Goal: Task Accomplishment & Management: Manage account settings

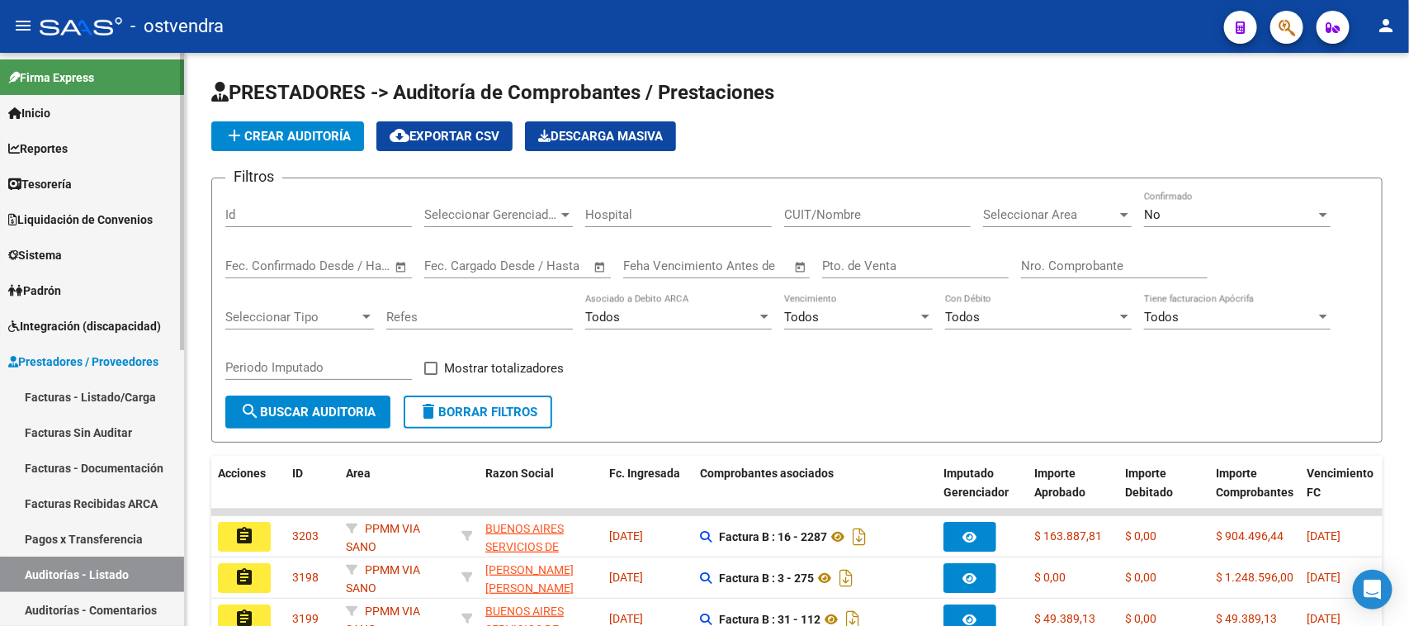
click at [71, 253] on link "Sistema" at bounding box center [92, 254] width 184 height 35
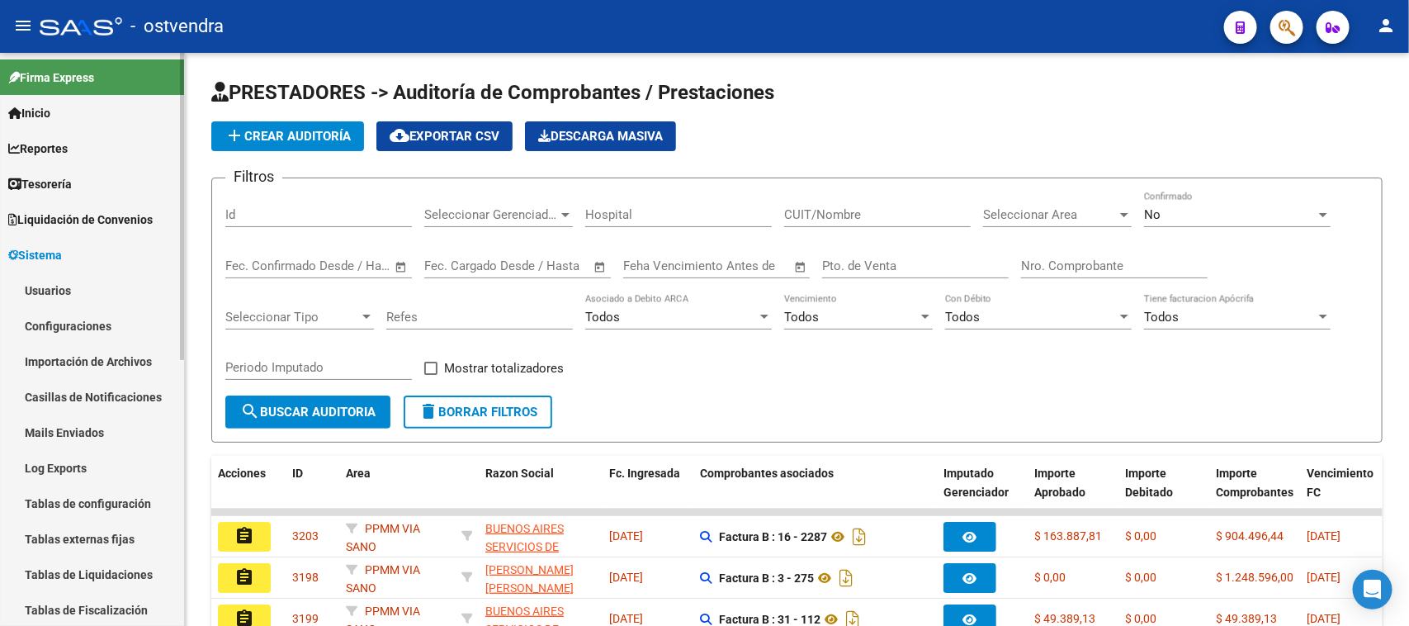
click at [83, 248] on link "Sistema" at bounding box center [92, 254] width 184 height 35
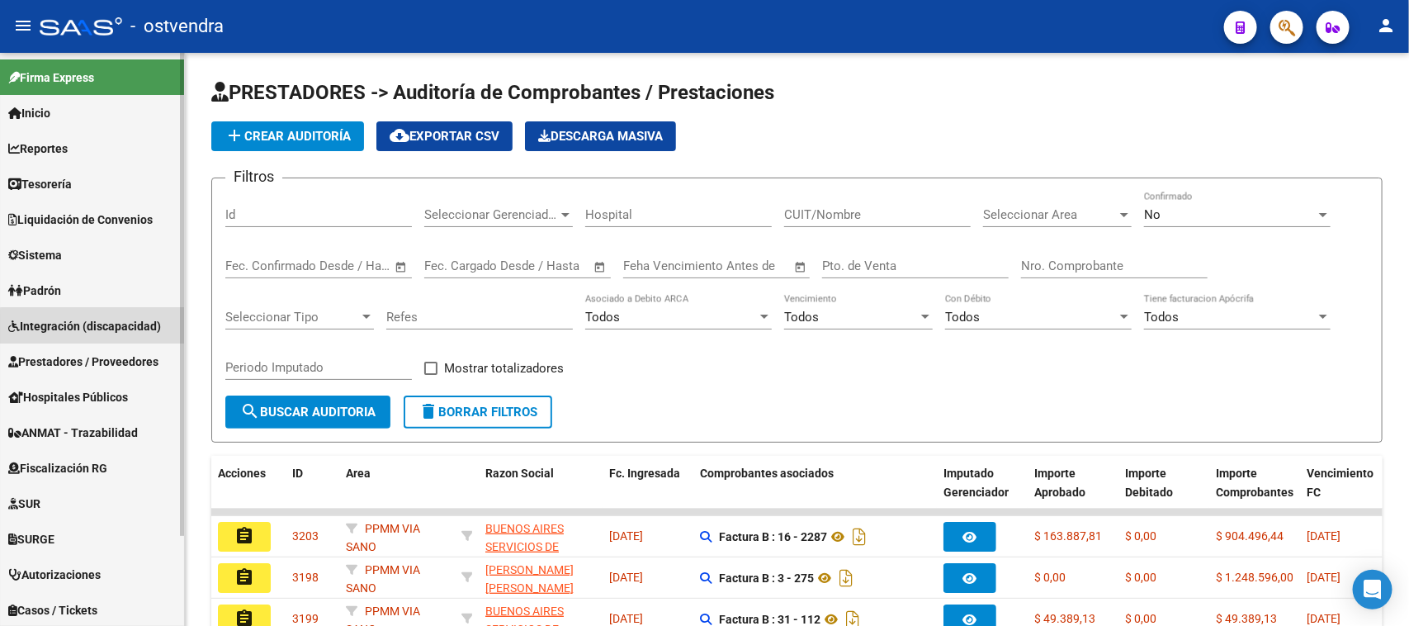
click at [114, 332] on span "Integración (discapacidad)" at bounding box center [84, 326] width 153 height 18
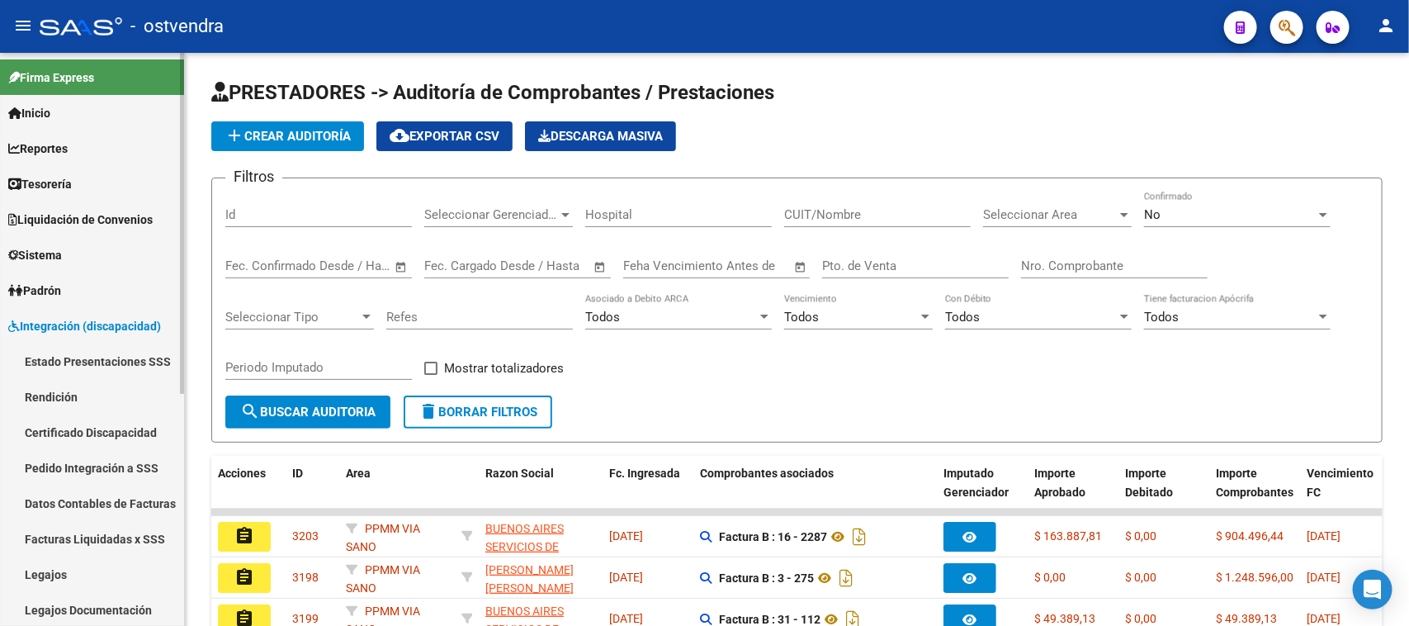
click at [124, 357] on link "Estado Presentaciones SSS" at bounding box center [92, 360] width 184 height 35
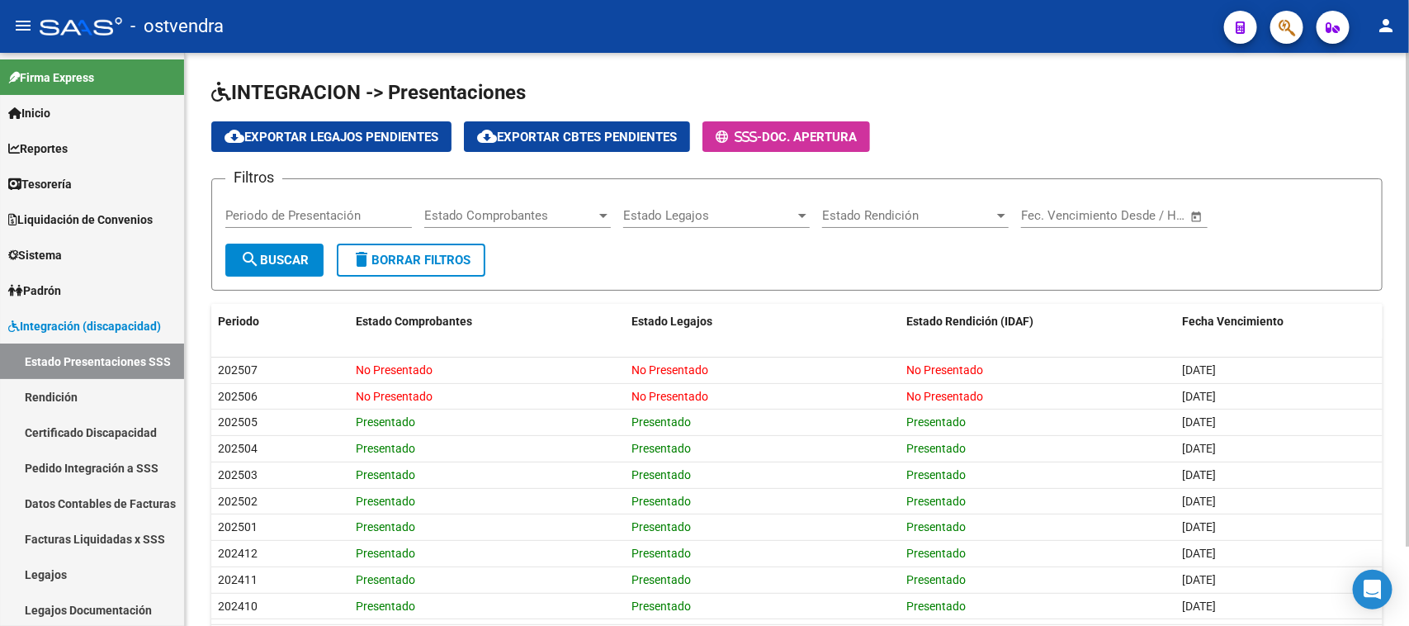
click at [1201, 125] on div "cloud_download Exportar Legajos Pendientes cloud_download Exportar Cbtes Pendie…" at bounding box center [796, 136] width 1171 height 31
click at [121, 319] on span "Integración (discapacidad)" at bounding box center [84, 326] width 153 height 18
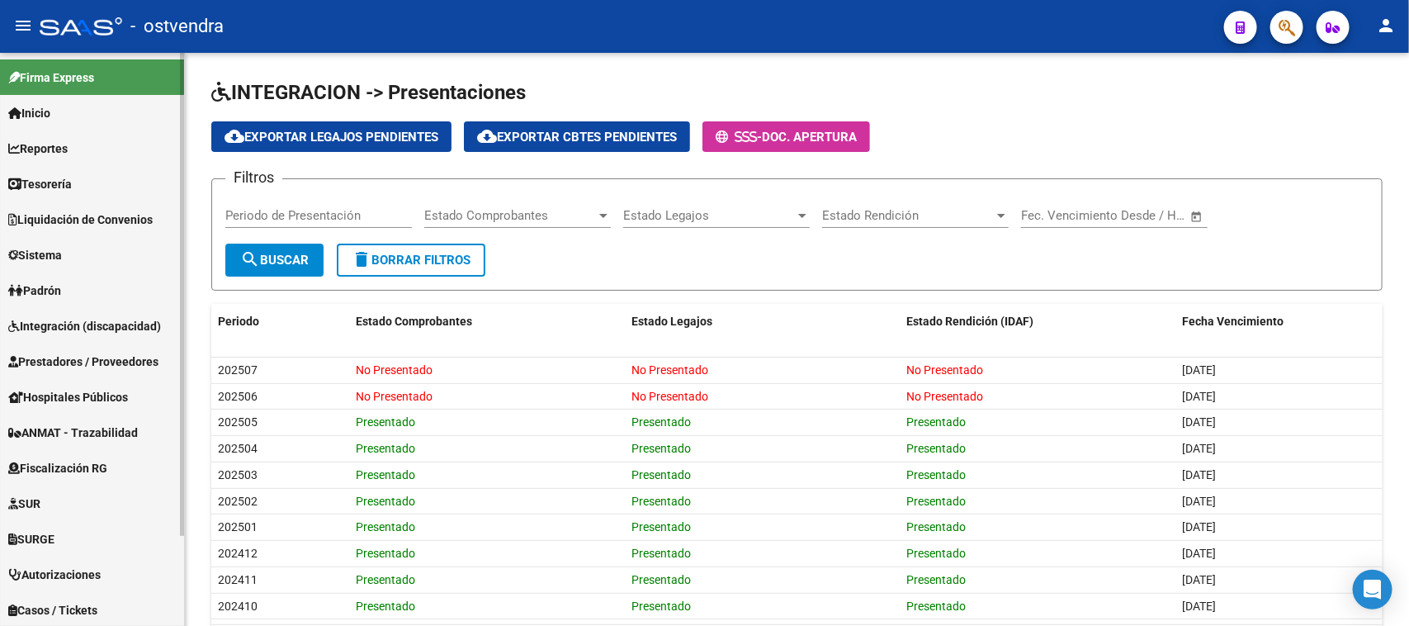
scroll to position [103, 0]
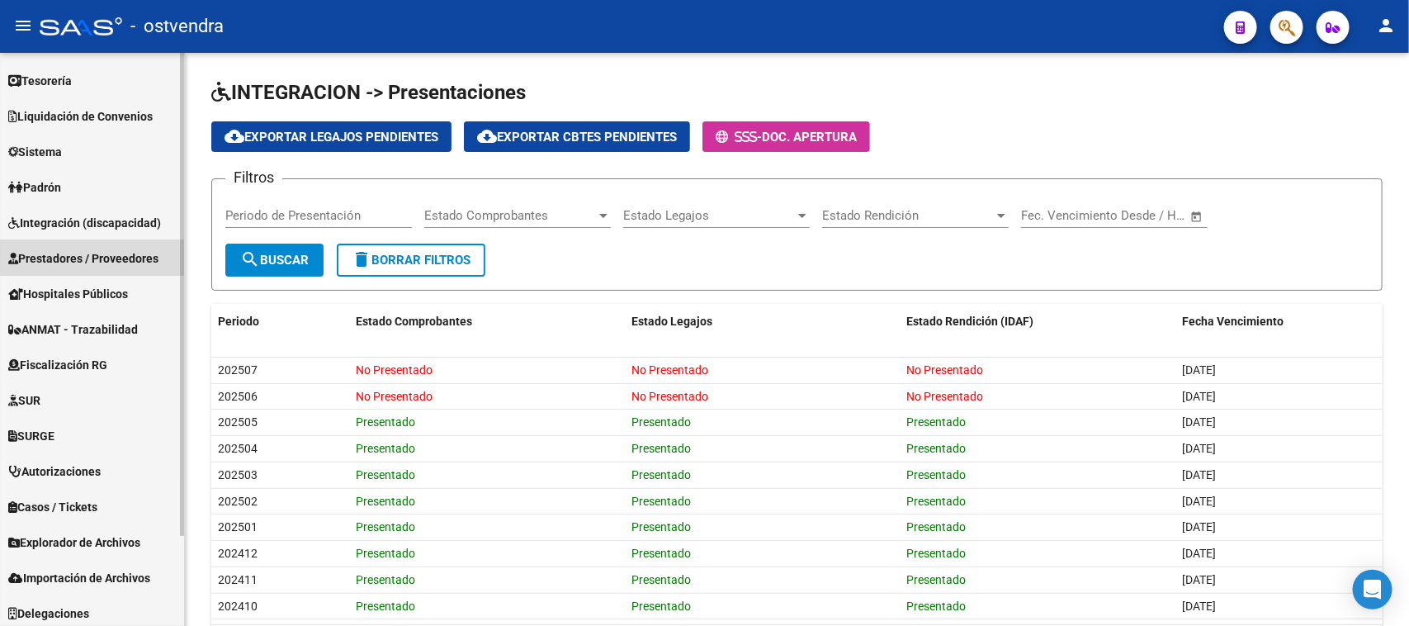
click at [107, 256] on span "Prestadores / Proveedores" at bounding box center [83, 258] width 150 height 18
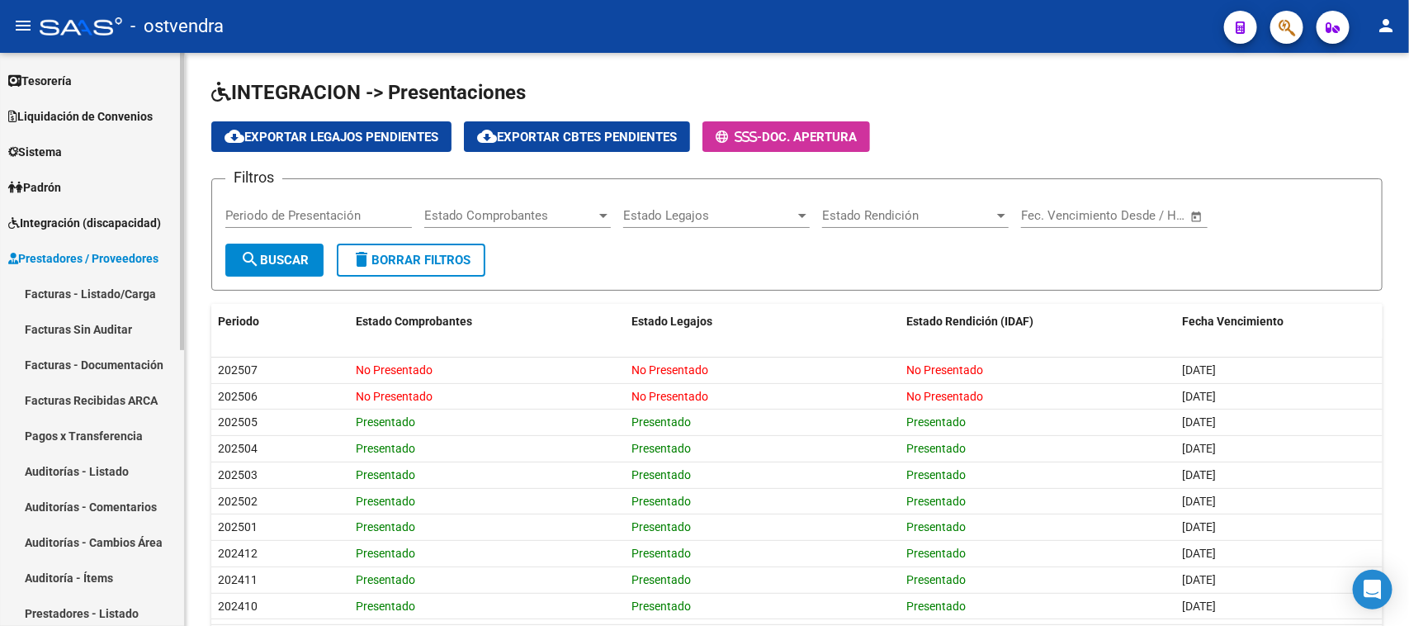
click at [106, 463] on link "Auditorías - Listado" at bounding box center [92, 470] width 184 height 35
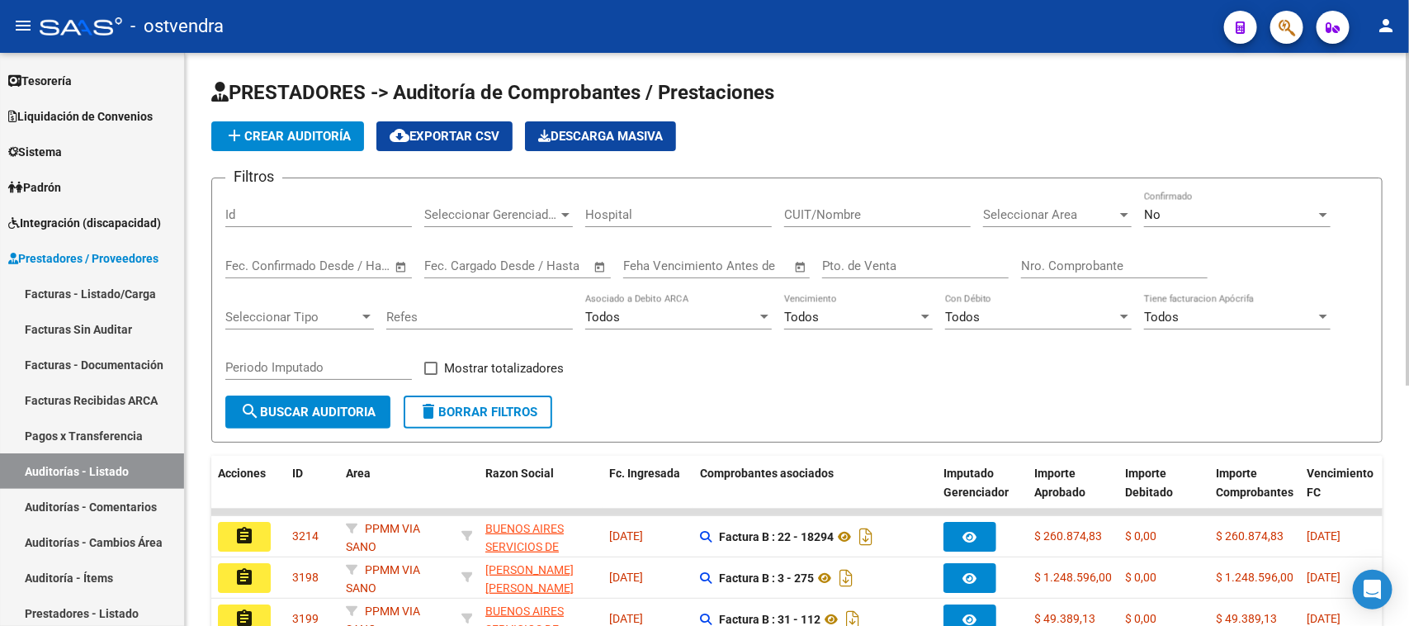
click at [1059, 253] on div "Nro. Comprobante" at bounding box center [1114, 260] width 187 height 35
paste input "29224"
type input "29224"
click at [333, 409] on span "search Buscar Auditoria" at bounding box center [307, 412] width 135 height 15
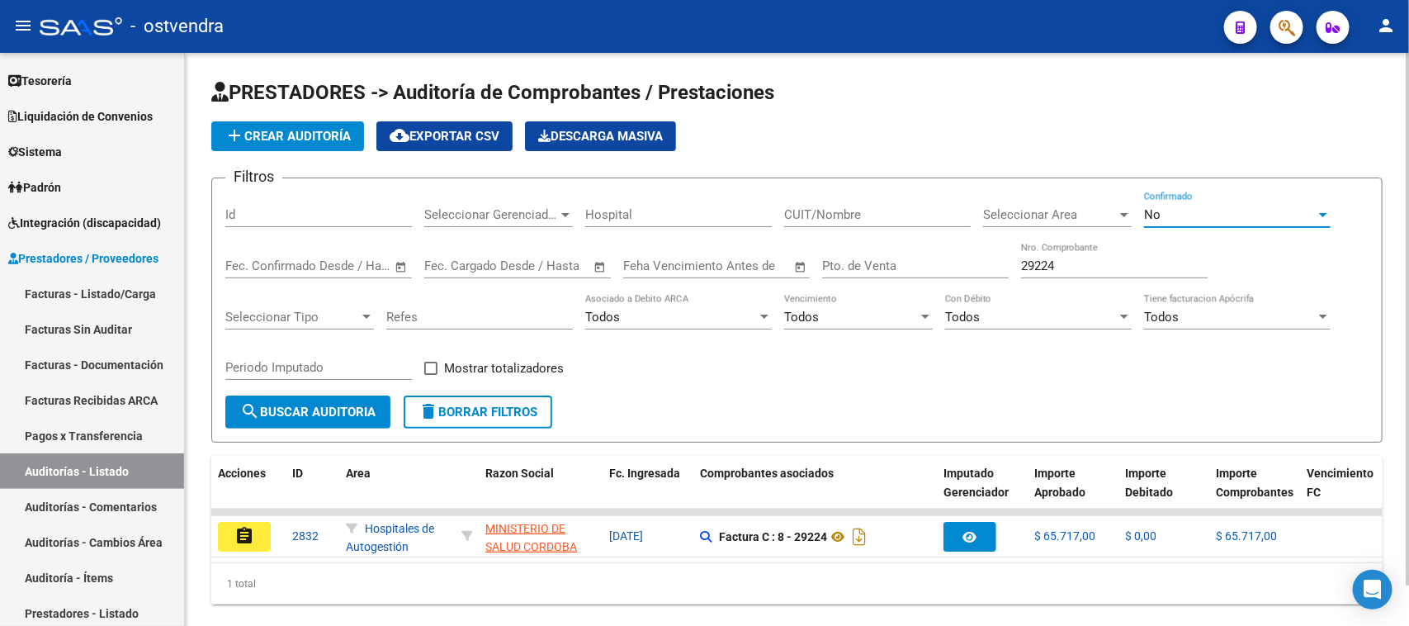
click at [1289, 220] on div "No" at bounding box center [1230, 214] width 172 height 15
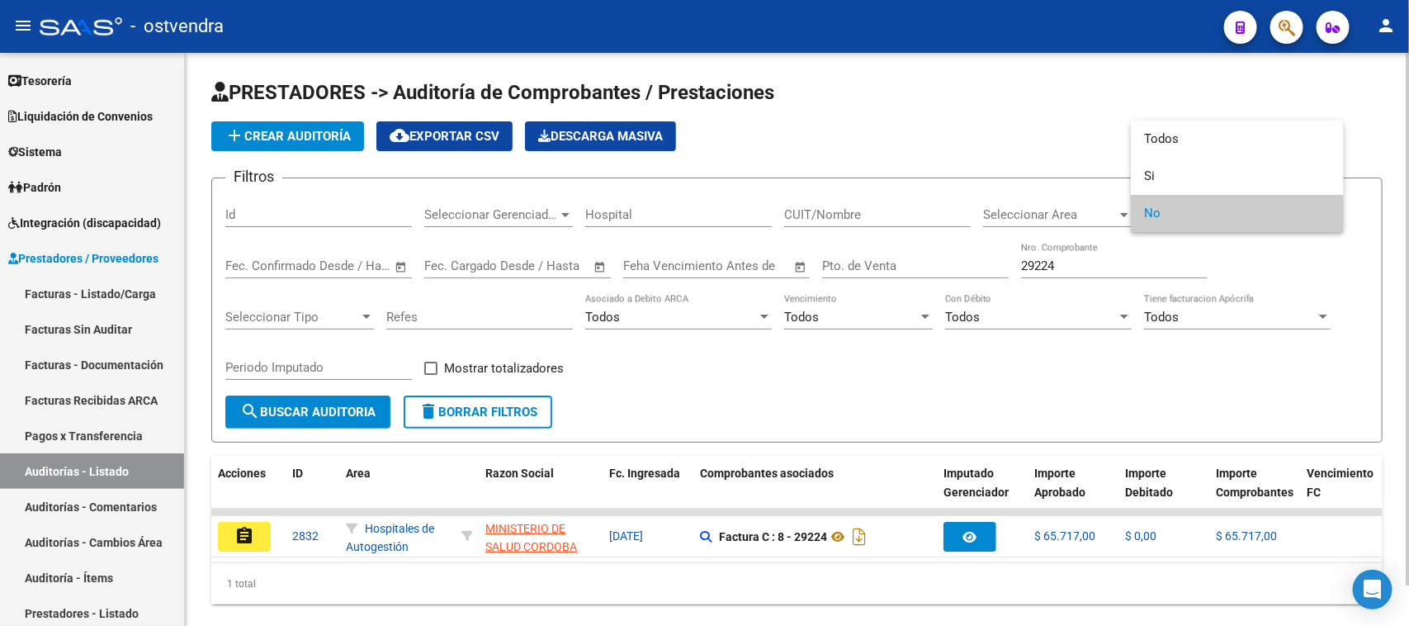
drag, startPoint x: 1148, startPoint y: 378, endPoint x: 1141, endPoint y: 382, distance: 8.5
click at [1146, 378] on div at bounding box center [704, 313] width 1409 height 626
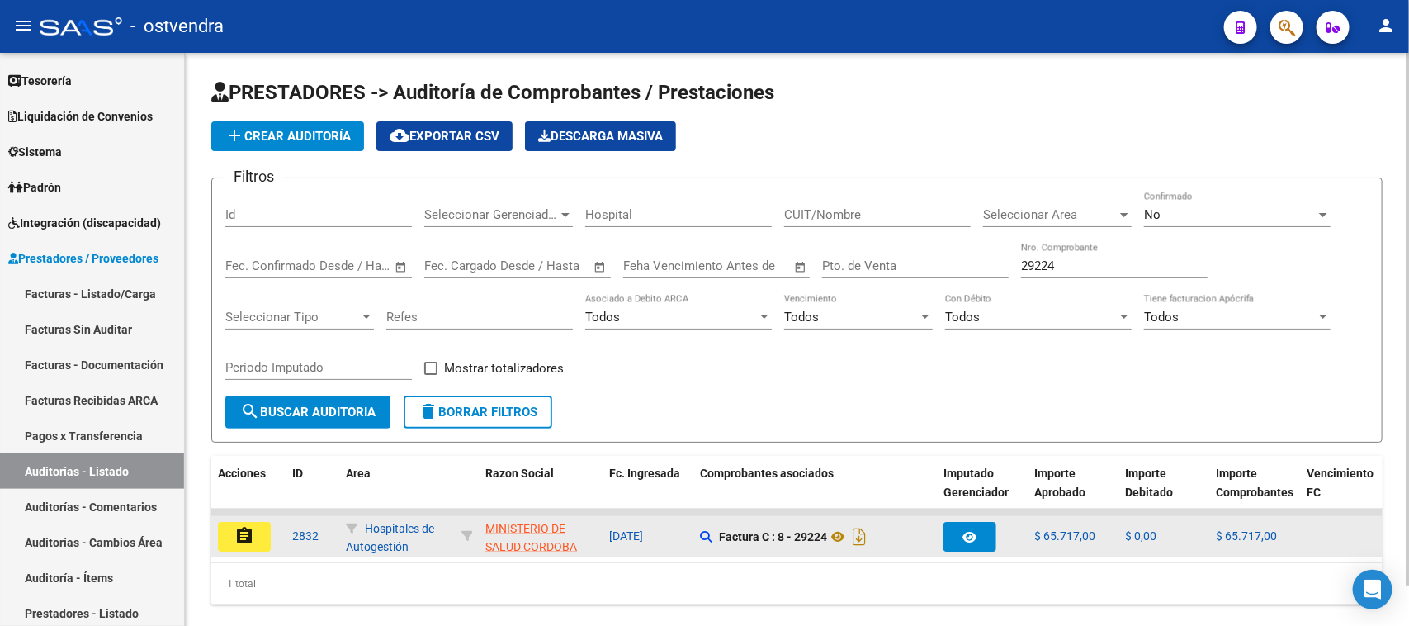
click at [229, 537] on button "assignment" at bounding box center [244, 537] width 53 height 30
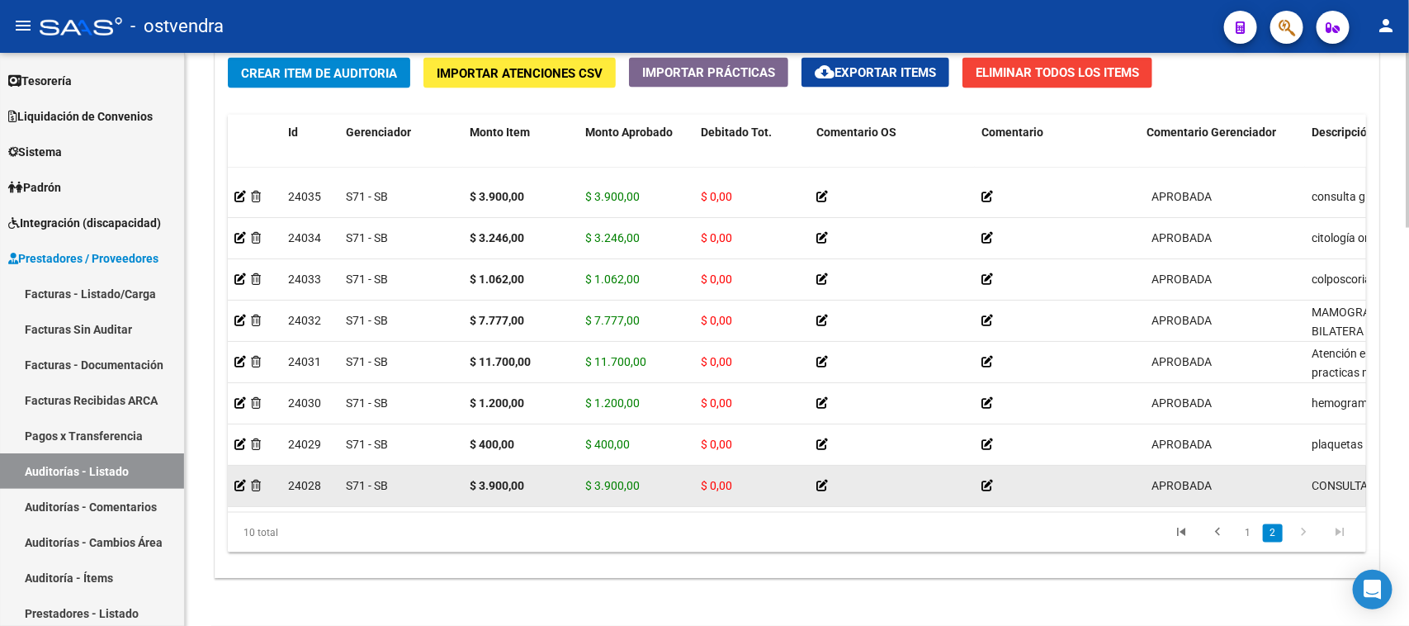
scroll to position [1307, 0]
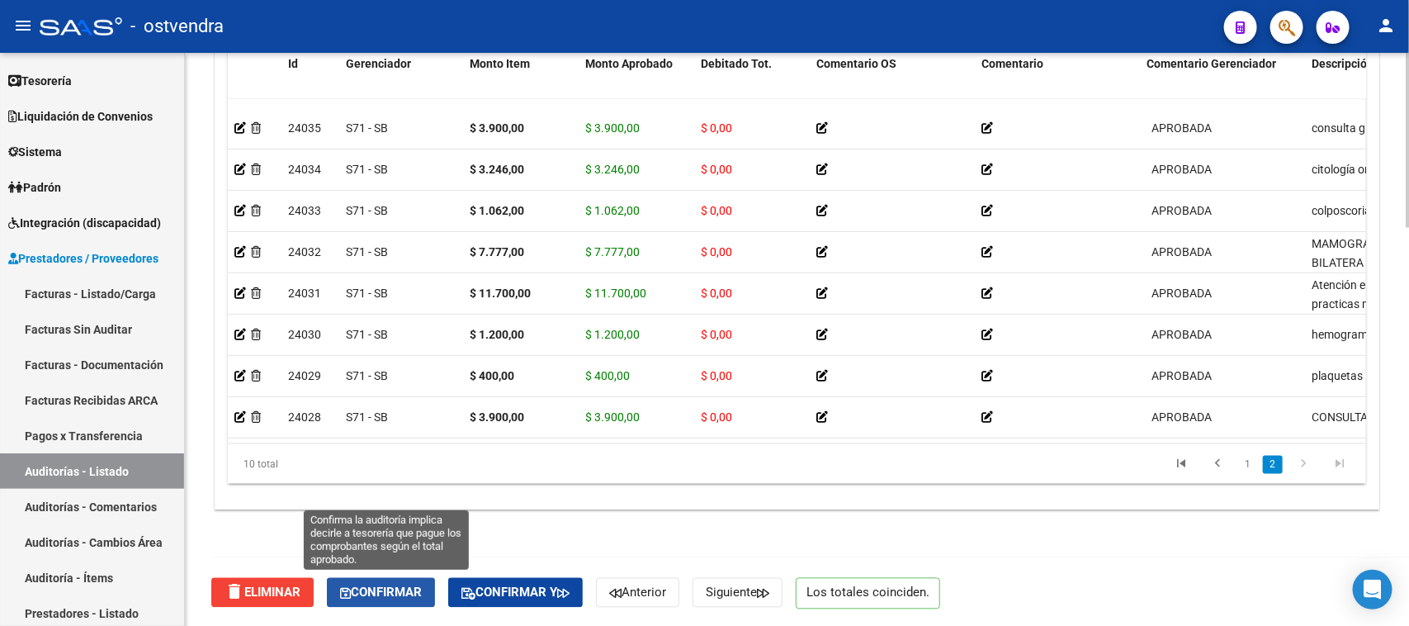
click at [396, 588] on span "Confirmar" at bounding box center [381, 592] width 82 height 15
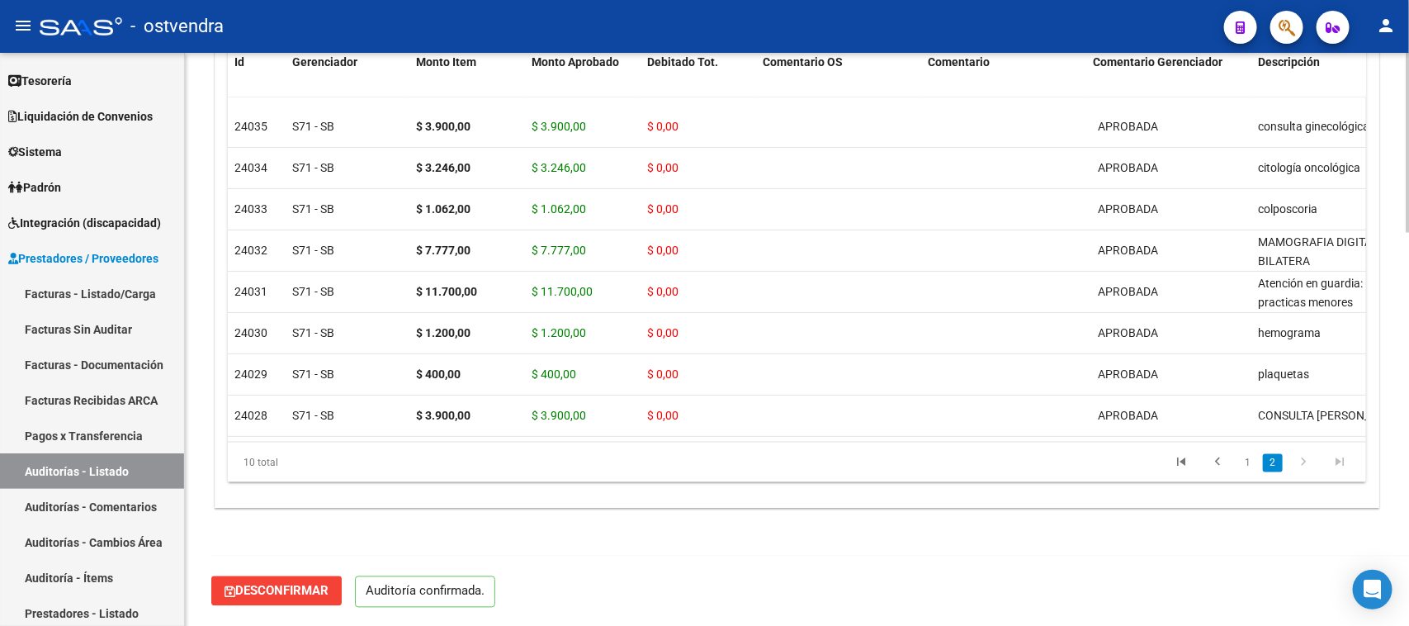
scroll to position [1251, 0]
click at [88, 476] on link "Auditorías - Listado" at bounding box center [92, 470] width 184 height 35
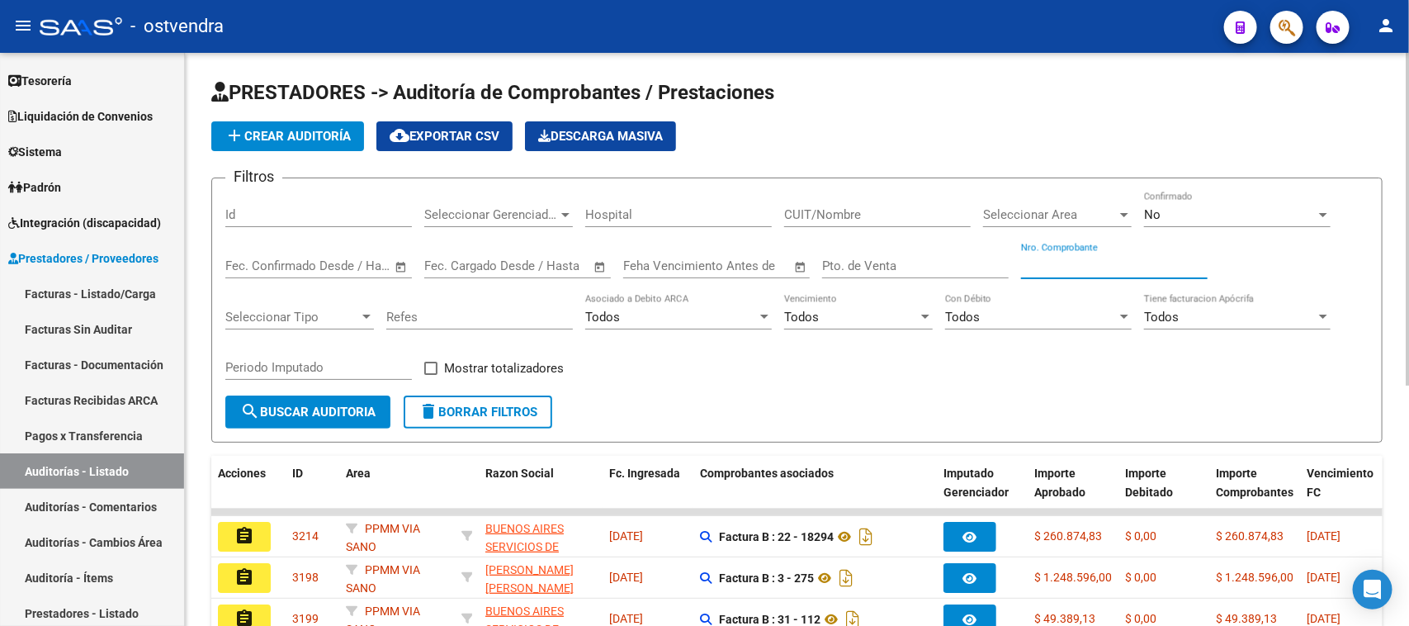
click at [1044, 261] on input "Nro. Comprobante" at bounding box center [1114, 265] width 187 height 15
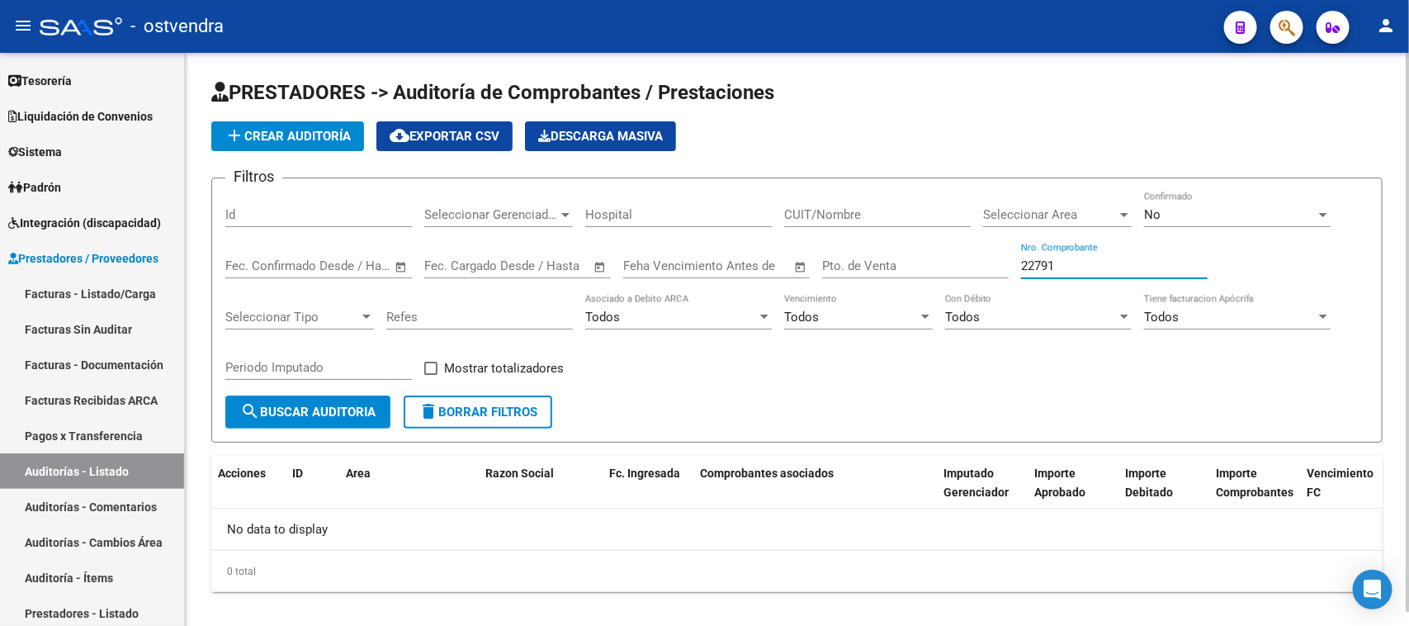
type input "22791"
click at [1176, 201] on div "No Confirmado" at bounding box center [1237, 209] width 187 height 35
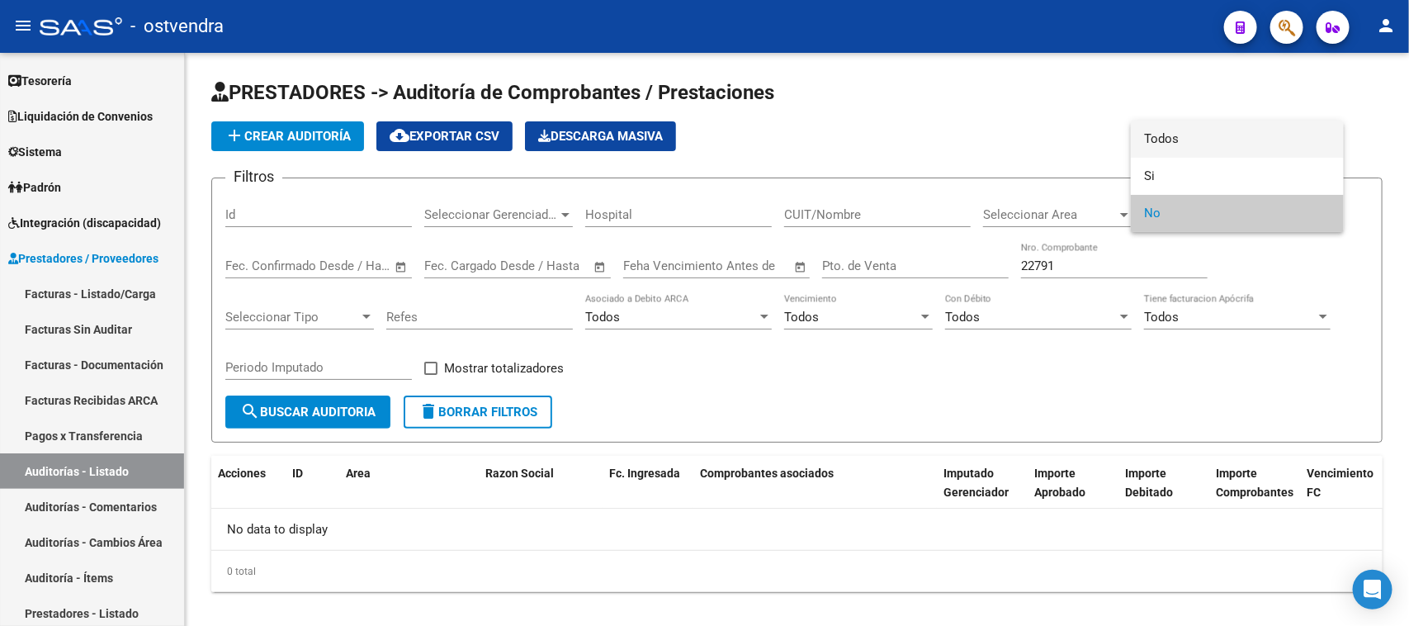
click at [1178, 136] on span "Todos" at bounding box center [1237, 139] width 187 height 37
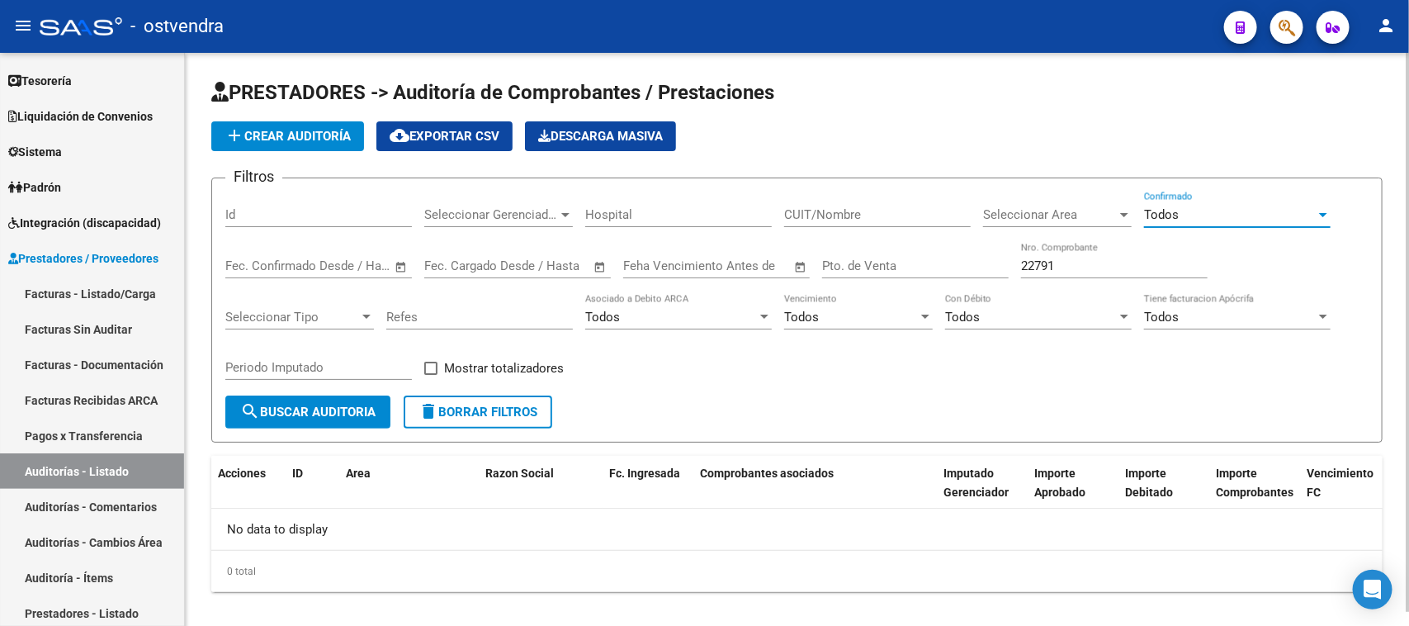
click at [337, 405] on span "search Buscar Auditoria" at bounding box center [307, 412] width 135 height 15
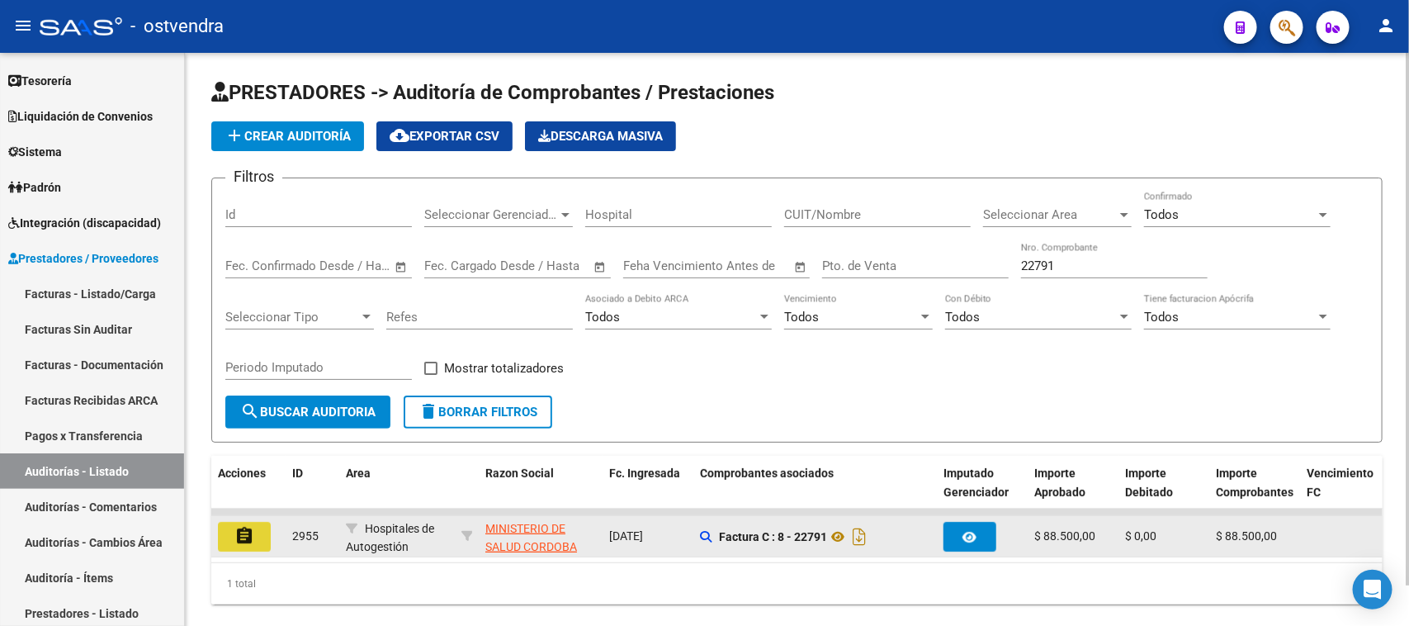
click at [232, 537] on button "assignment" at bounding box center [244, 537] width 53 height 30
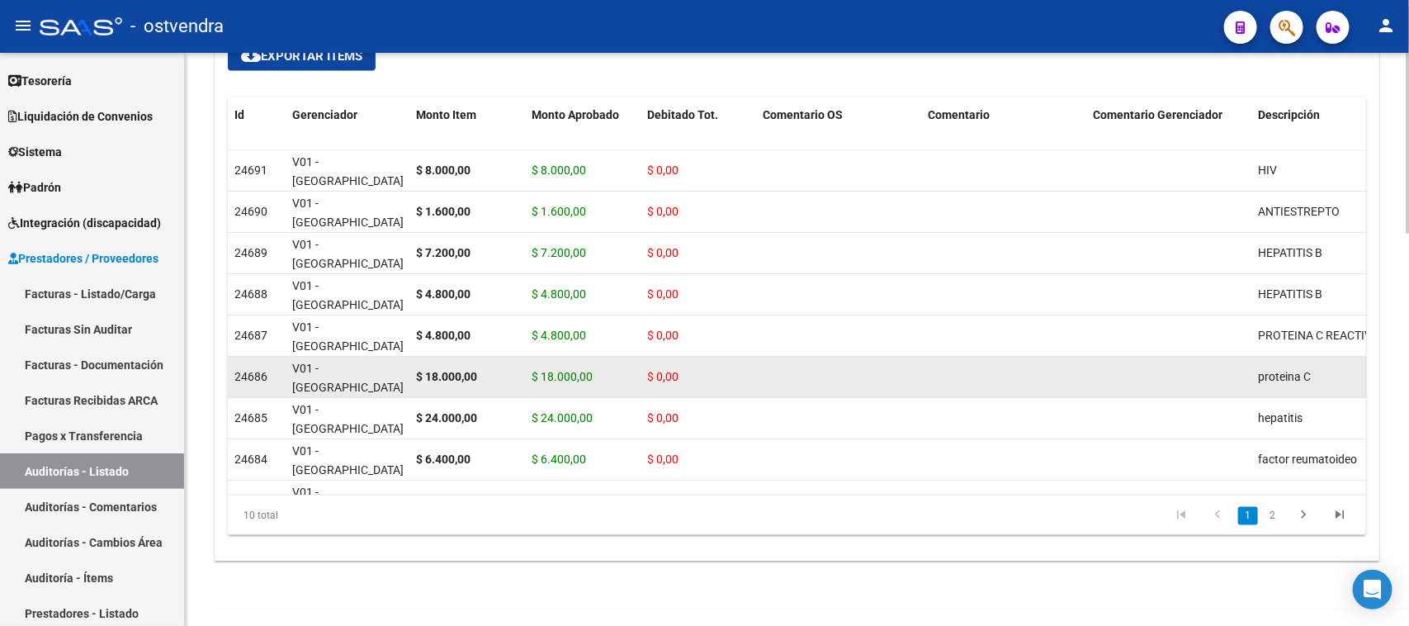
scroll to position [1251, 0]
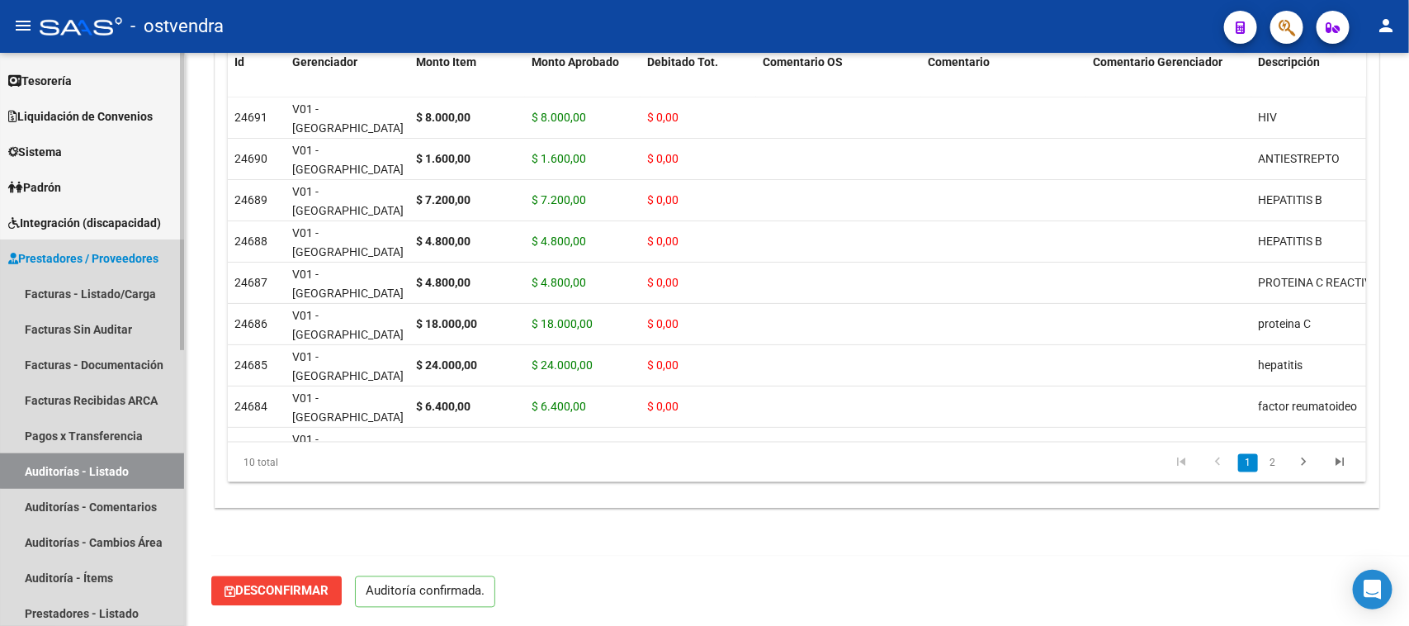
click at [103, 465] on link "Auditorías - Listado" at bounding box center [92, 470] width 184 height 35
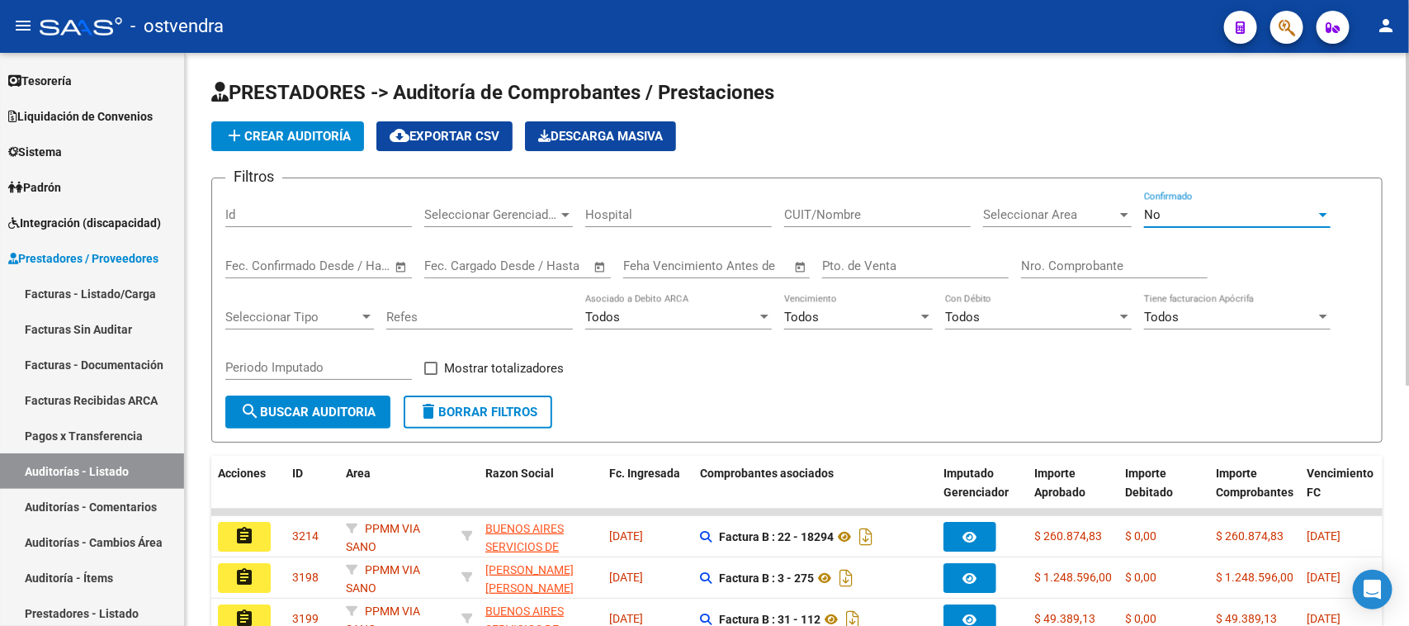
click at [1162, 208] on div "No" at bounding box center [1230, 214] width 172 height 15
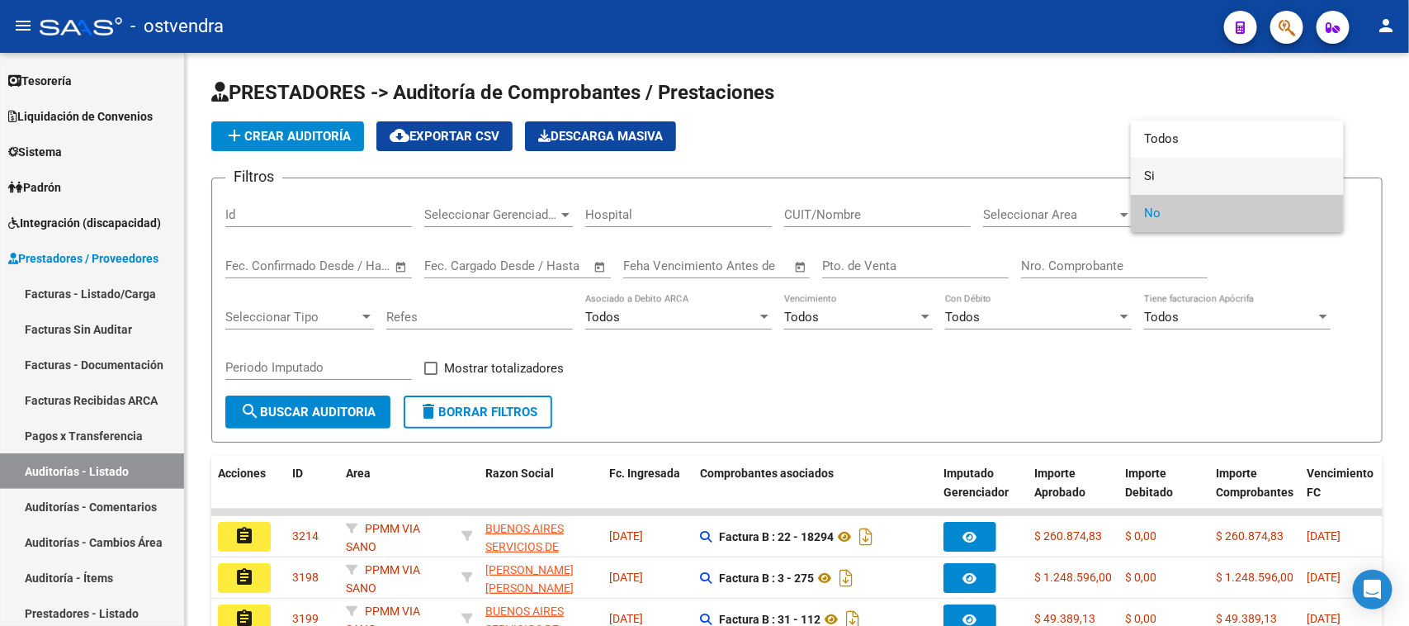
click at [1190, 174] on span "Si" at bounding box center [1237, 176] width 187 height 37
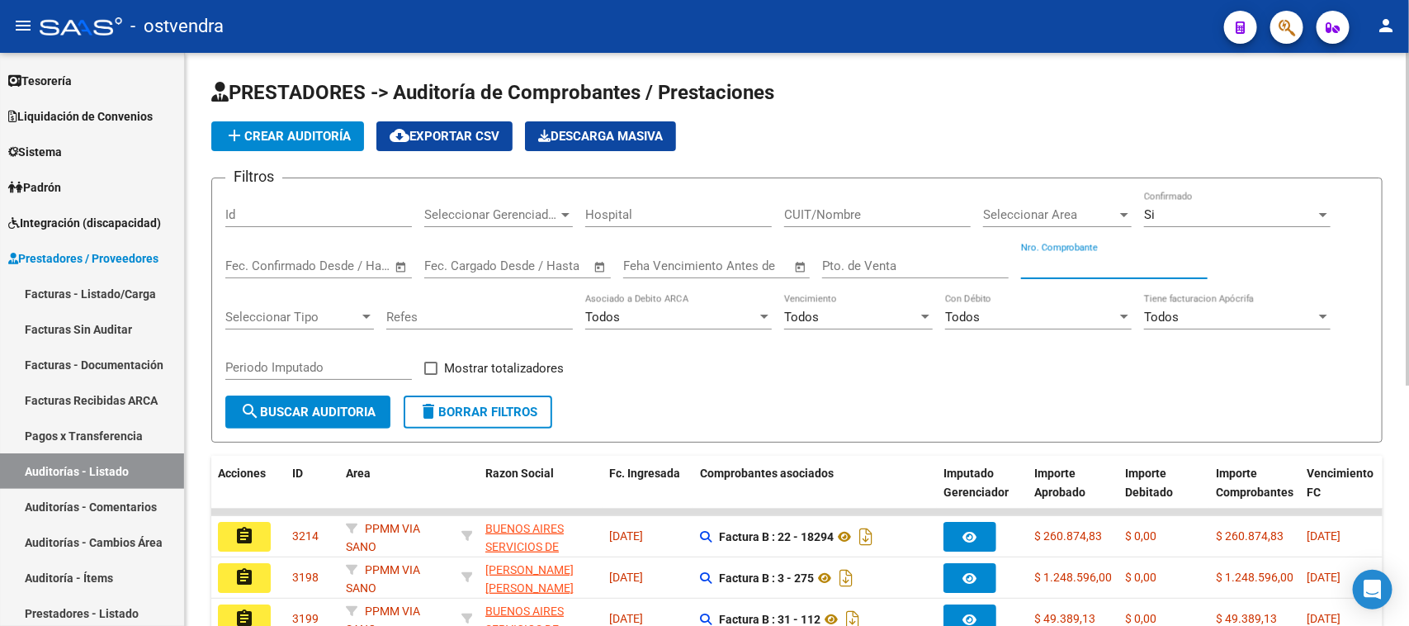
click at [1061, 263] on input "Nro. Comprobante" at bounding box center [1114, 265] width 187 height 15
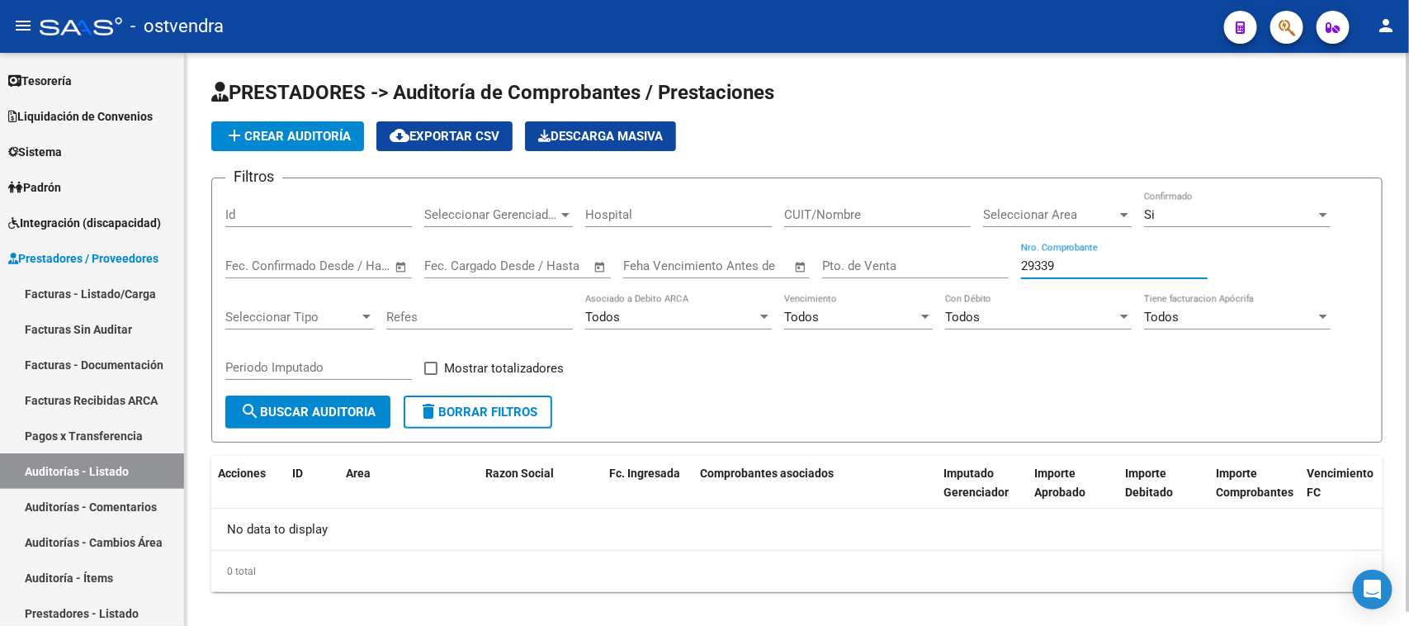
type input "29339"
click at [1162, 209] on div "Si" at bounding box center [1230, 214] width 172 height 15
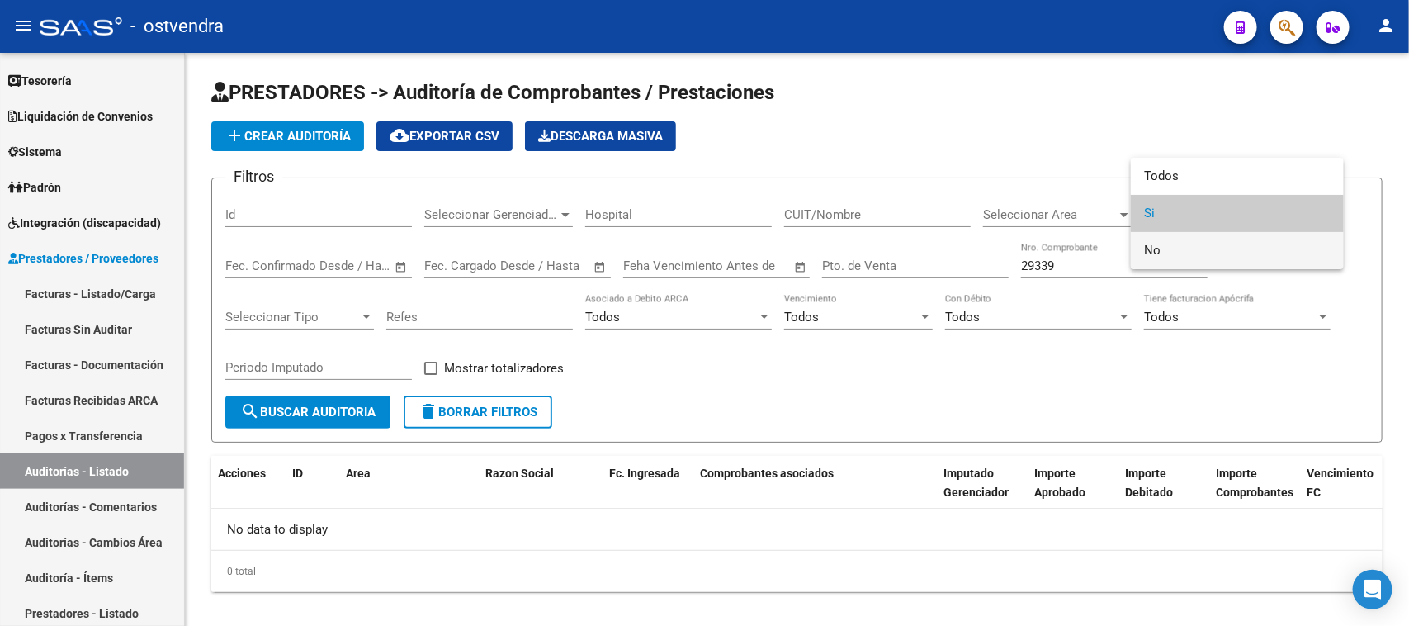
click at [1149, 238] on span "No" at bounding box center [1237, 250] width 187 height 37
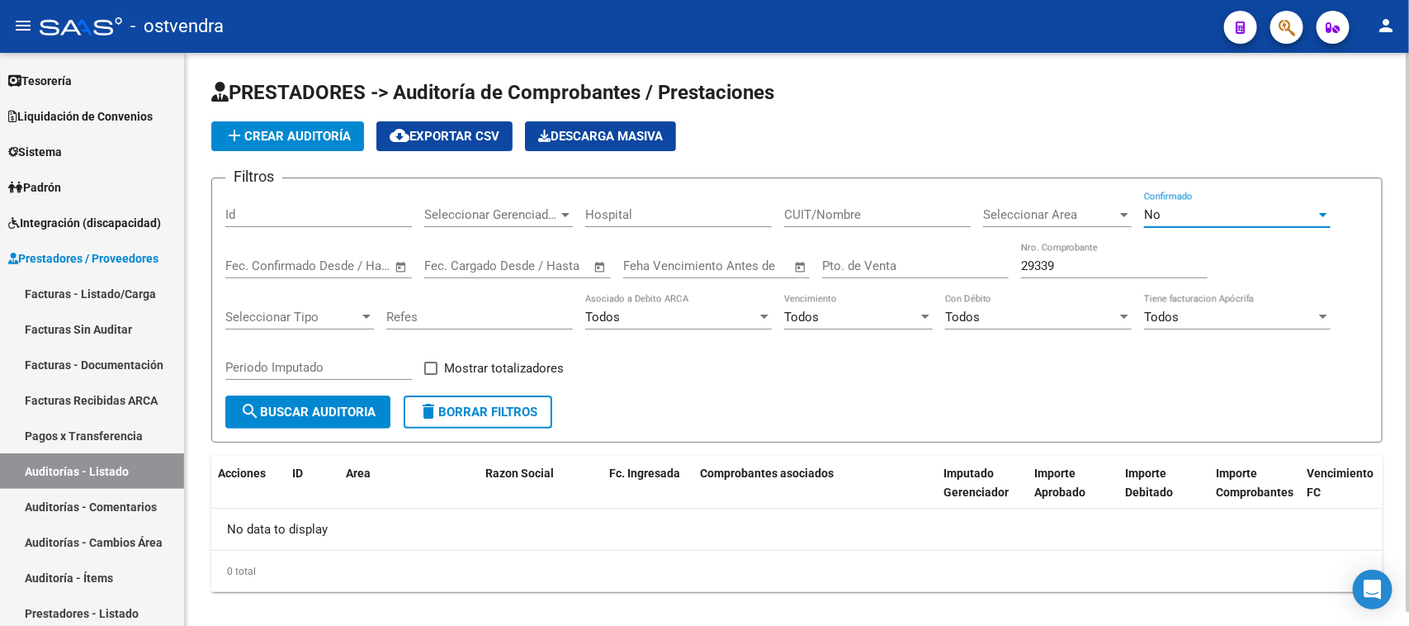
click at [331, 400] on button "search Buscar Auditoria" at bounding box center [307, 411] width 165 height 33
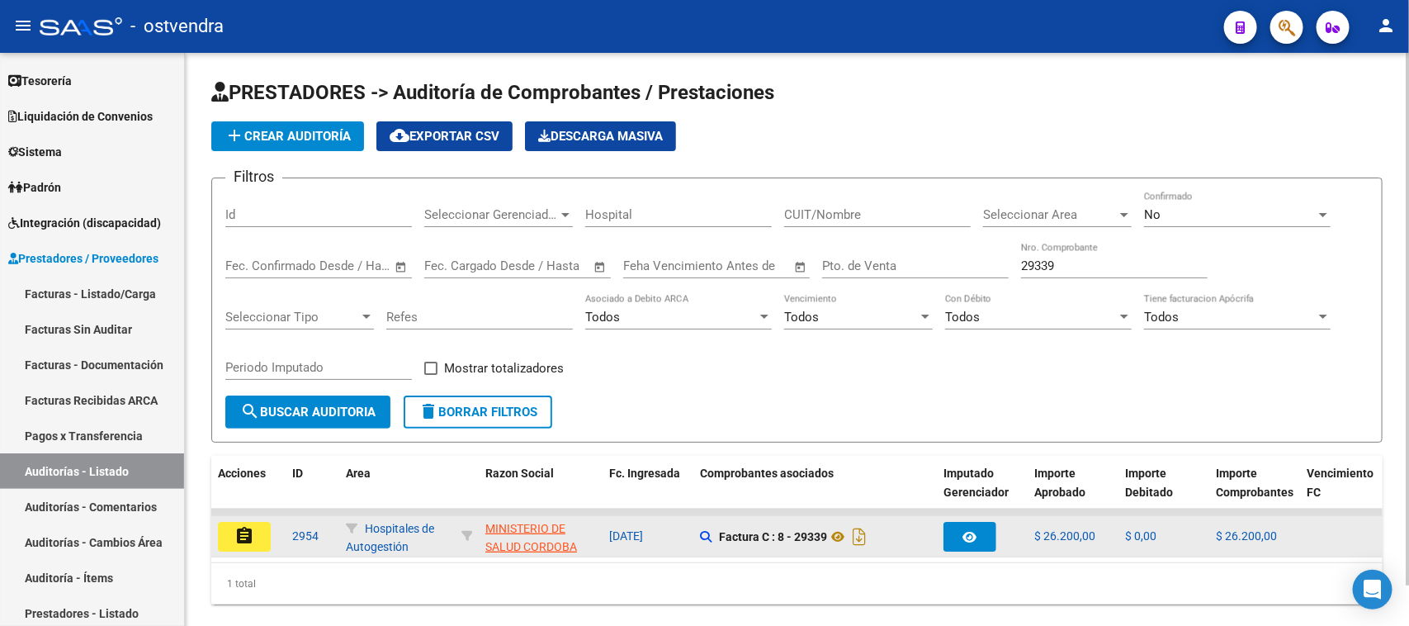
click at [244, 526] on mat-icon "assignment" at bounding box center [244, 536] width 20 height 20
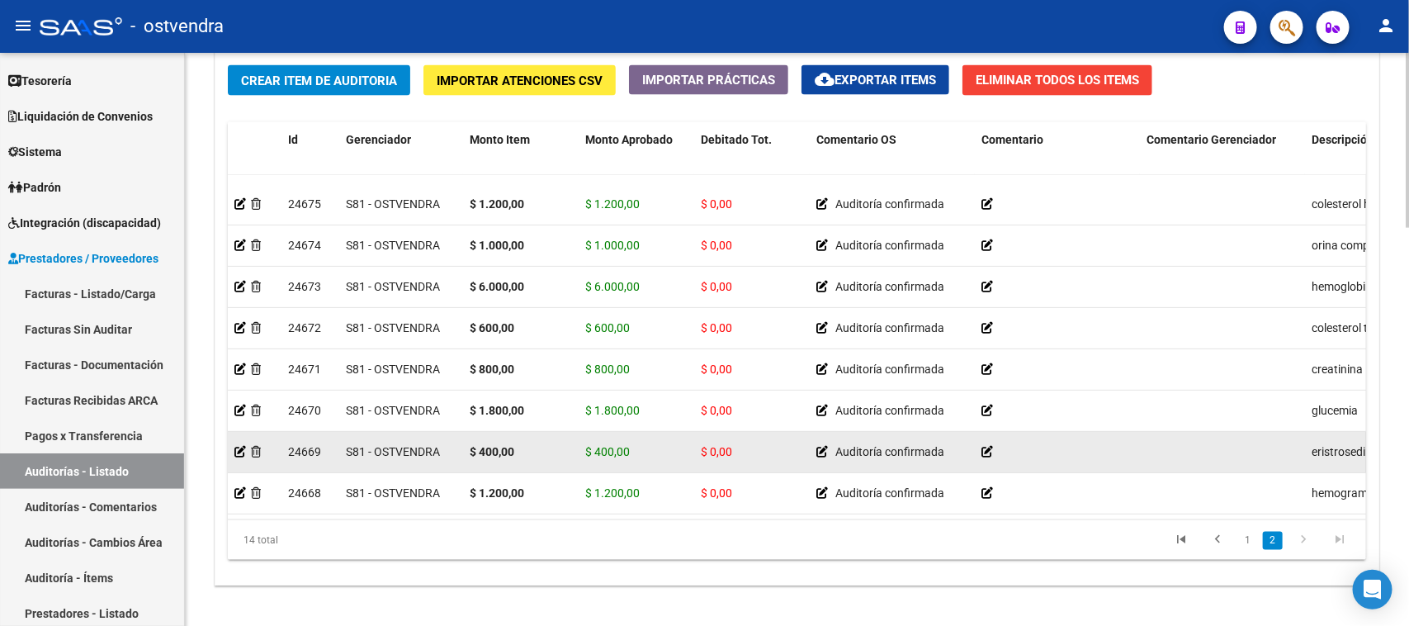
scroll to position [1307, 0]
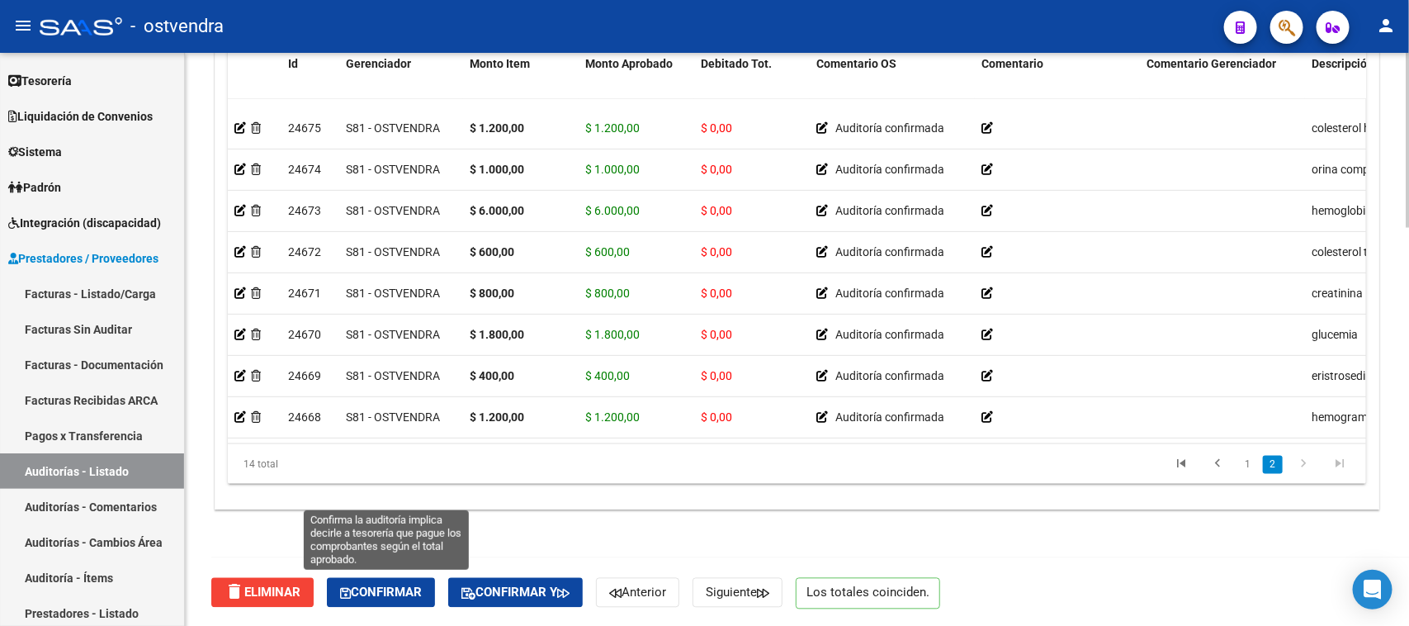
click at [388, 586] on span "Confirmar" at bounding box center [381, 592] width 82 height 15
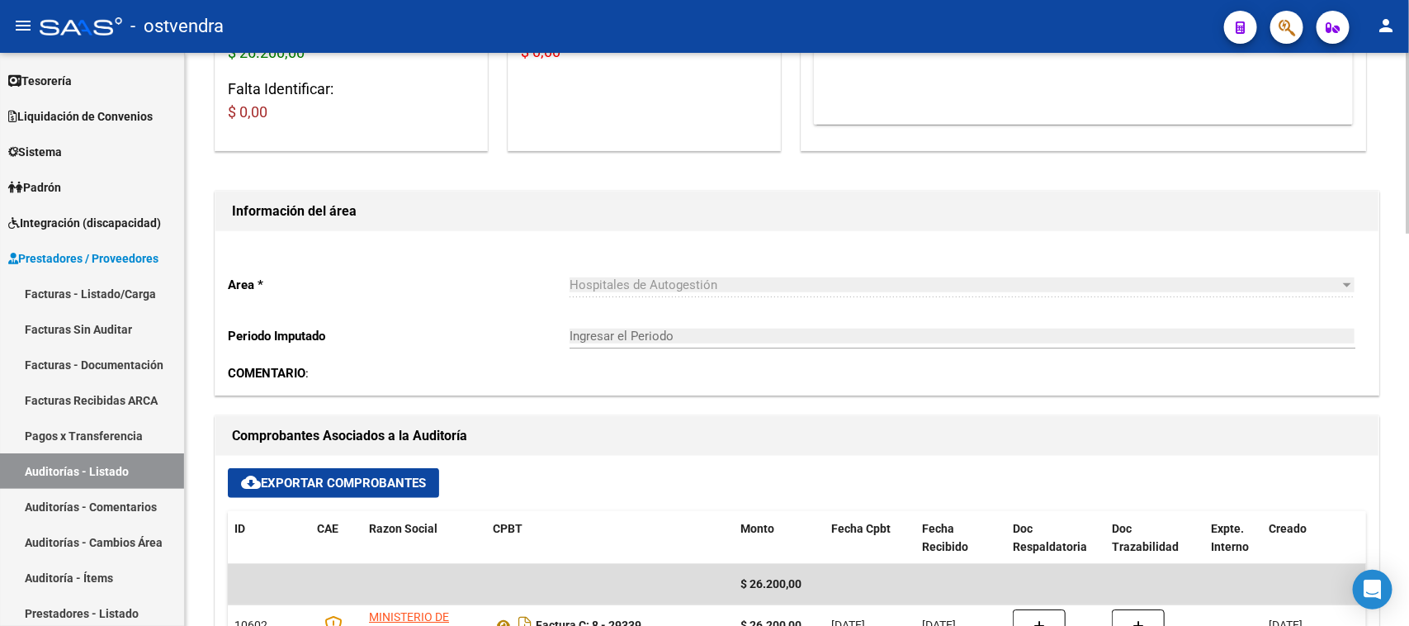
scroll to position [516, 0]
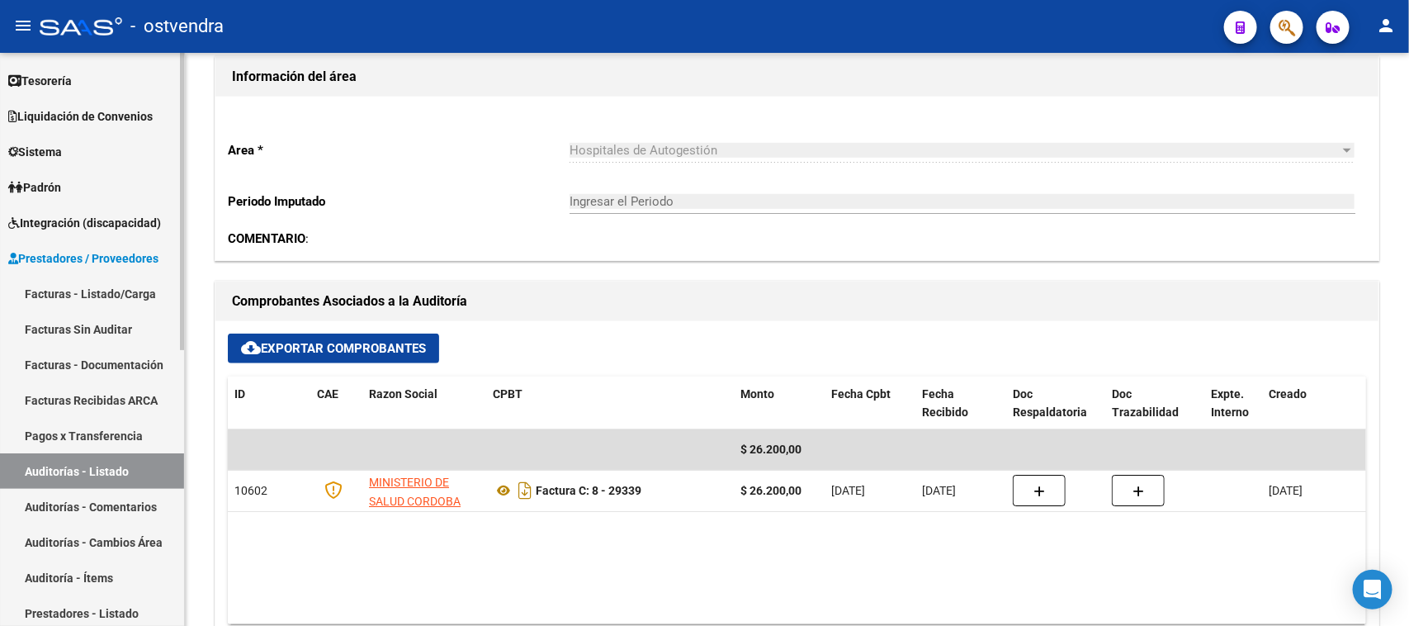
click at [129, 462] on link "Auditorías - Listado" at bounding box center [92, 470] width 184 height 35
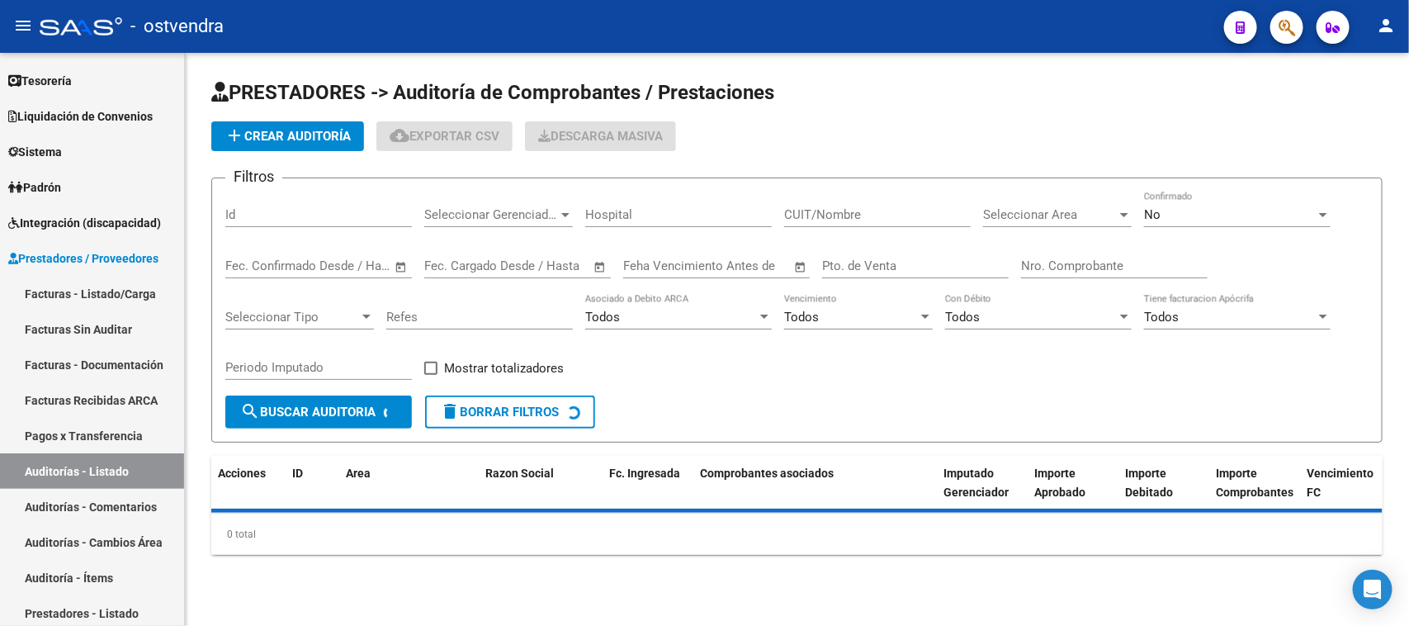
click at [1086, 267] on input "Nro. Comprobante" at bounding box center [1114, 265] width 187 height 15
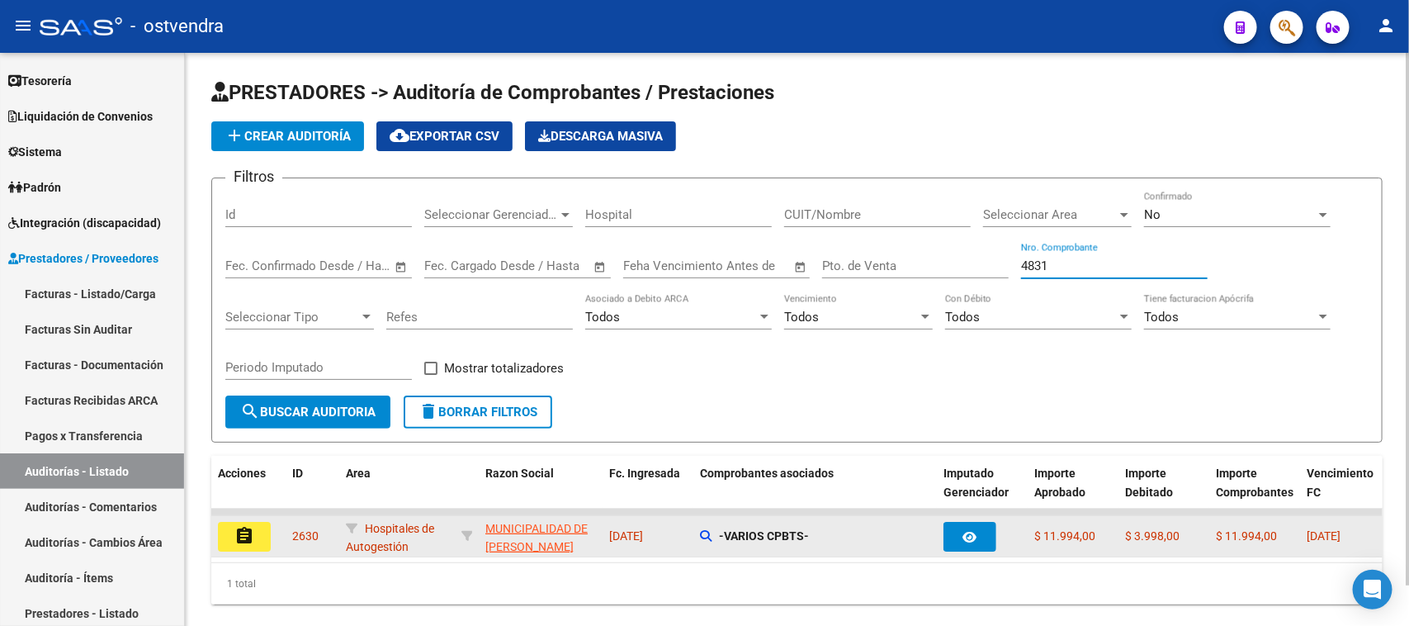
type input "4831"
click at [238, 533] on mat-icon "assignment" at bounding box center [244, 536] width 20 height 20
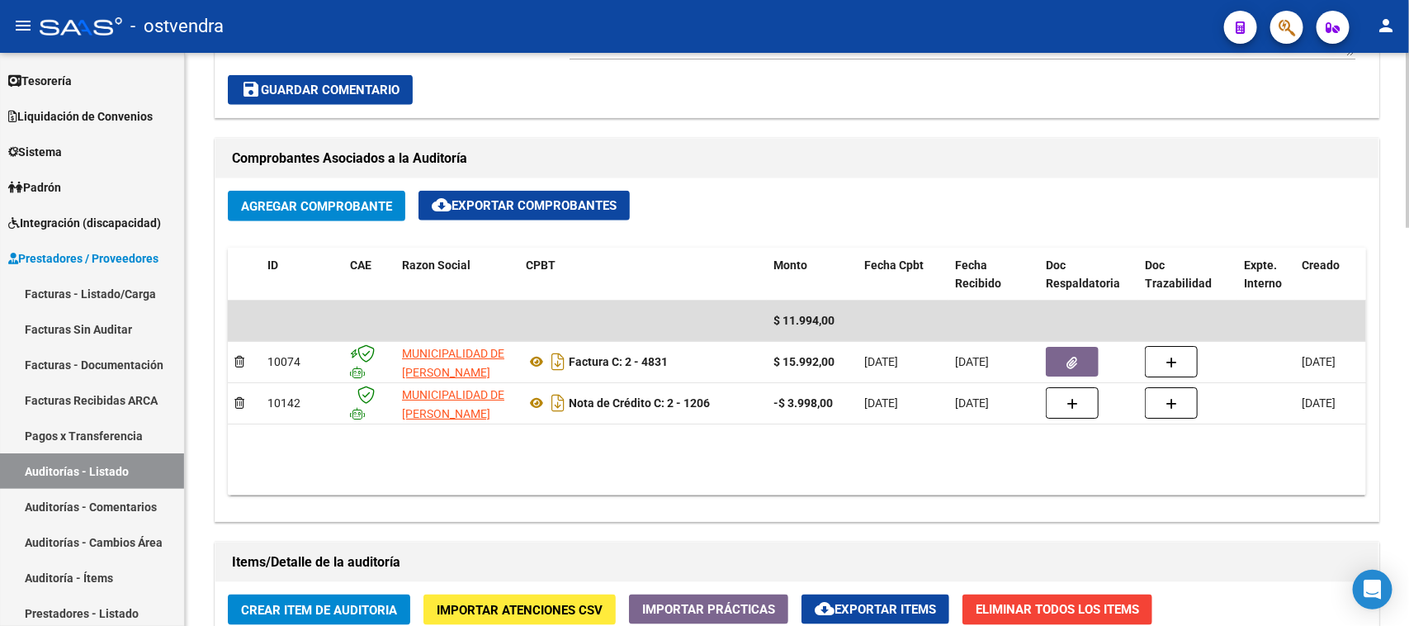
scroll to position [688, 0]
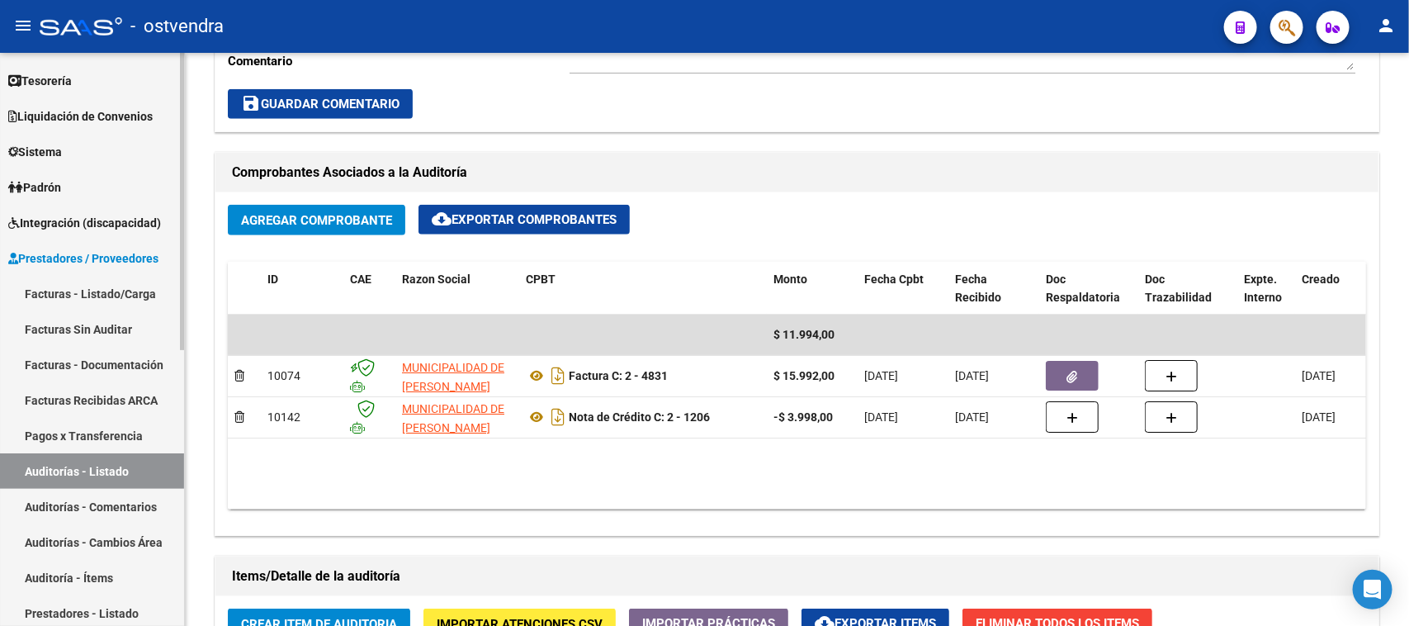
click at [147, 467] on link "Auditorías - Listado" at bounding box center [92, 470] width 184 height 35
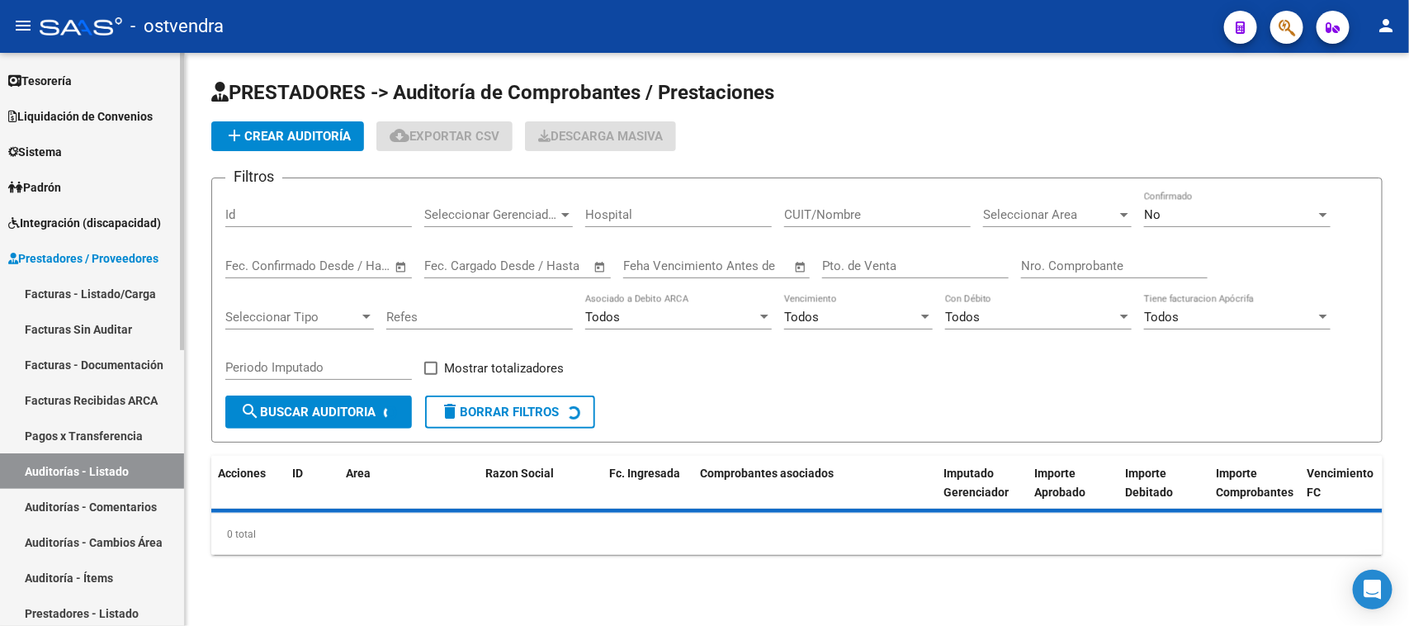
click at [146, 499] on link "Auditorías - Comentarios" at bounding box center [92, 506] width 184 height 35
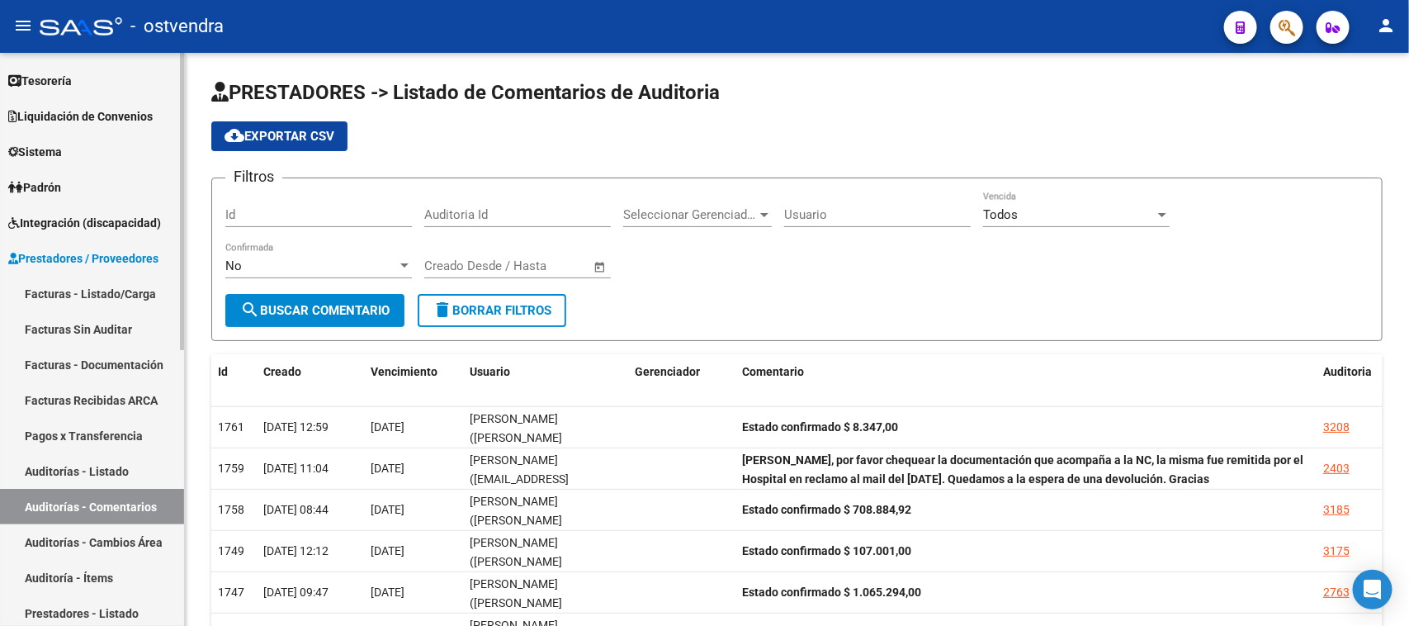
click at [136, 467] on link "Auditorías - Listado" at bounding box center [92, 470] width 184 height 35
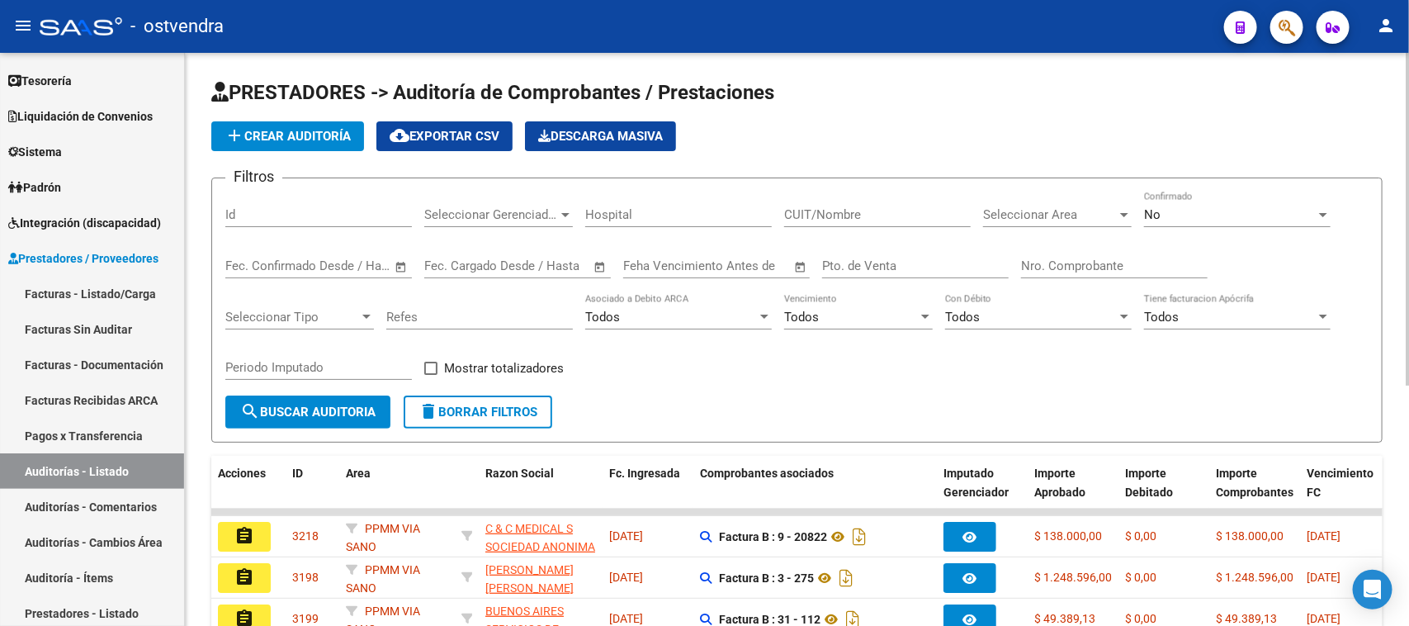
click at [1058, 269] on input "Nro. Comprobante" at bounding box center [1114, 265] width 187 height 15
type input "5379"
click at [349, 398] on button "search Buscar Auditoria" at bounding box center [307, 411] width 165 height 33
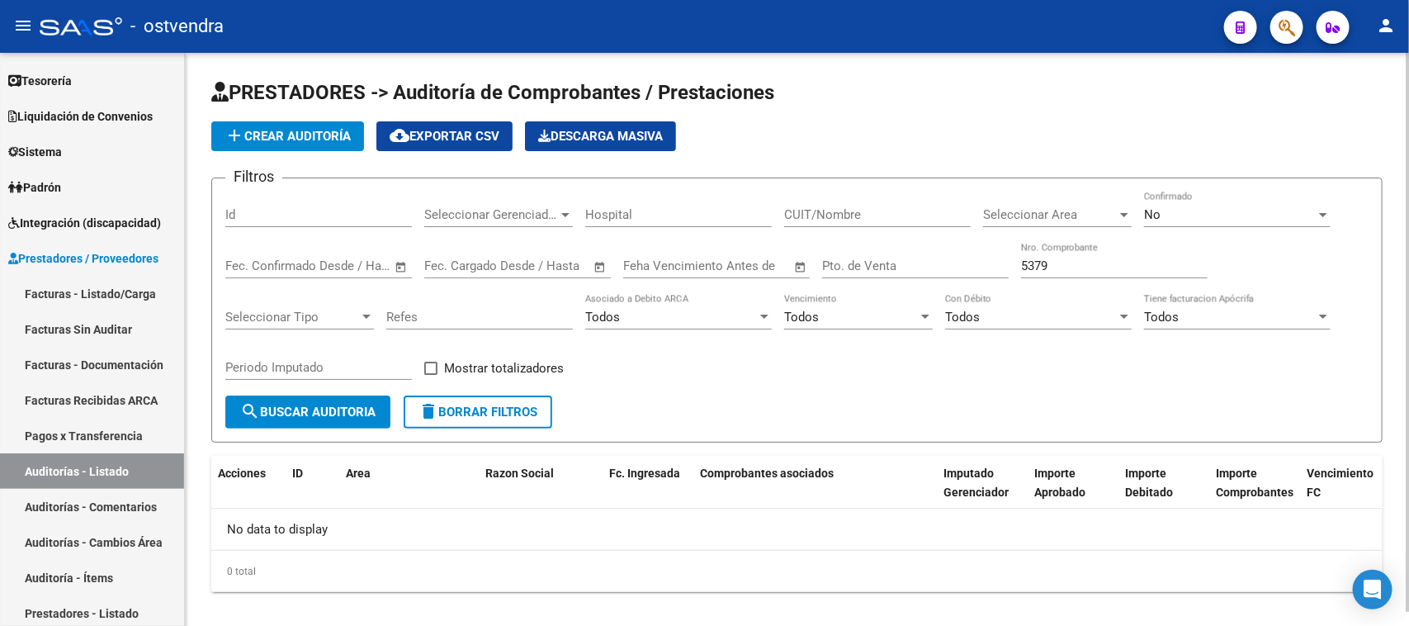
click at [1218, 209] on div "No" at bounding box center [1230, 214] width 172 height 15
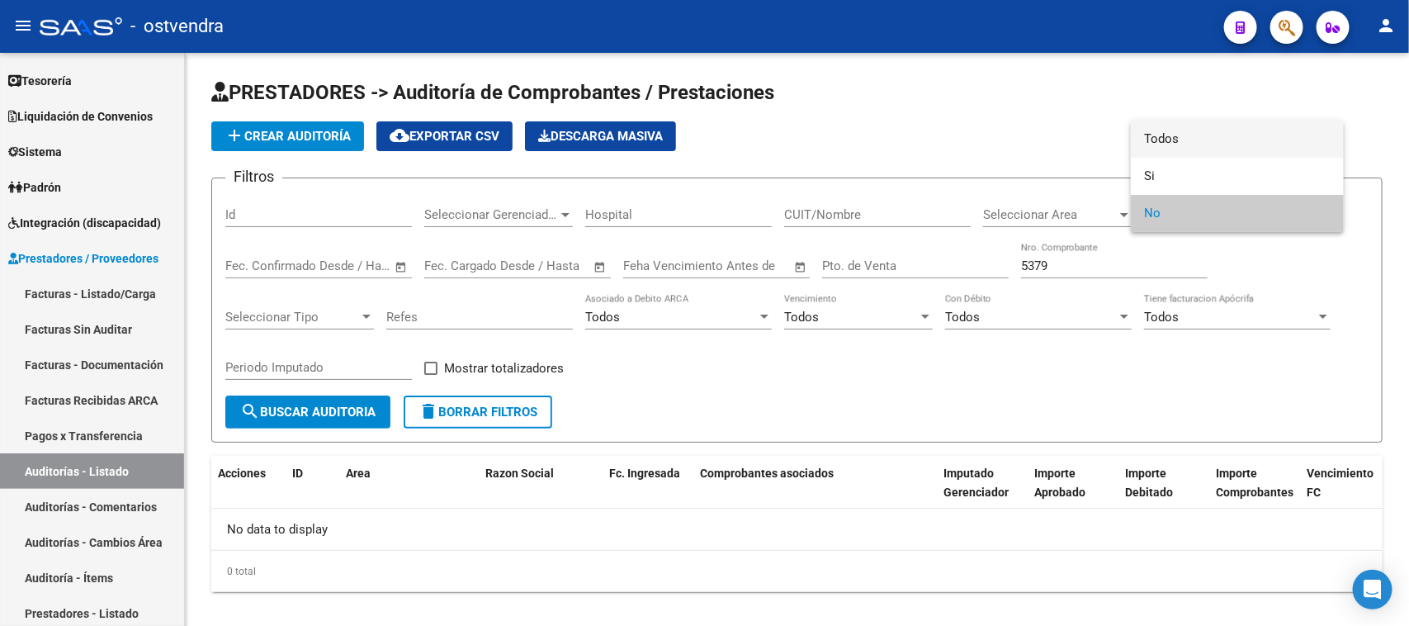
click at [1214, 139] on span "Todos" at bounding box center [1237, 139] width 187 height 37
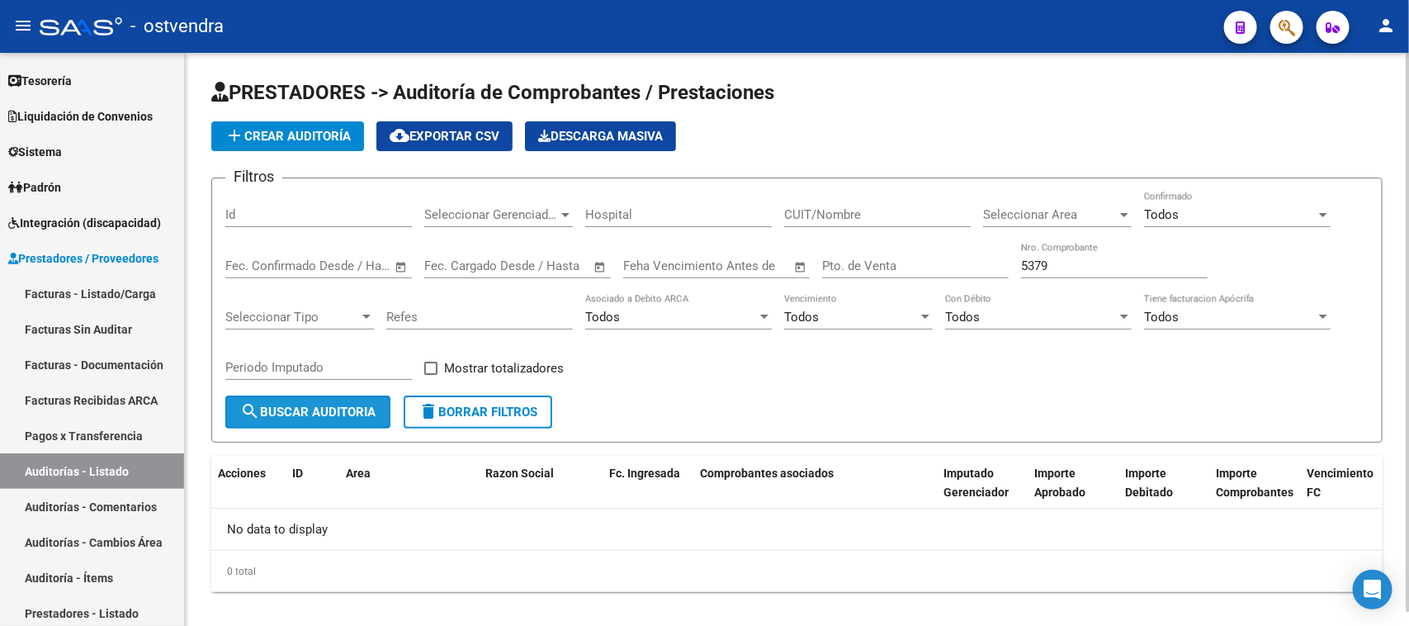
click at [365, 399] on button "search Buscar Auditoria" at bounding box center [307, 411] width 165 height 33
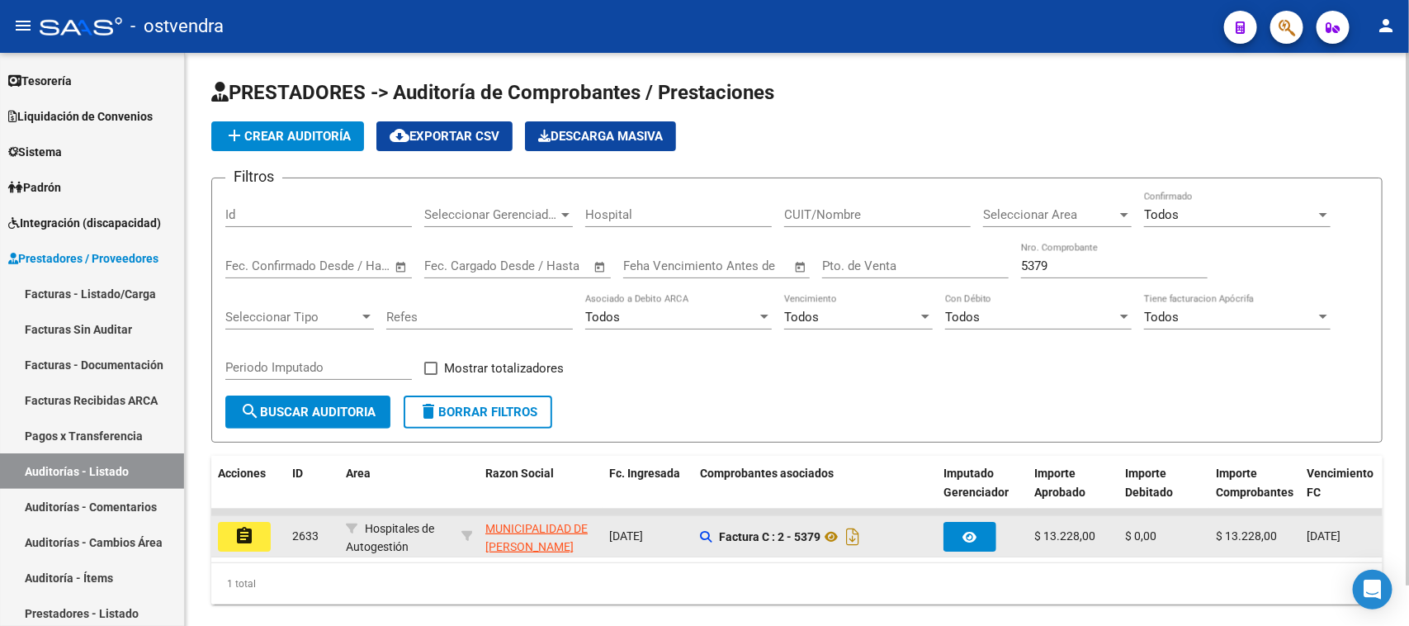
click at [248, 535] on mat-icon "assignment" at bounding box center [244, 536] width 20 height 20
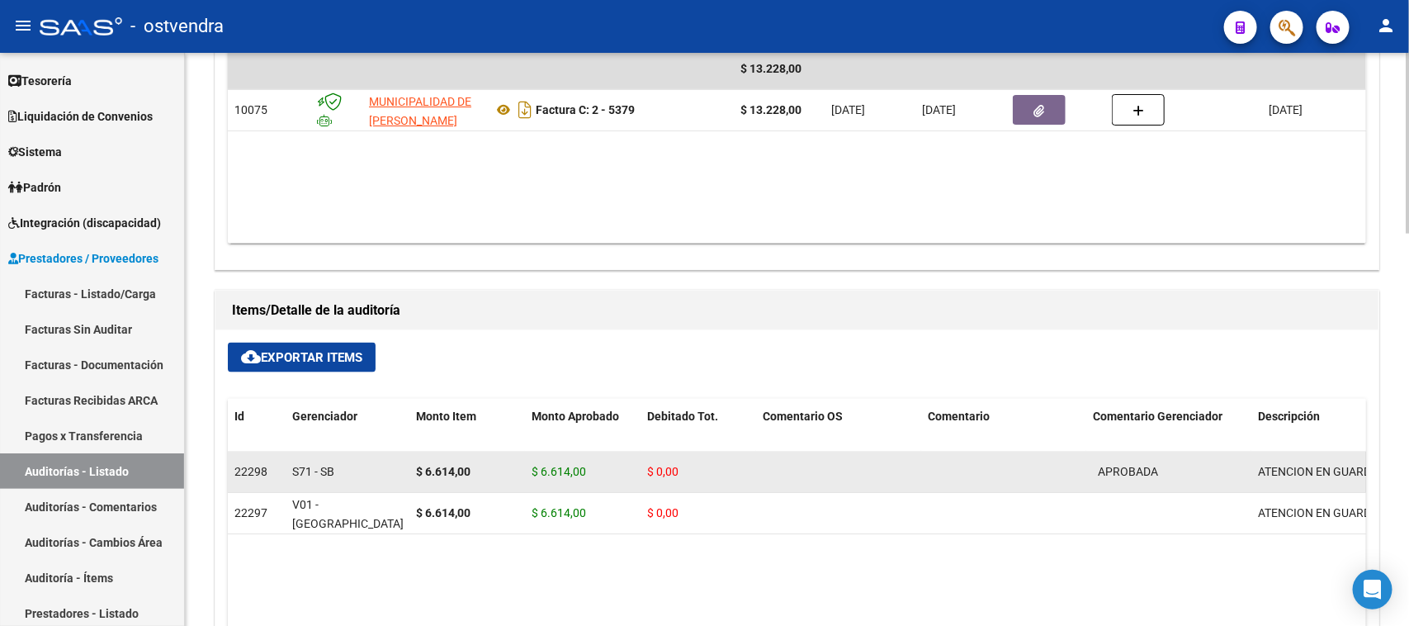
scroll to position [735, 0]
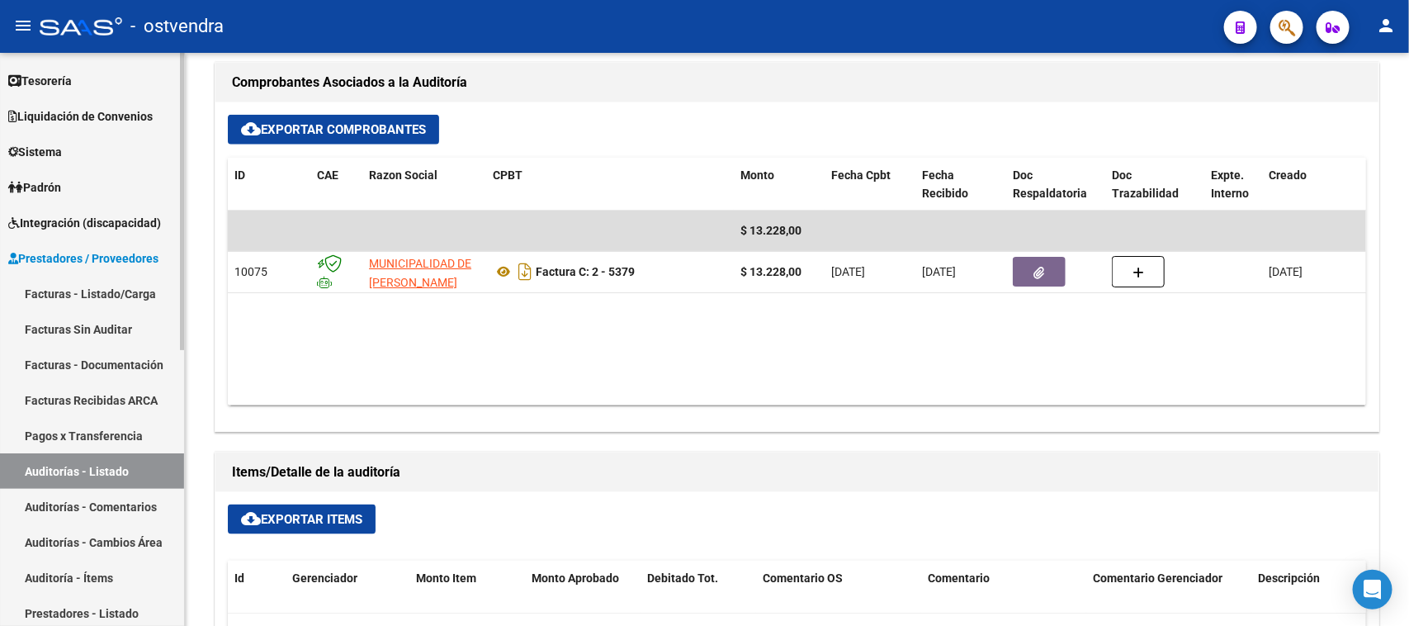
click at [99, 471] on link "Auditorías - Listado" at bounding box center [92, 470] width 184 height 35
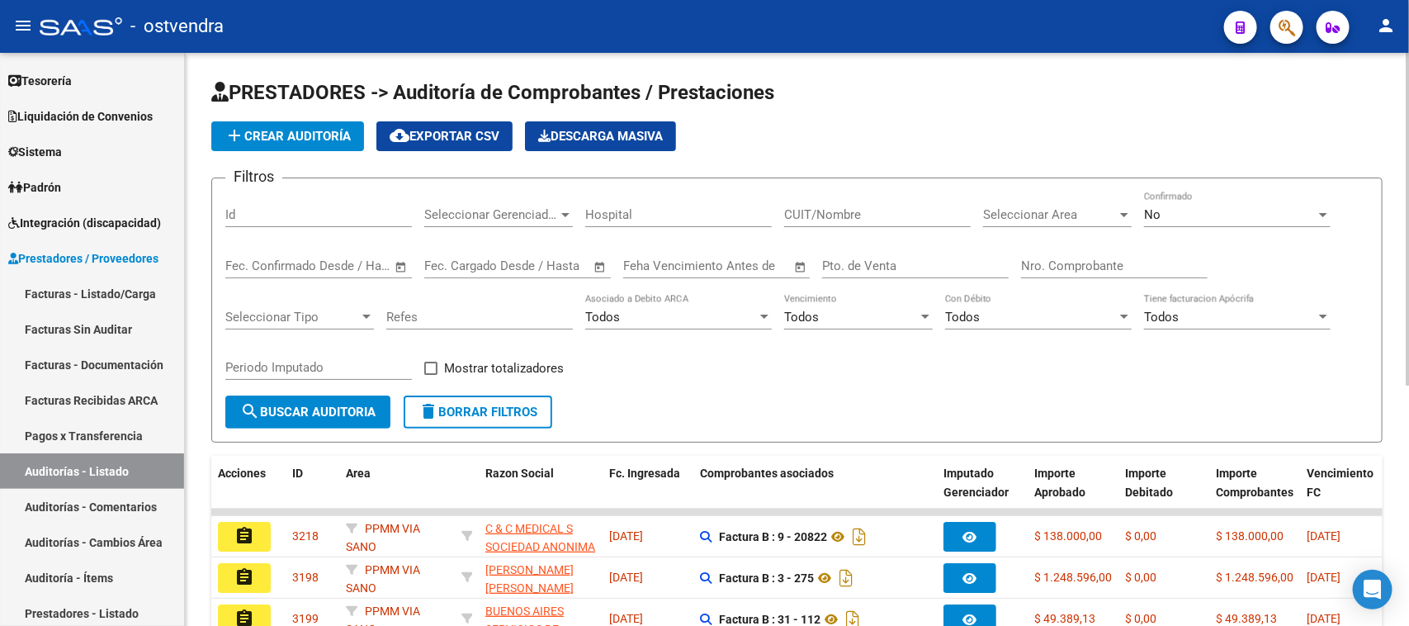
click at [1086, 265] on input "Nro. Comprobante" at bounding box center [1114, 265] width 187 height 15
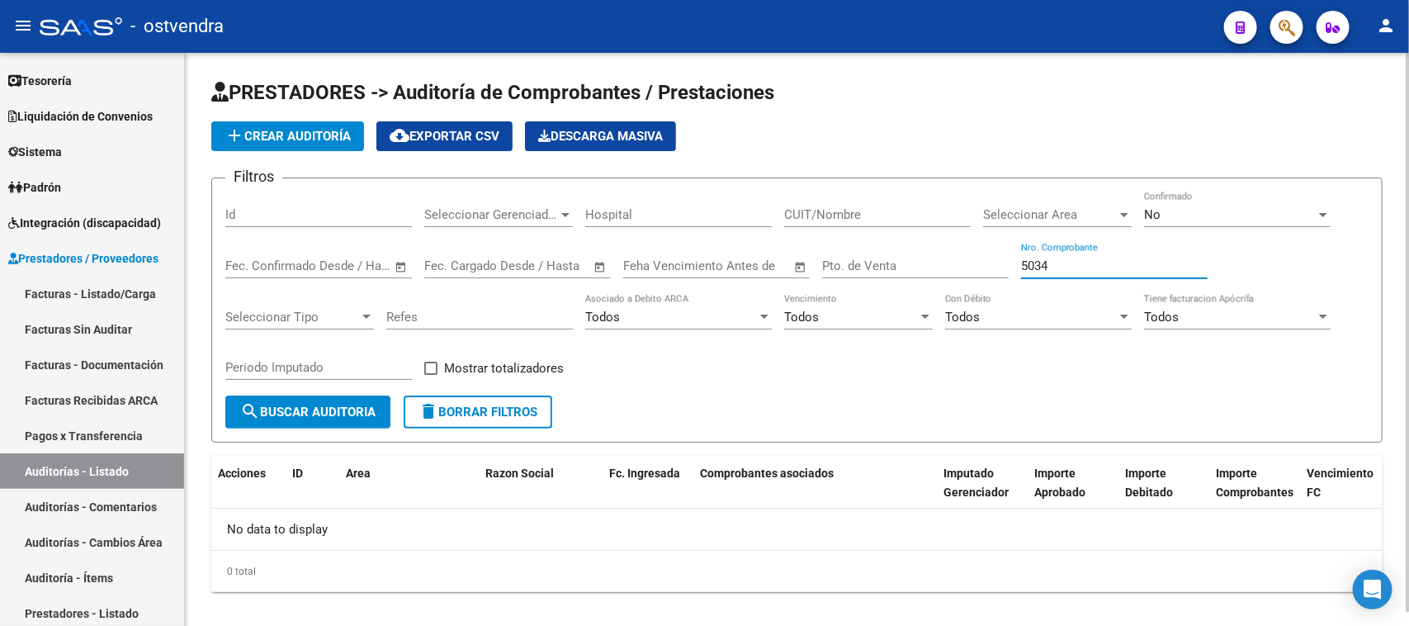
type input "5034"
click at [1176, 202] on div "No Confirmado" at bounding box center [1237, 209] width 187 height 35
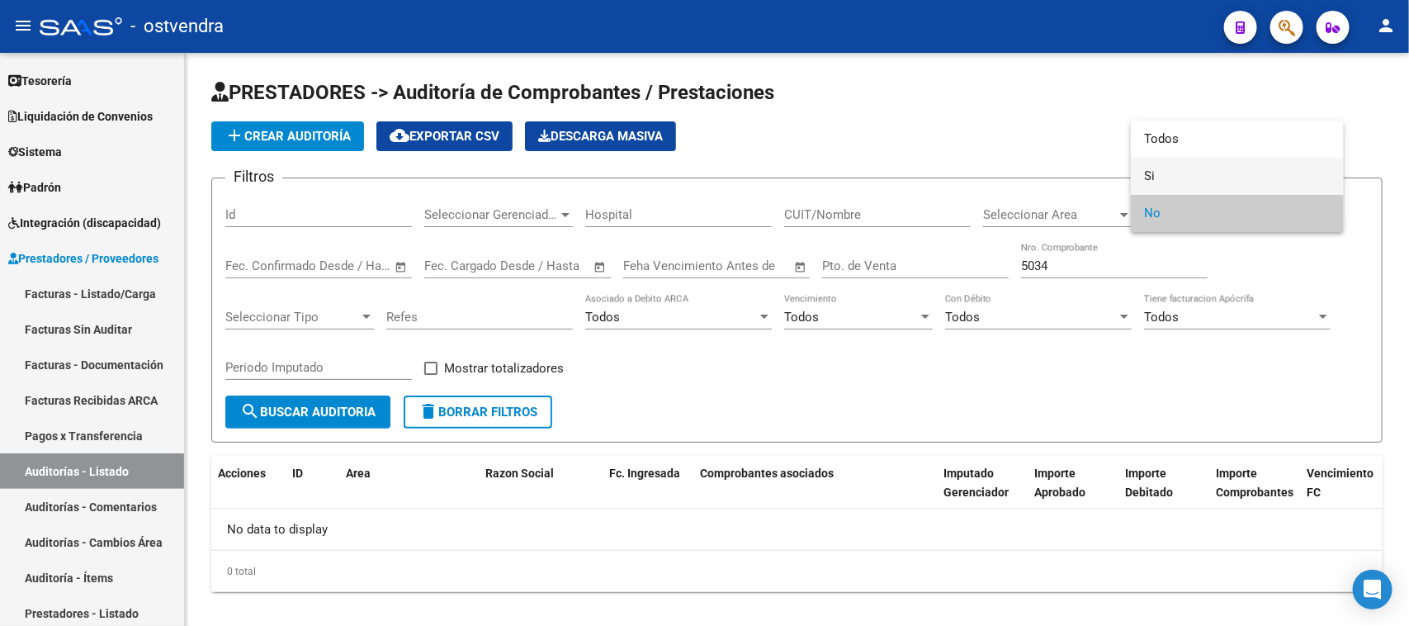
click at [1160, 180] on span "Si" at bounding box center [1237, 176] width 187 height 37
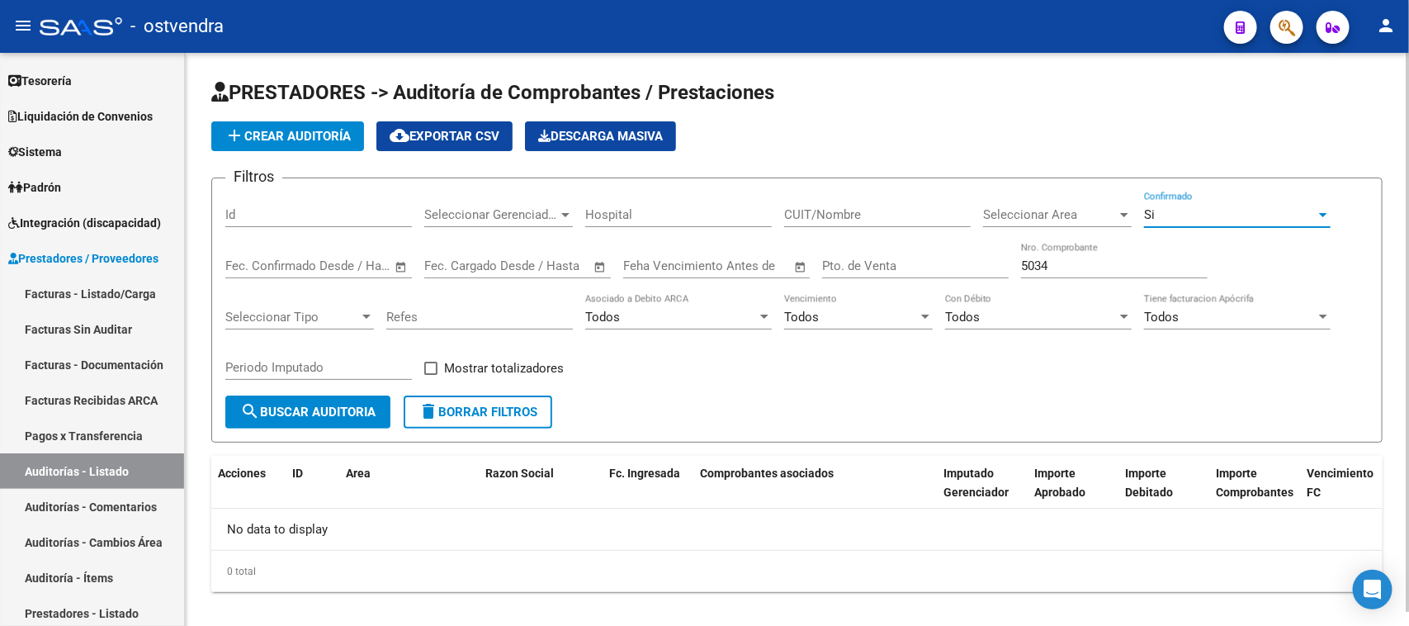
click at [366, 405] on span "search Buscar Auditoria" at bounding box center [307, 412] width 135 height 15
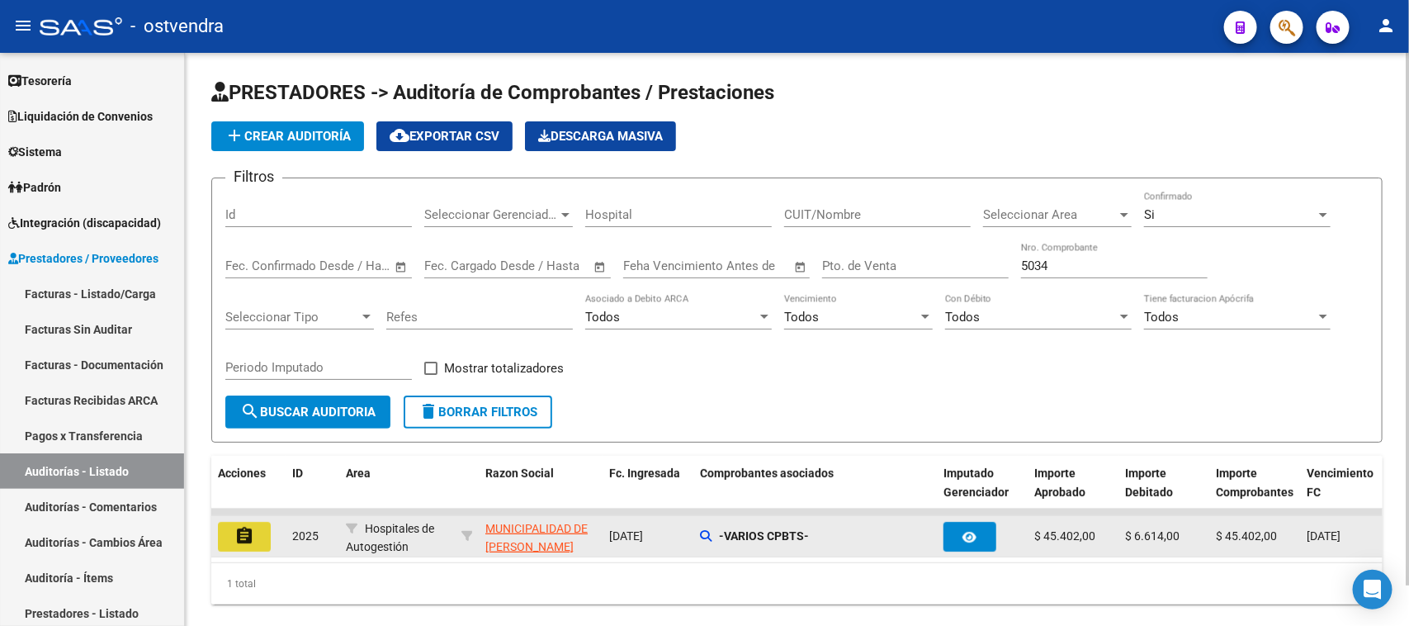
click at [236, 529] on mat-icon "assignment" at bounding box center [244, 536] width 20 height 20
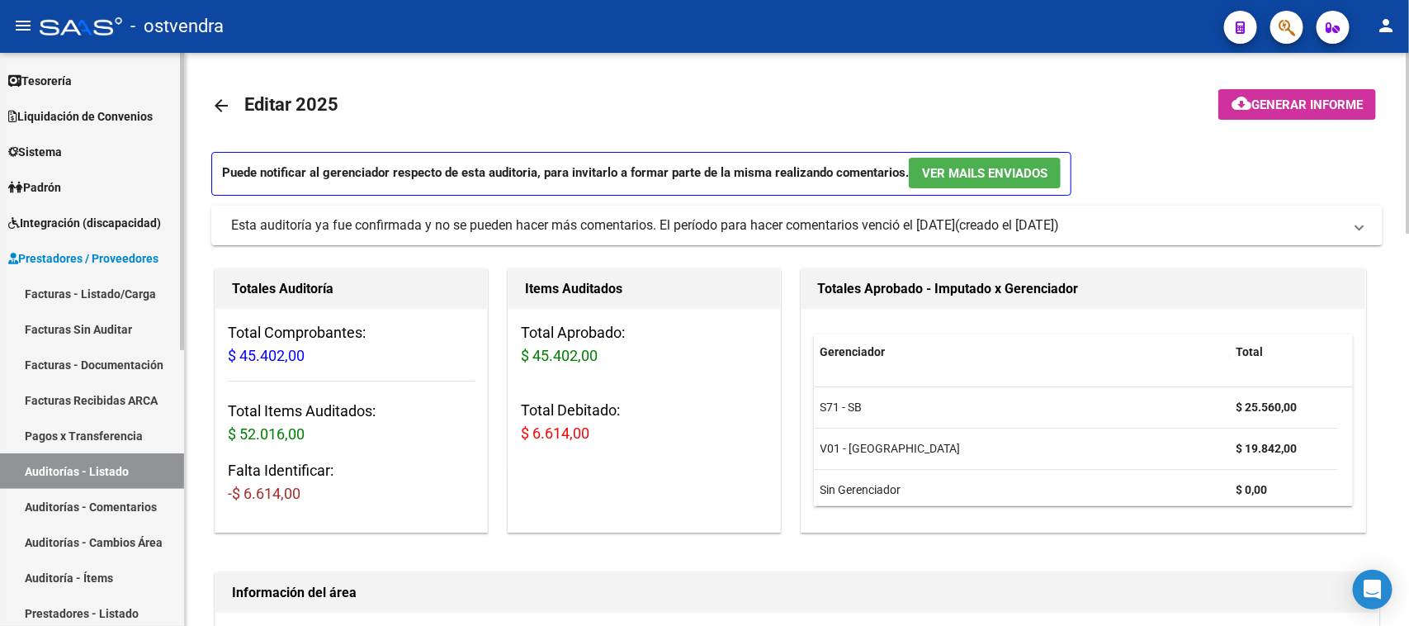
click at [126, 466] on link "Auditorías - Listado" at bounding box center [92, 470] width 184 height 35
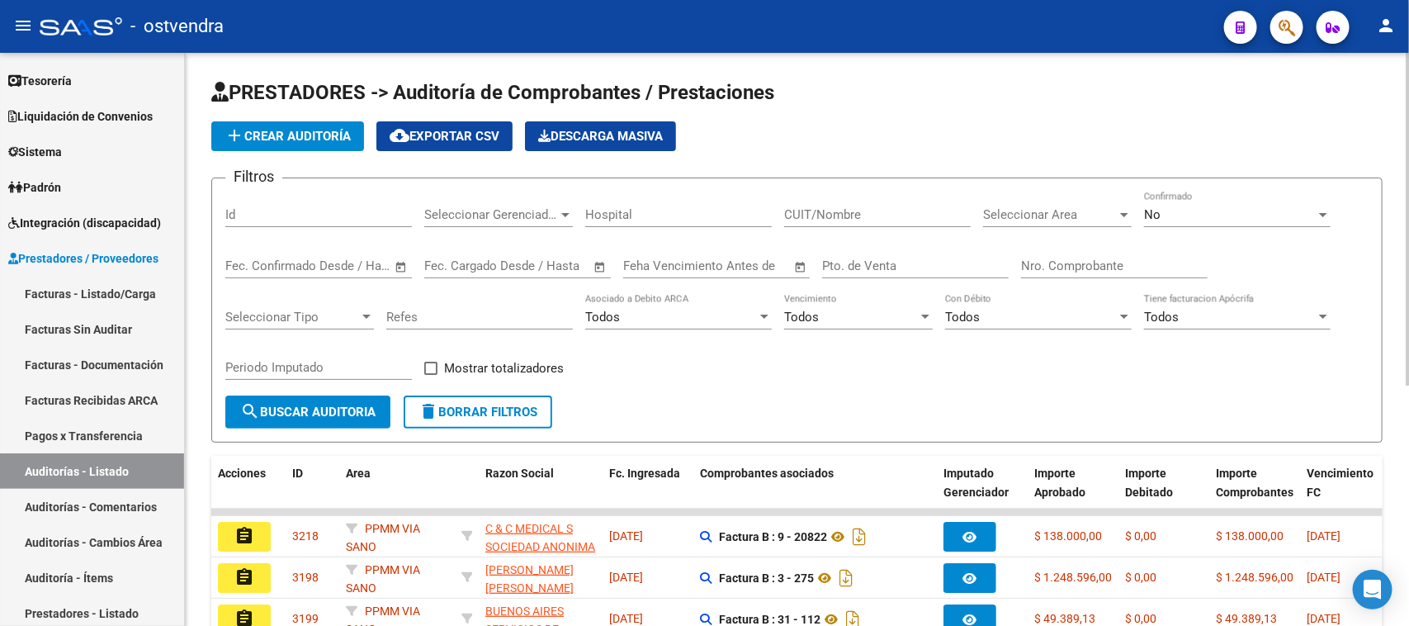
click at [1091, 258] on input "Nro. Comprobante" at bounding box center [1114, 265] width 187 height 15
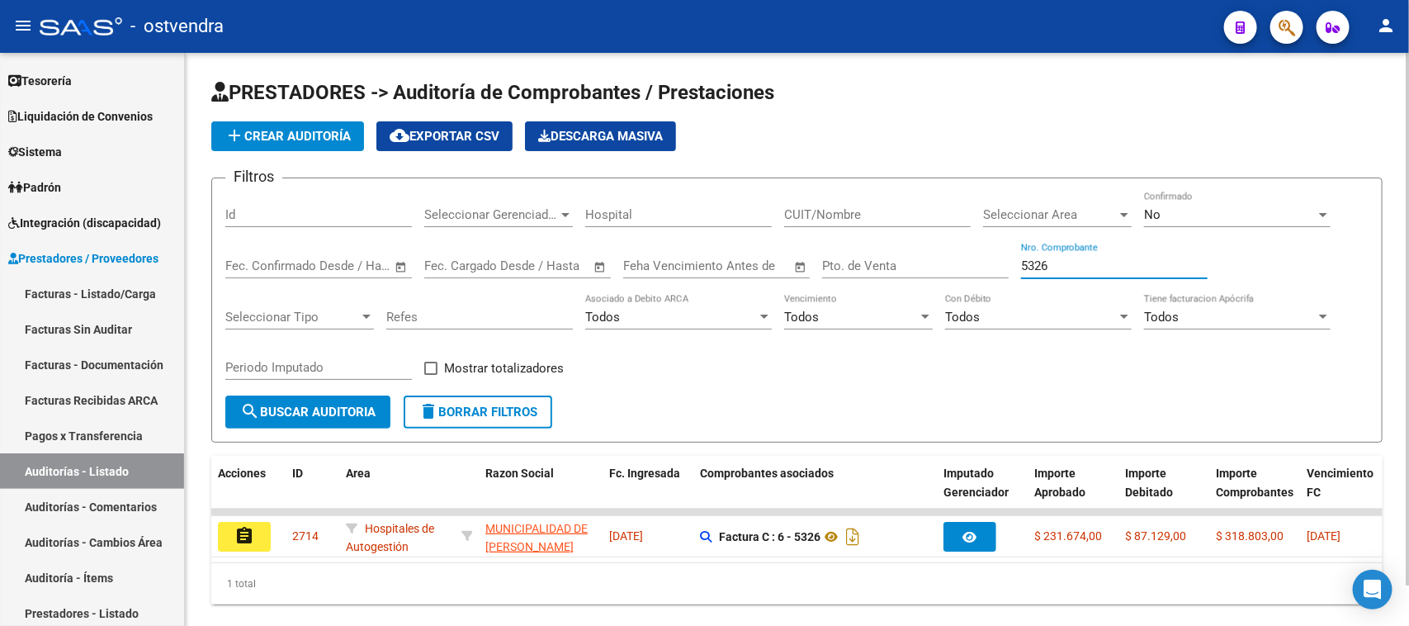
type input "5326"
click at [1186, 211] on div "No" at bounding box center [1230, 214] width 172 height 15
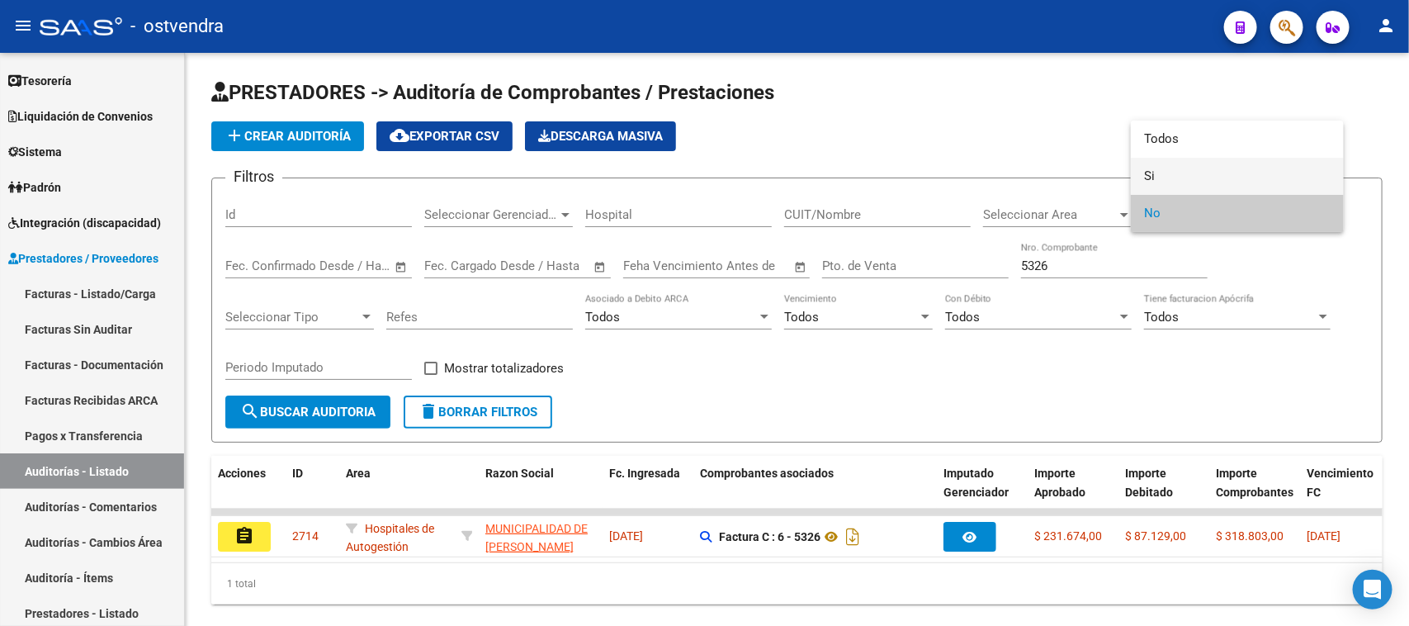
click at [1178, 165] on span "Si" at bounding box center [1237, 176] width 187 height 37
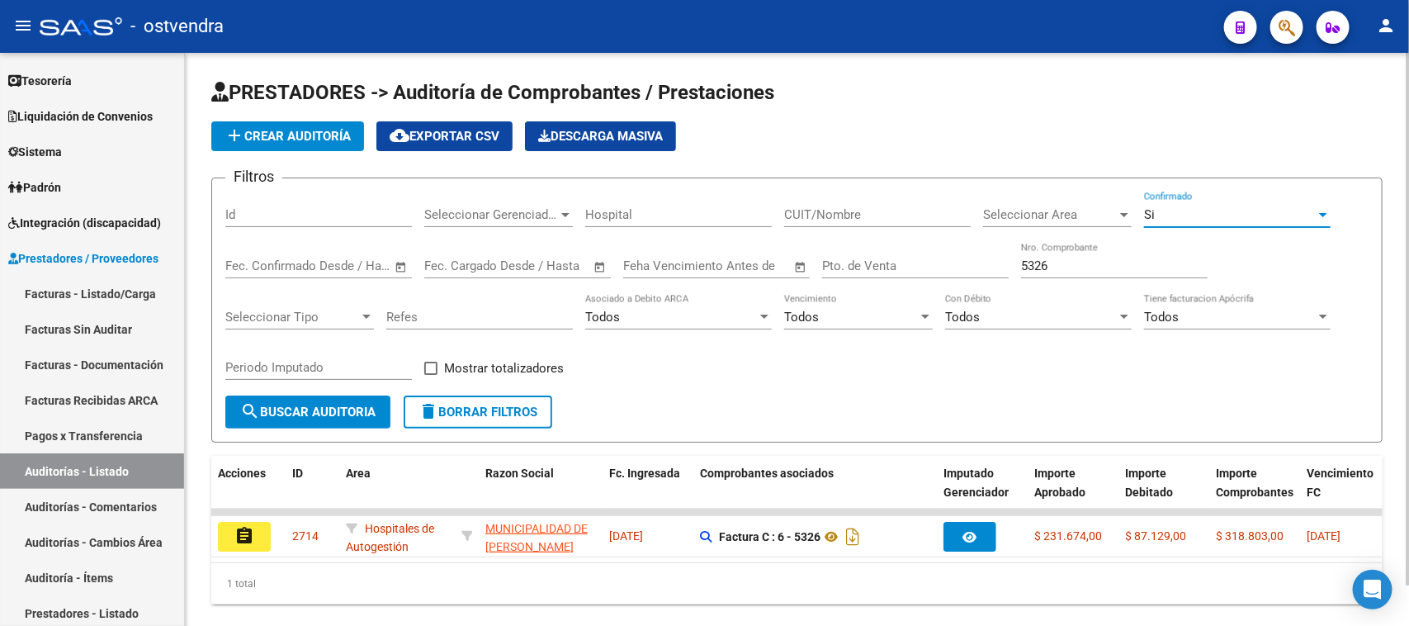
click at [338, 405] on span "search Buscar Auditoria" at bounding box center [307, 412] width 135 height 15
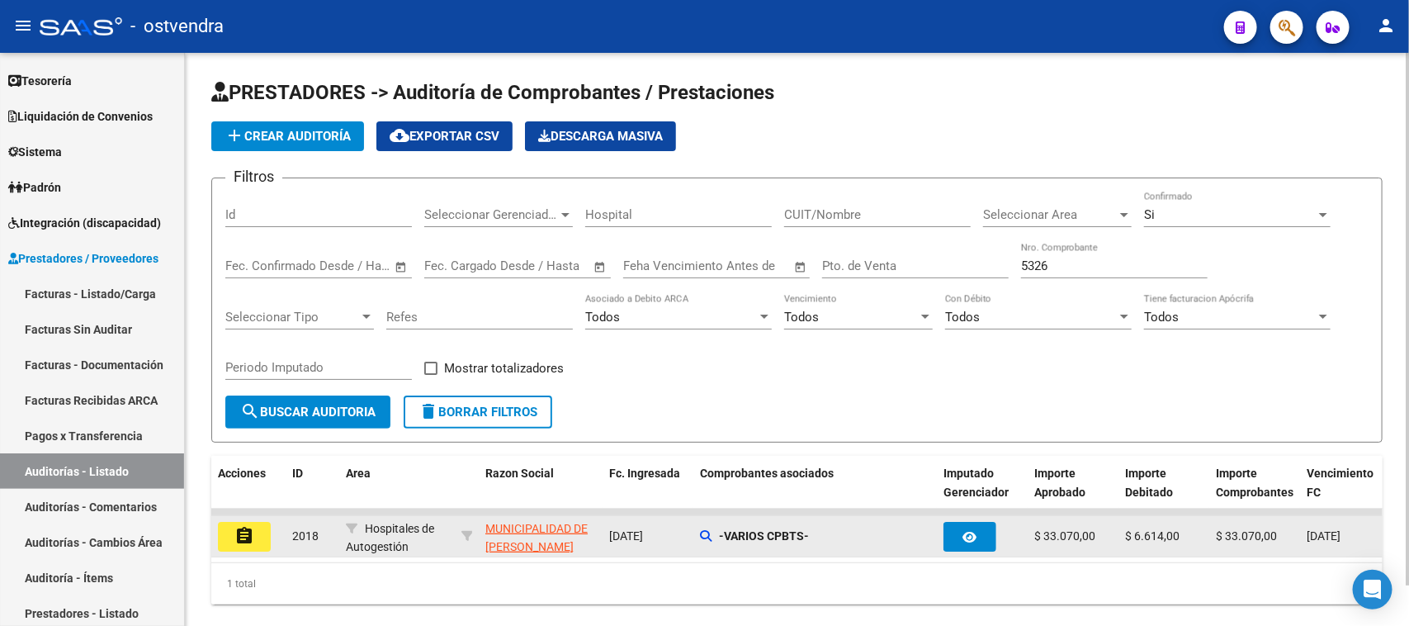
click at [245, 539] on mat-icon "assignment" at bounding box center [244, 536] width 20 height 20
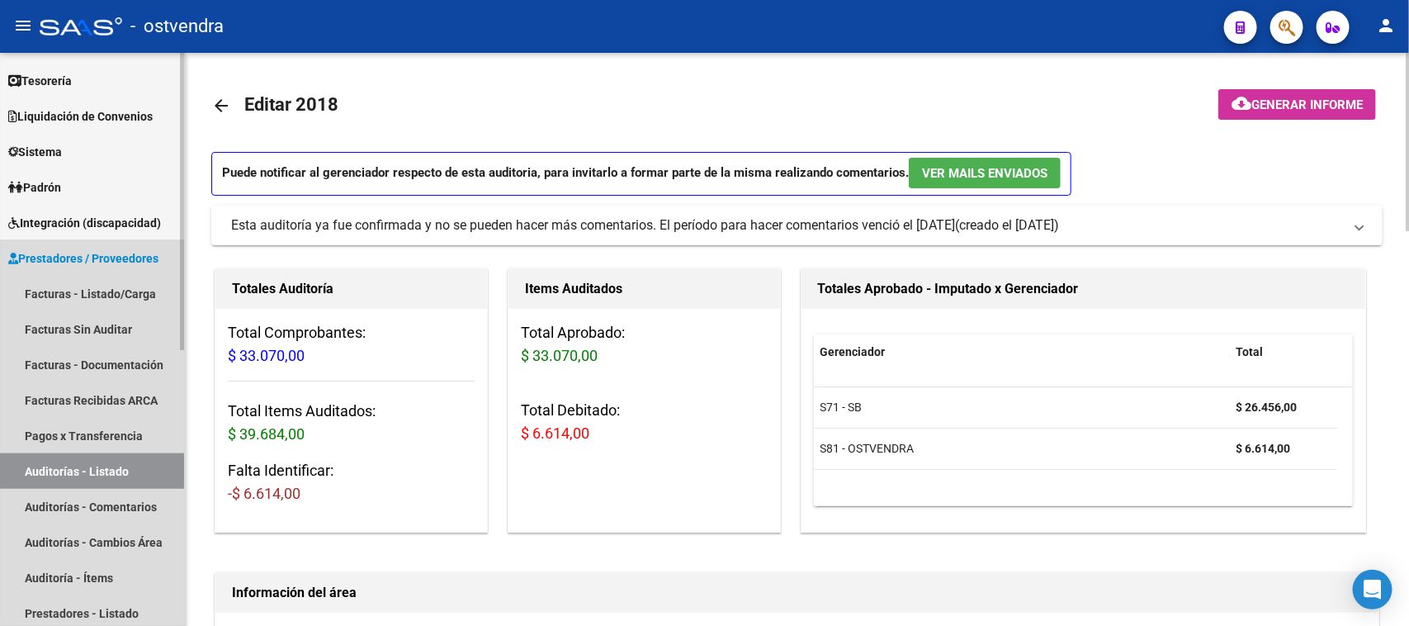
click at [121, 467] on link "Auditorías - Listado" at bounding box center [92, 470] width 184 height 35
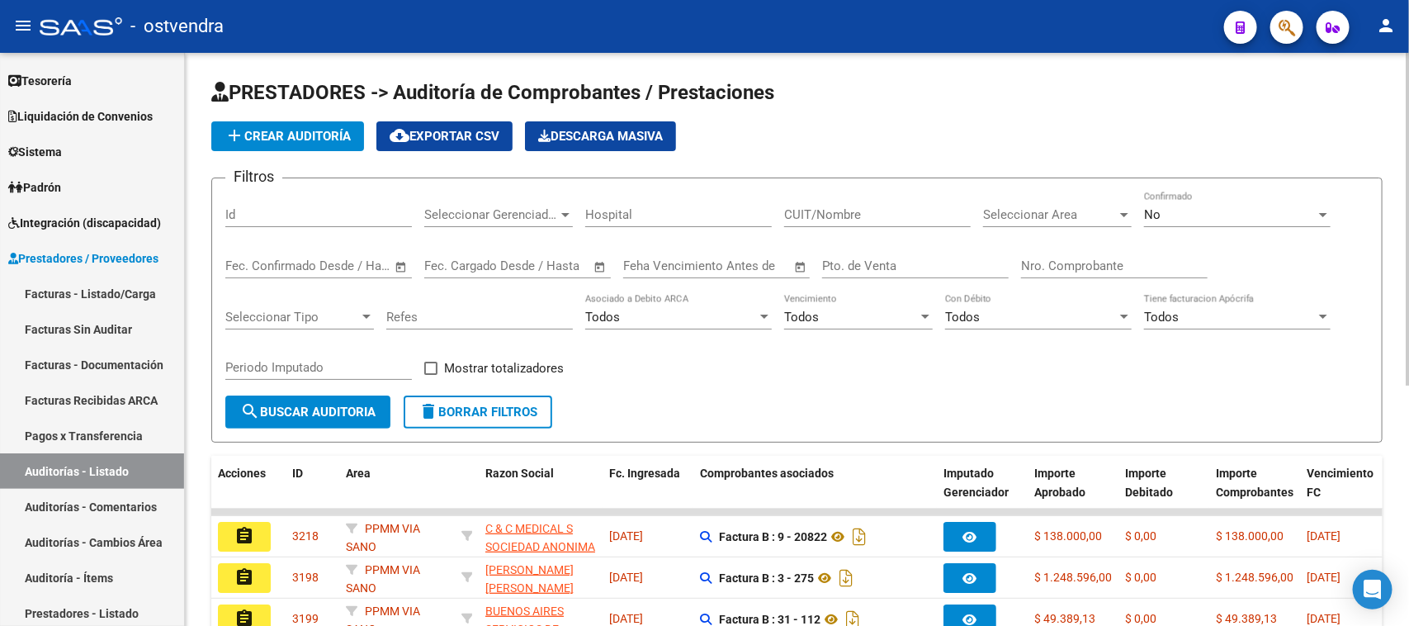
click at [1071, 261] on input "Nro. Comprobante" at bounding box center [1114, 265] width 187 height 15
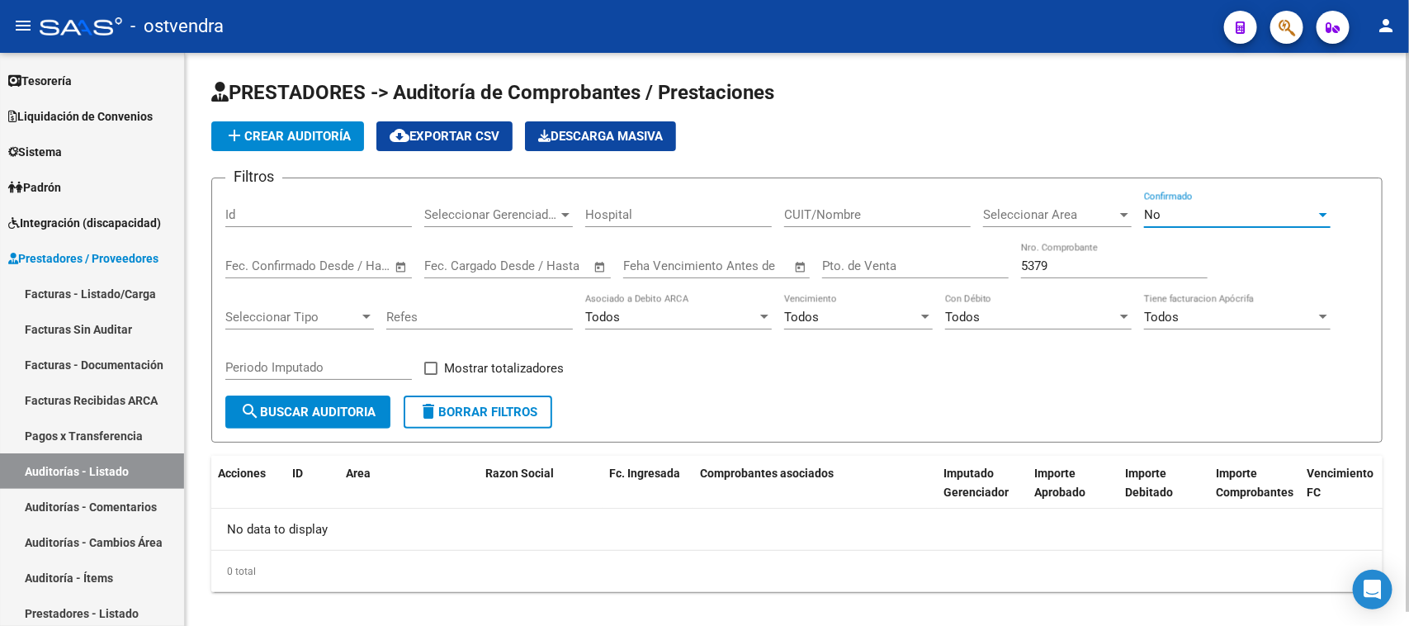
click at [1235, 211] on div "No" at bounding box center [1230, 214] width 172 height 15
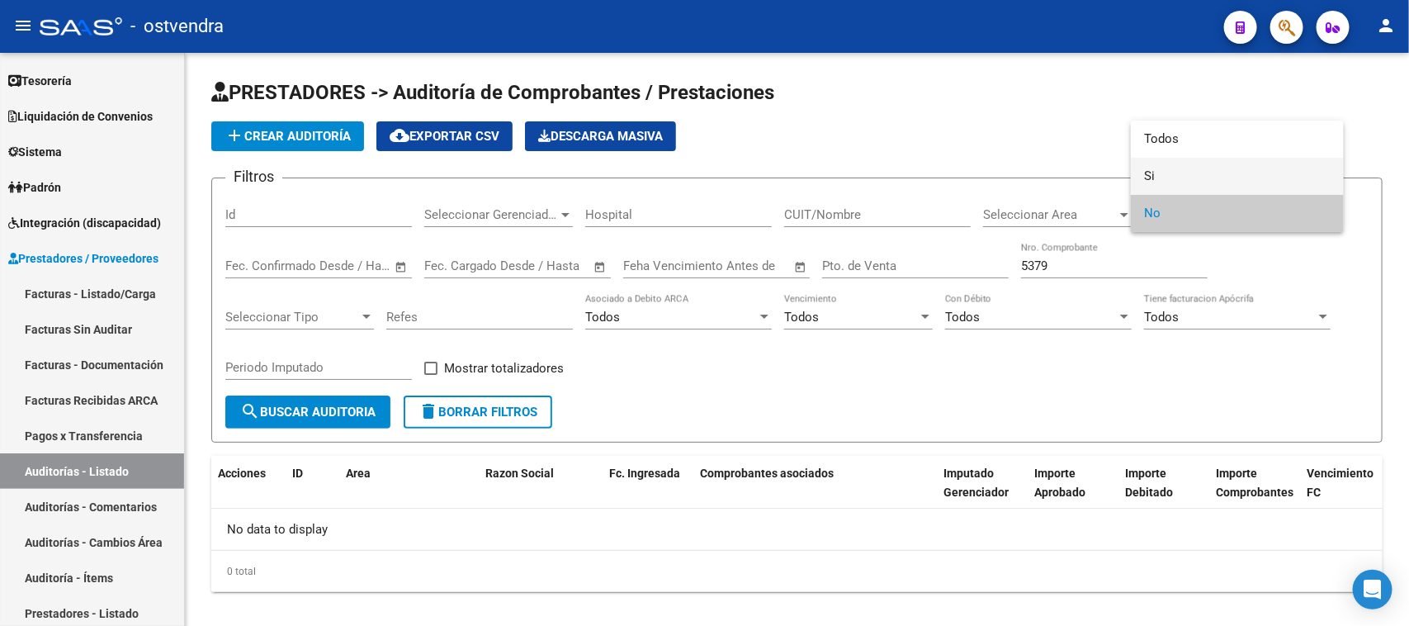
click at [1177, 176] on span "Si" at bounding box center [1237, 176] width 187 height 37
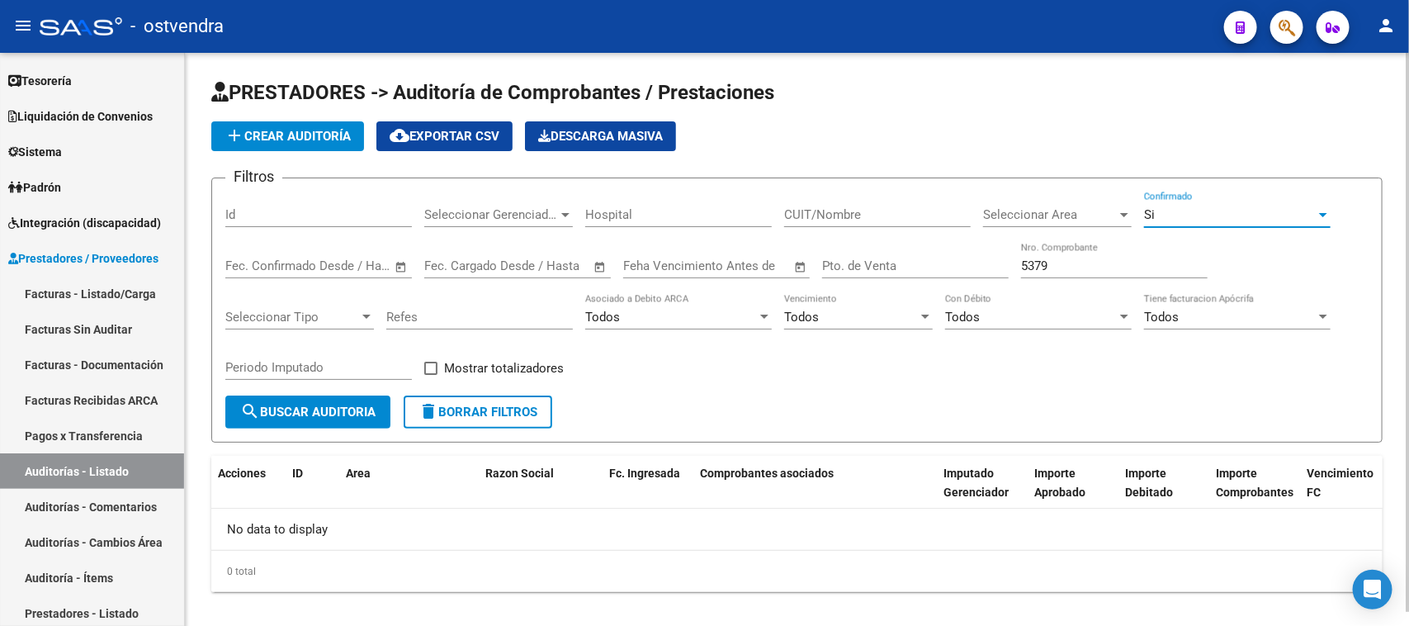
click at [376, 400] on button "search Buscar Auditoria" at bounding box center [307, 411] width 165 height 33
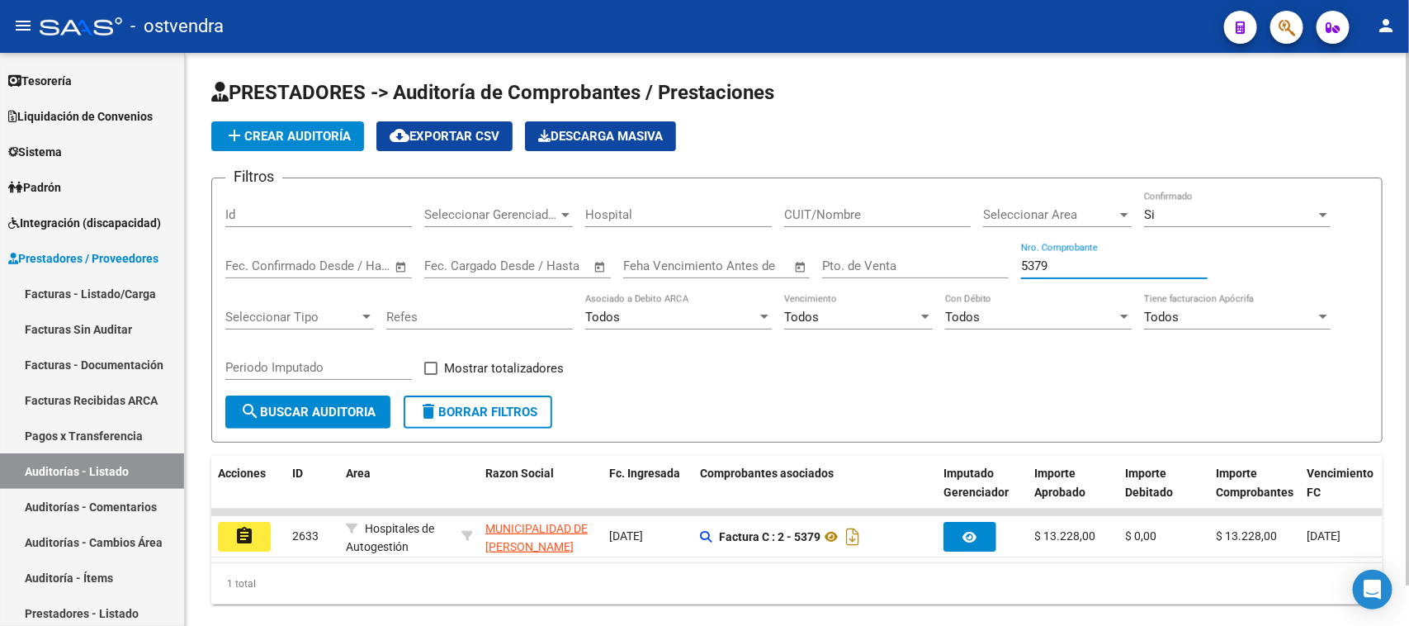
drag, startPoint x: 1072, startPoint y: 268, endPoint x: 1029, endPoint y: 270, distance: 43.0
click at [1029, 270] on input "5379" at bounding box center [1114, 265] width 187 height 15
type input "5"
type input "8287"
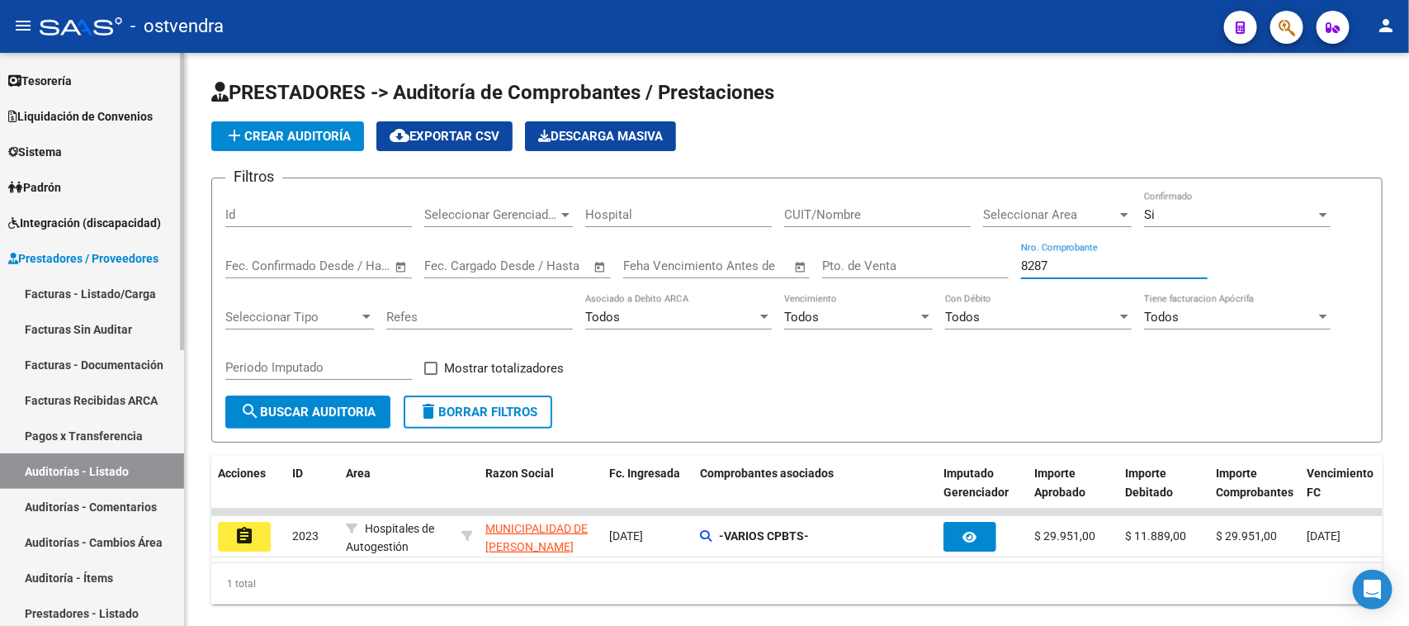
click at [93, 149] on link "Sistema" at bounding box center [92, 151] width 184 height 35
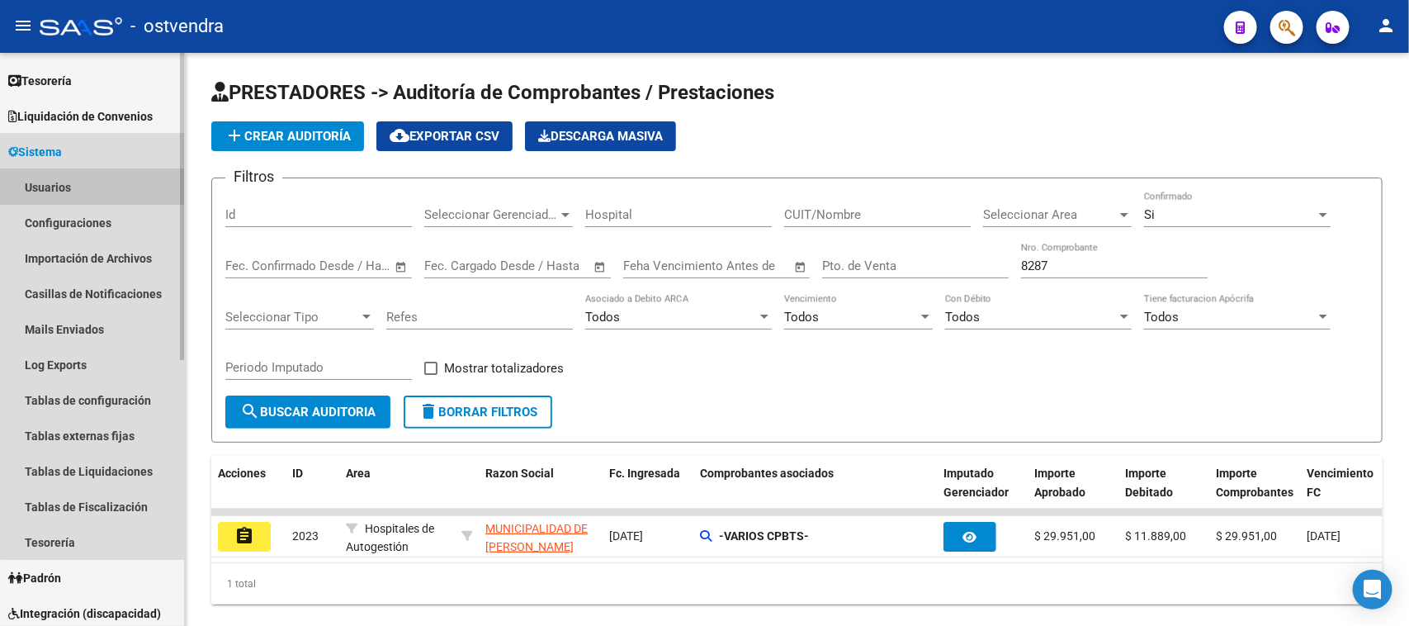
click at [96, 183] on link "Usuarios" at bounding box center [92, 186] width 184 height 35
click at [55, 187] on link "Usuarios" at bounding box center [92, 186] width 184 height 35
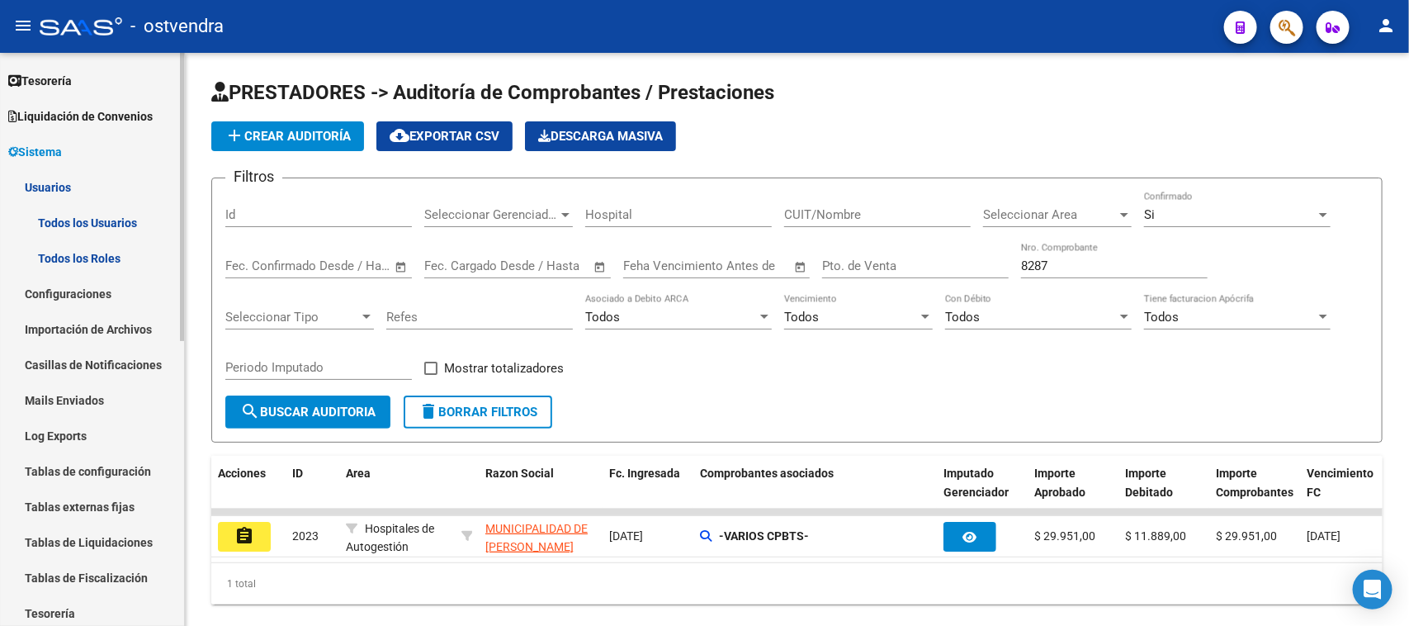
click at [95, 219] on link "Todos los Usuarios" at bounding box center [92, 222] width 184 height 35
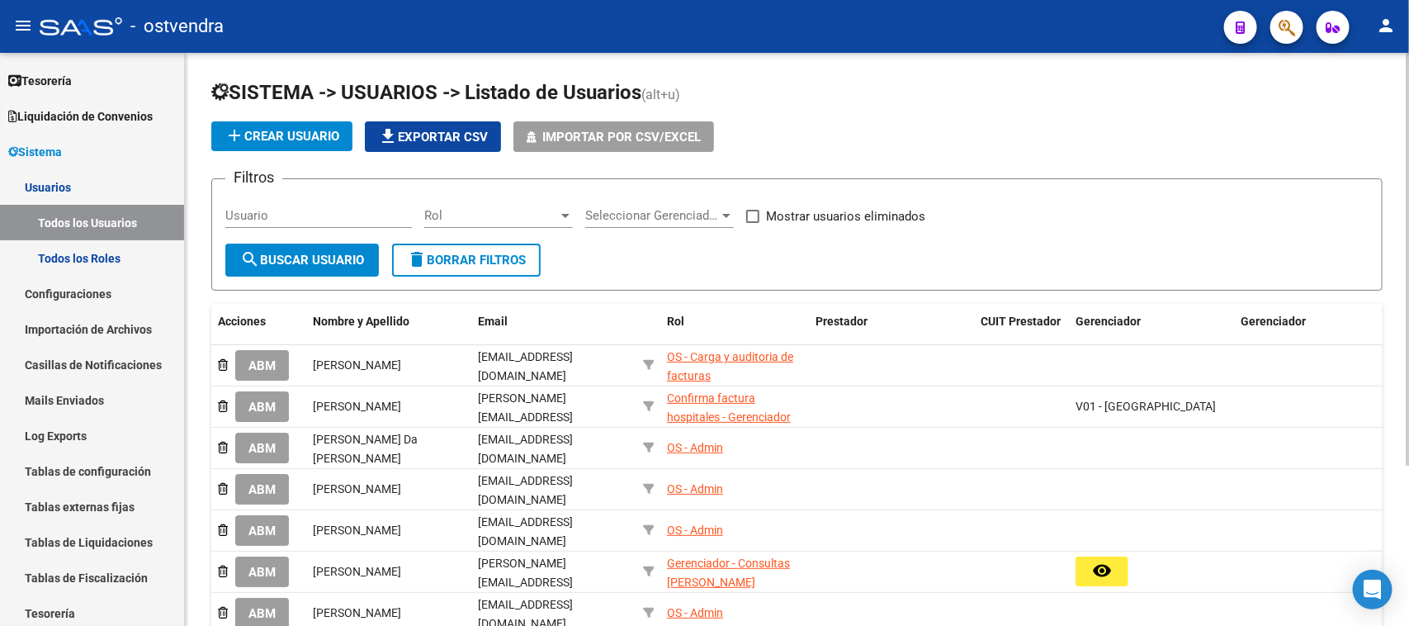
click at [332, 217] on input "Usuario" at bounding box center [318, 215] width 187 height 15
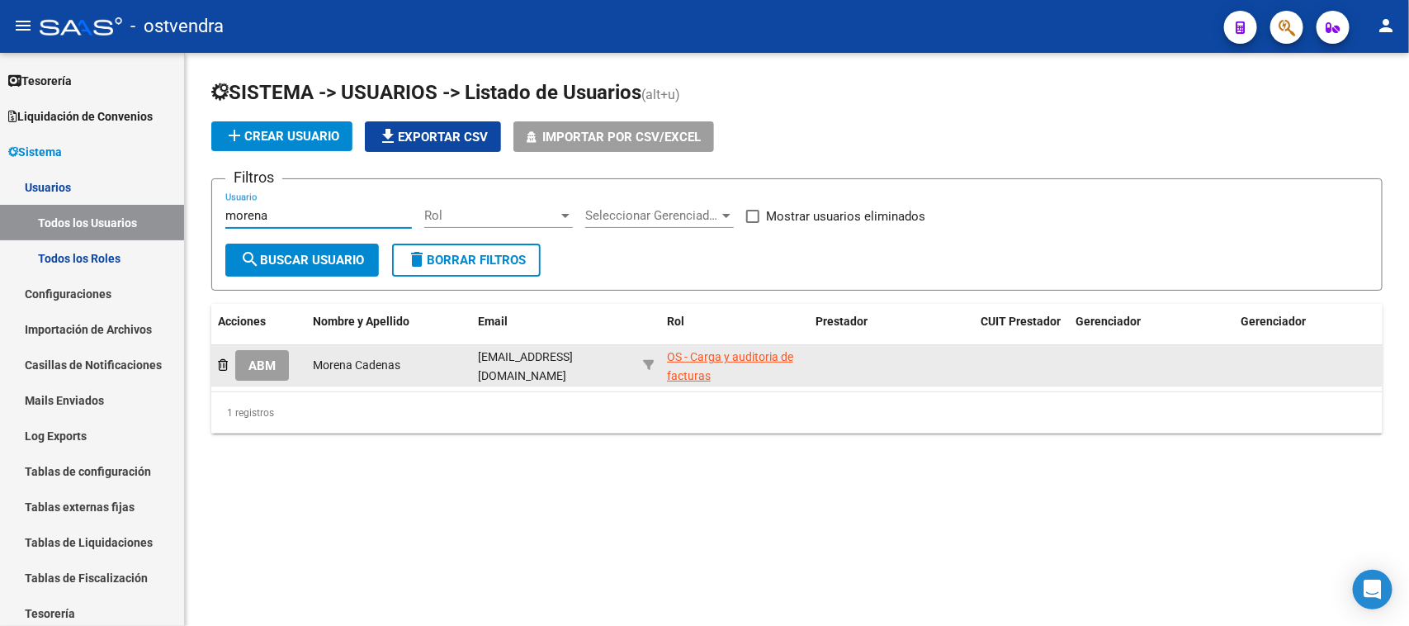
type input "morena"
click at [264, 363] on span "ABM" at bounding box center [261, 365] width 27 height 15
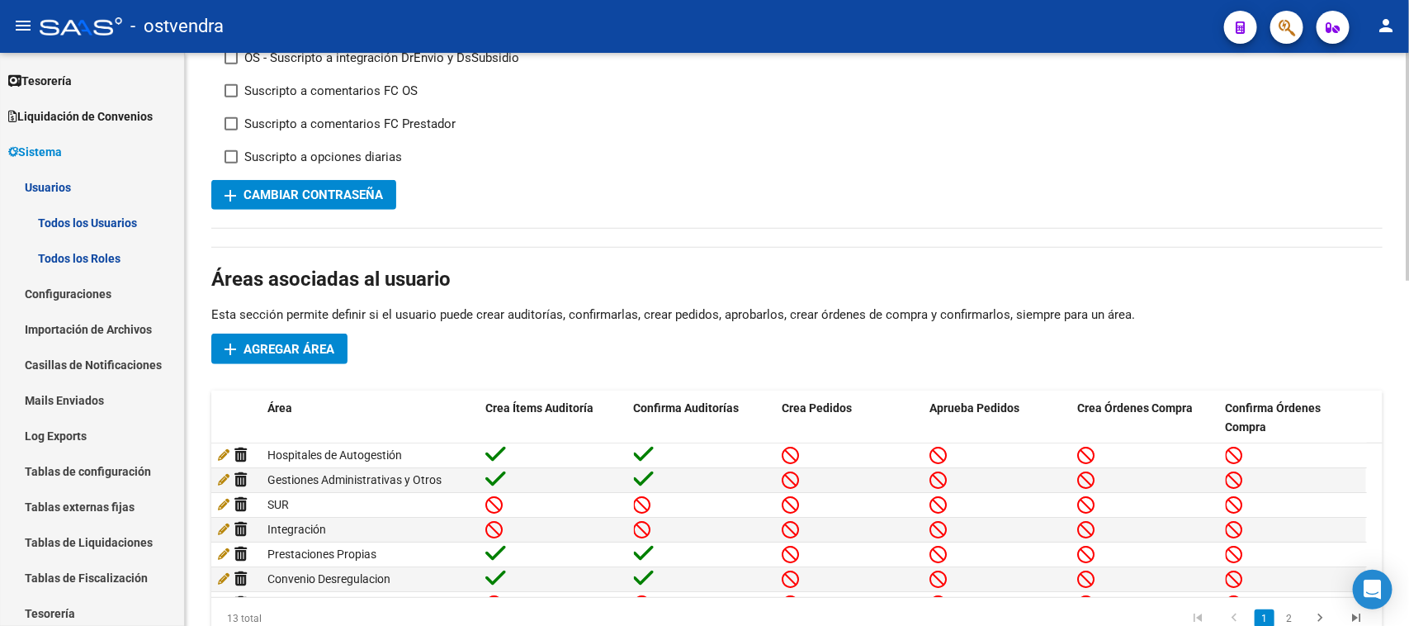
scroll to position [413, 0]
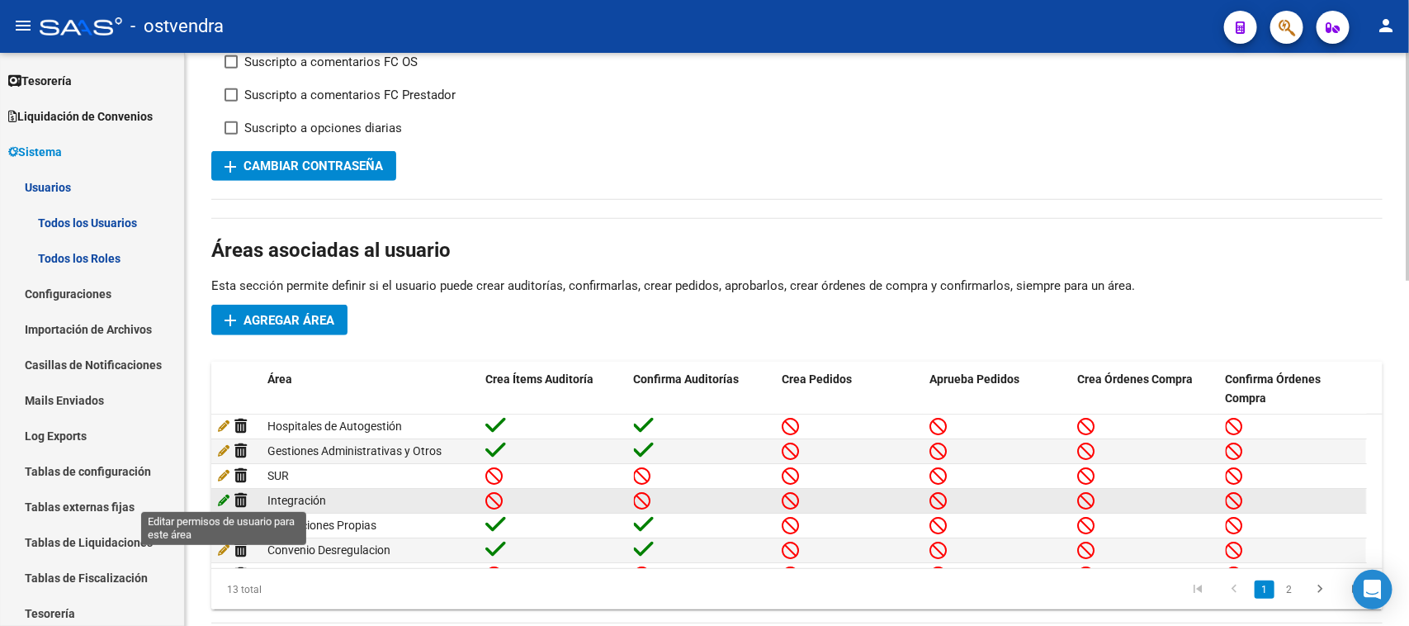
click at [225, 500] on icon at bounding box center [224, 500] width 12 height 12
click at [223, 498] on icon at bounding box center [224, 500] width 12 height 12
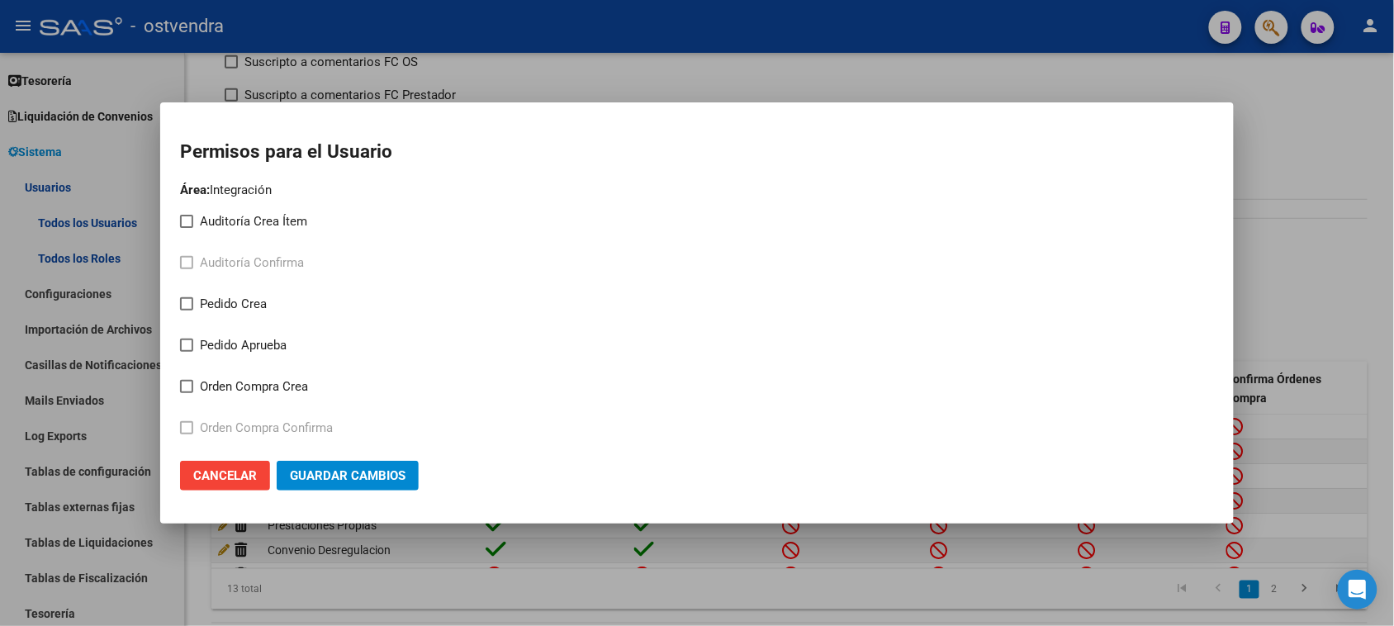
click at [231, 473] on span "Cancelar" at bounding box center [225, 475] width 64 height 15
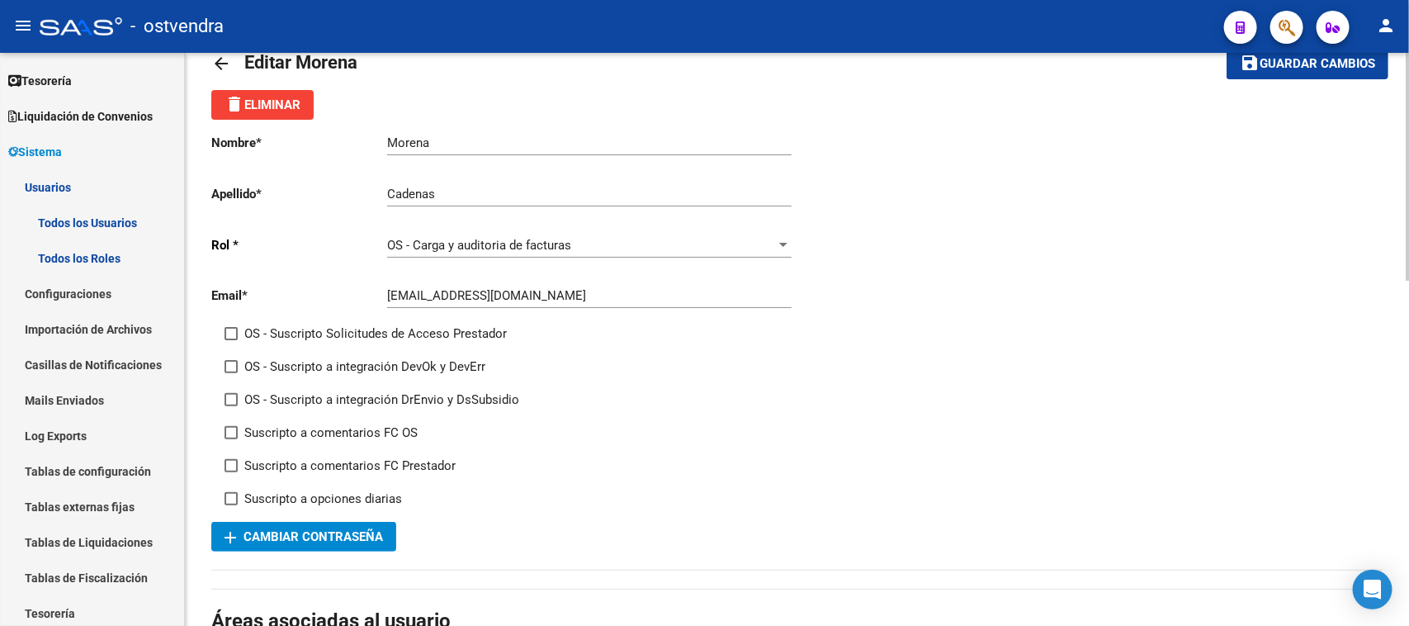
scroll to position [0, 0]
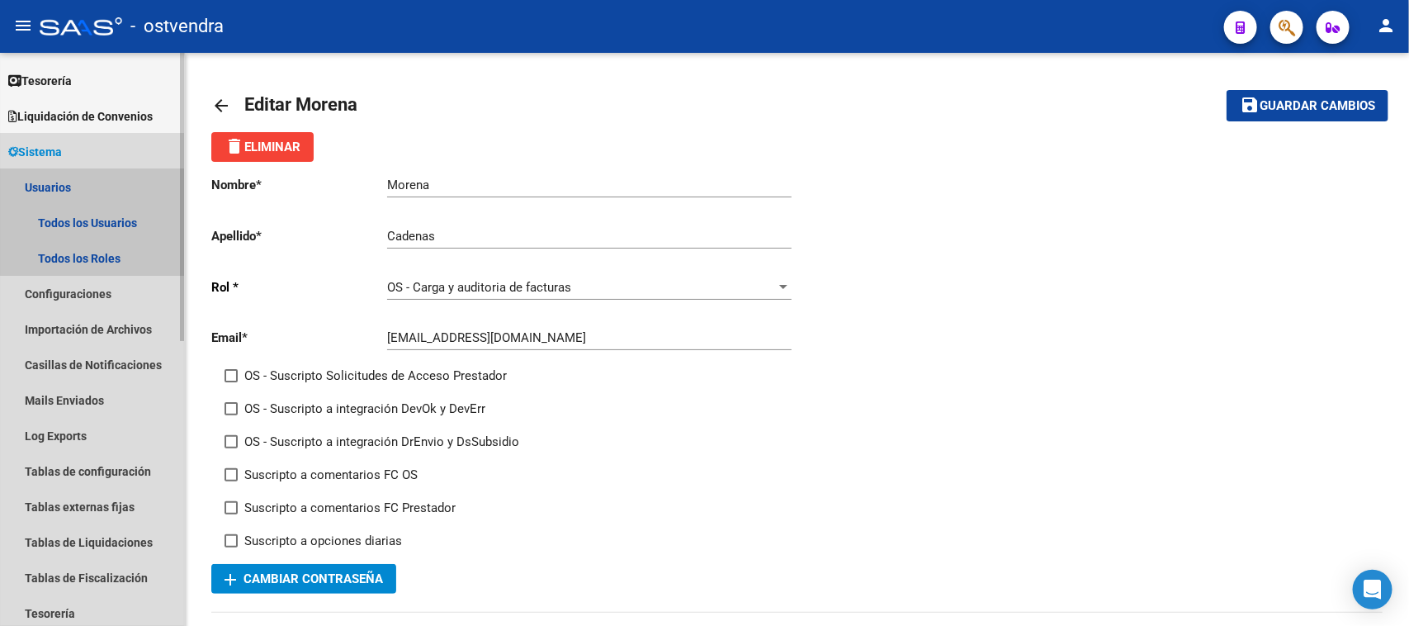
click at [102, 187] on link "Usuarios" at bounding box center [92, 186] width 184 height 35
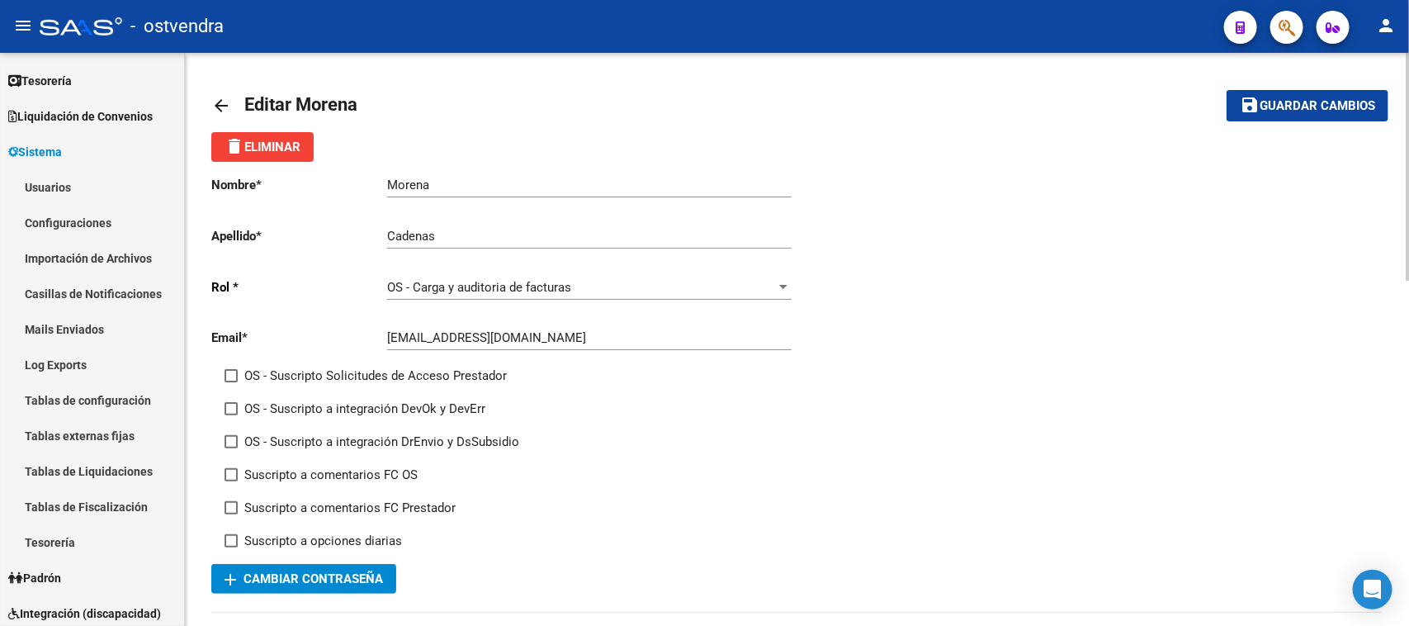
click at [877, 108] on mat-toolbar-row "arrow_back Editar Morena" at bounding box center [668, 105] width 914 height 53
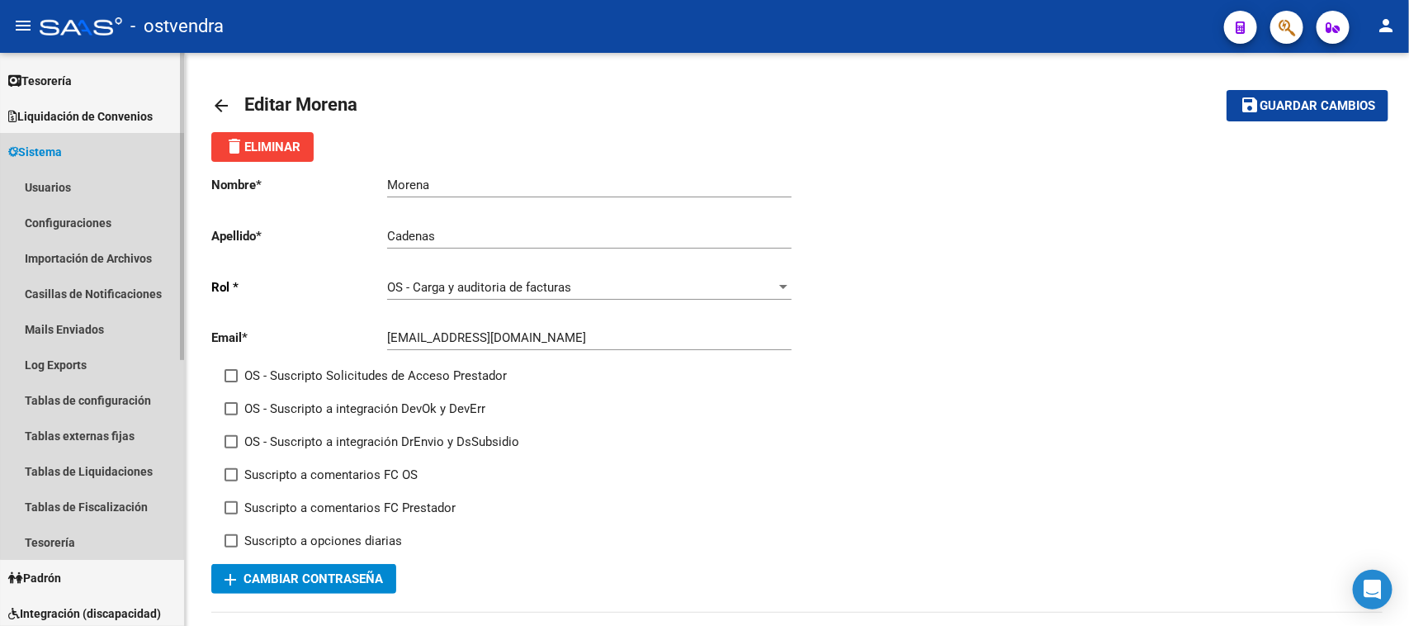
click at [108, 149] on link "Sistema" at bounding box center [92, 151] width 184 height 35
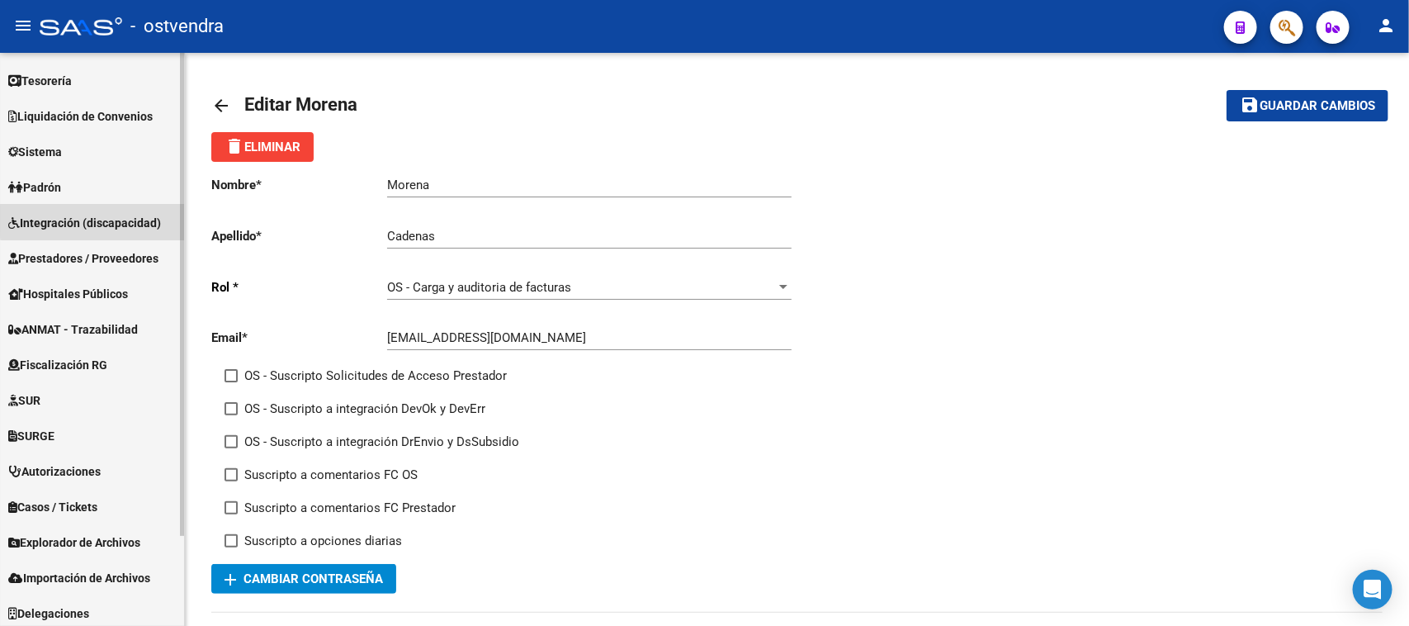
click at [111, 219] on span "Integración (discapacidad)" at bounding box center [84, 223] width 153 height 18
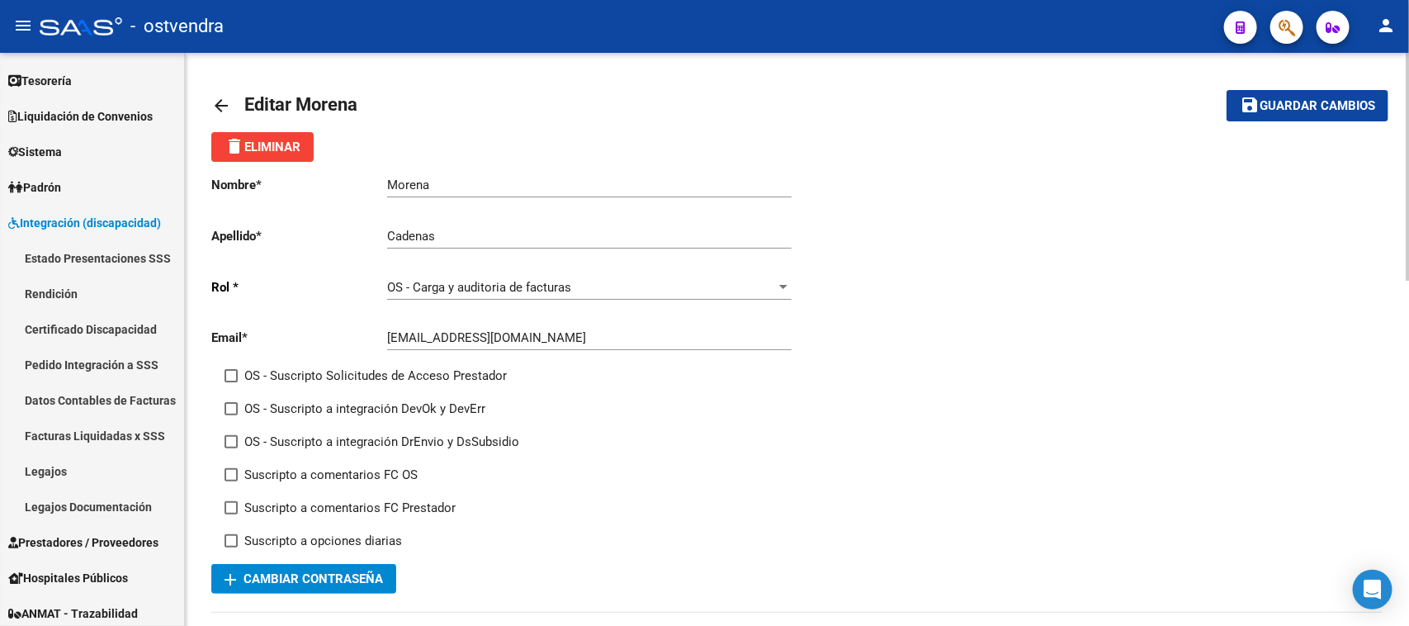
click at [770, 110] on mat-toolbar-row "arrow_back Editar Morena" at bounding box center [668, 105] width 914 height 53
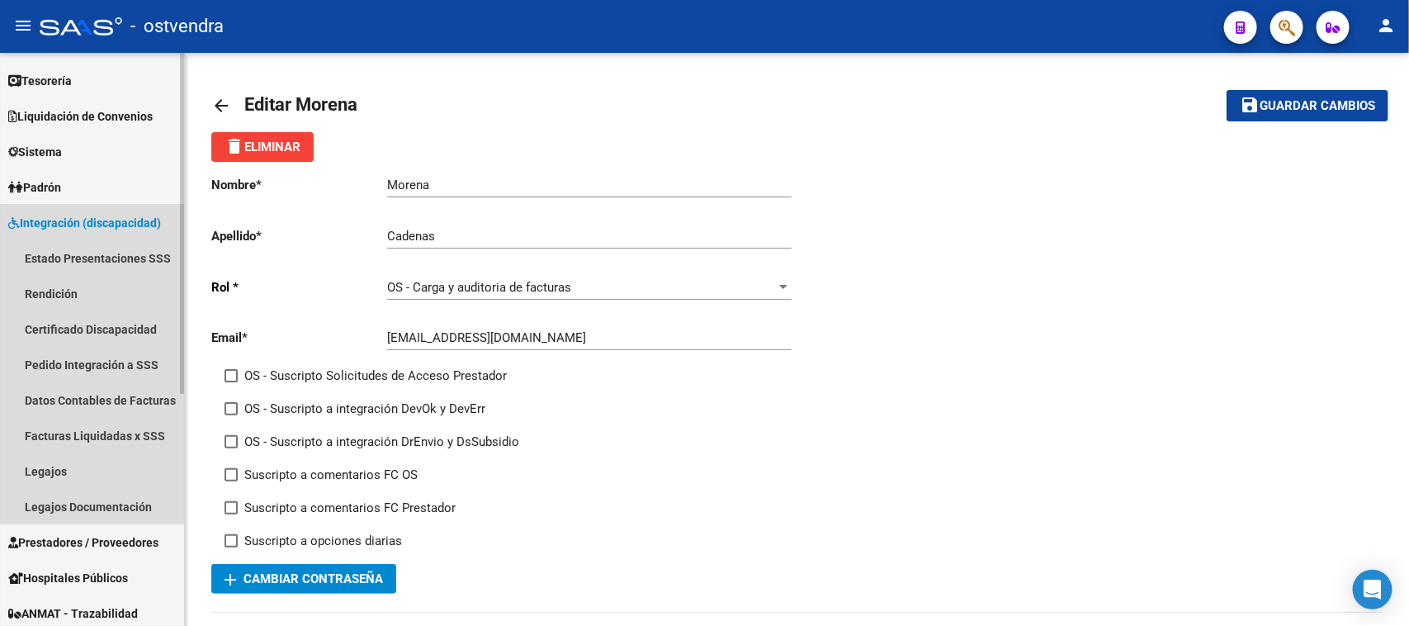
click at [121, 220] on span "Integración (discapacidad)" at bounding box center [84, 223] width 153 height 18
